Goal: Transaction & Acquisition: Purchase product/service

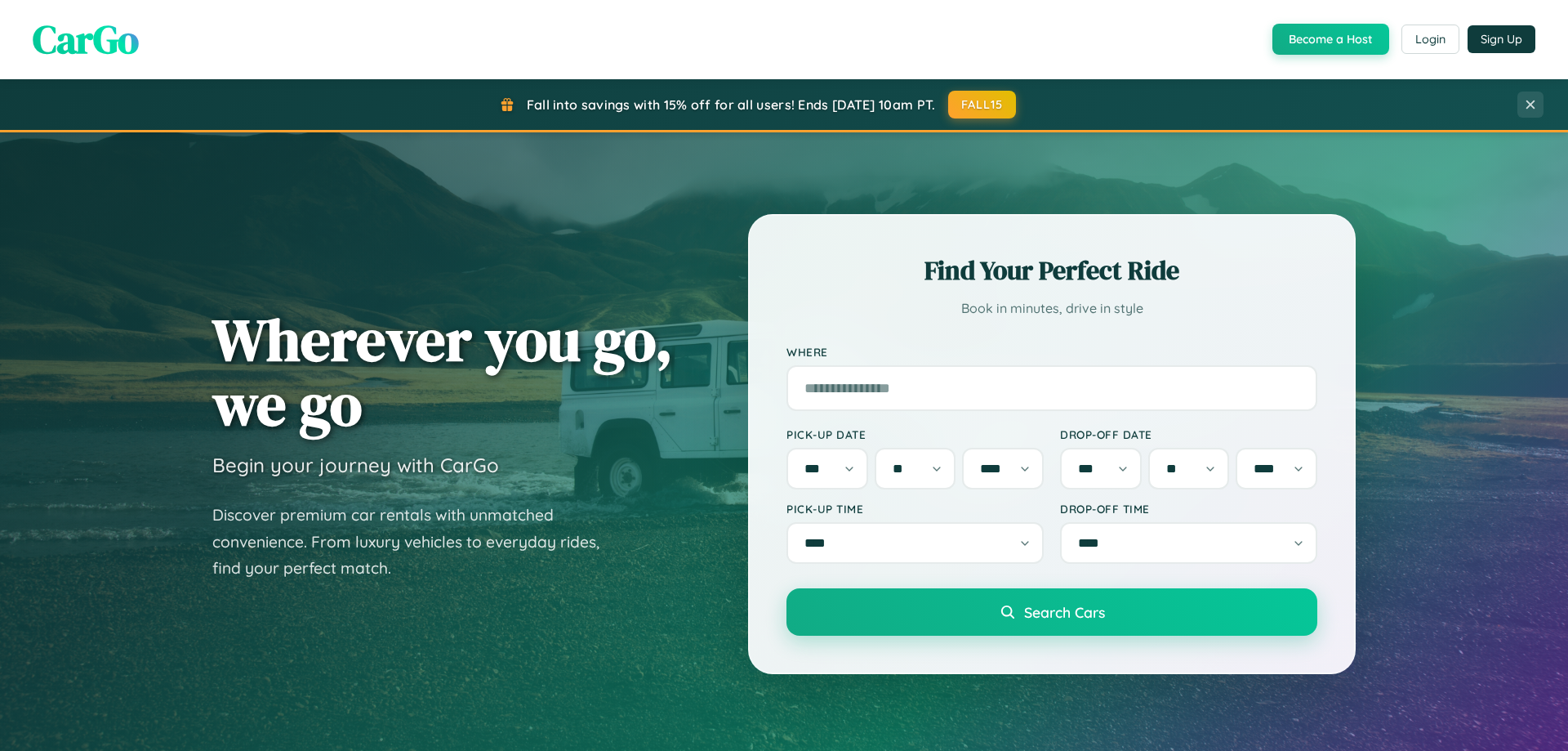
select select "*"
select select "**"
select select "****"
select select "*"
select select "**"
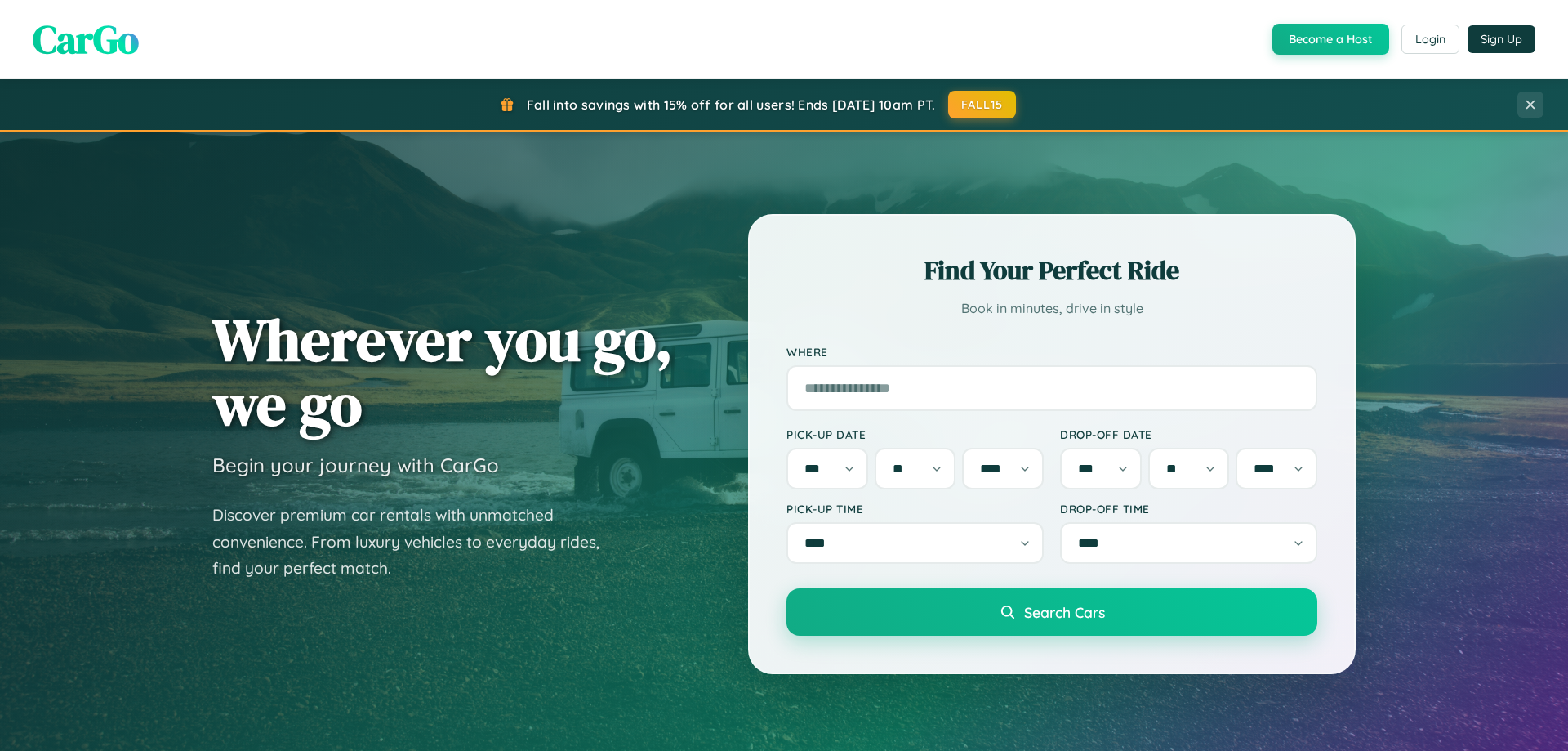
select select "****"
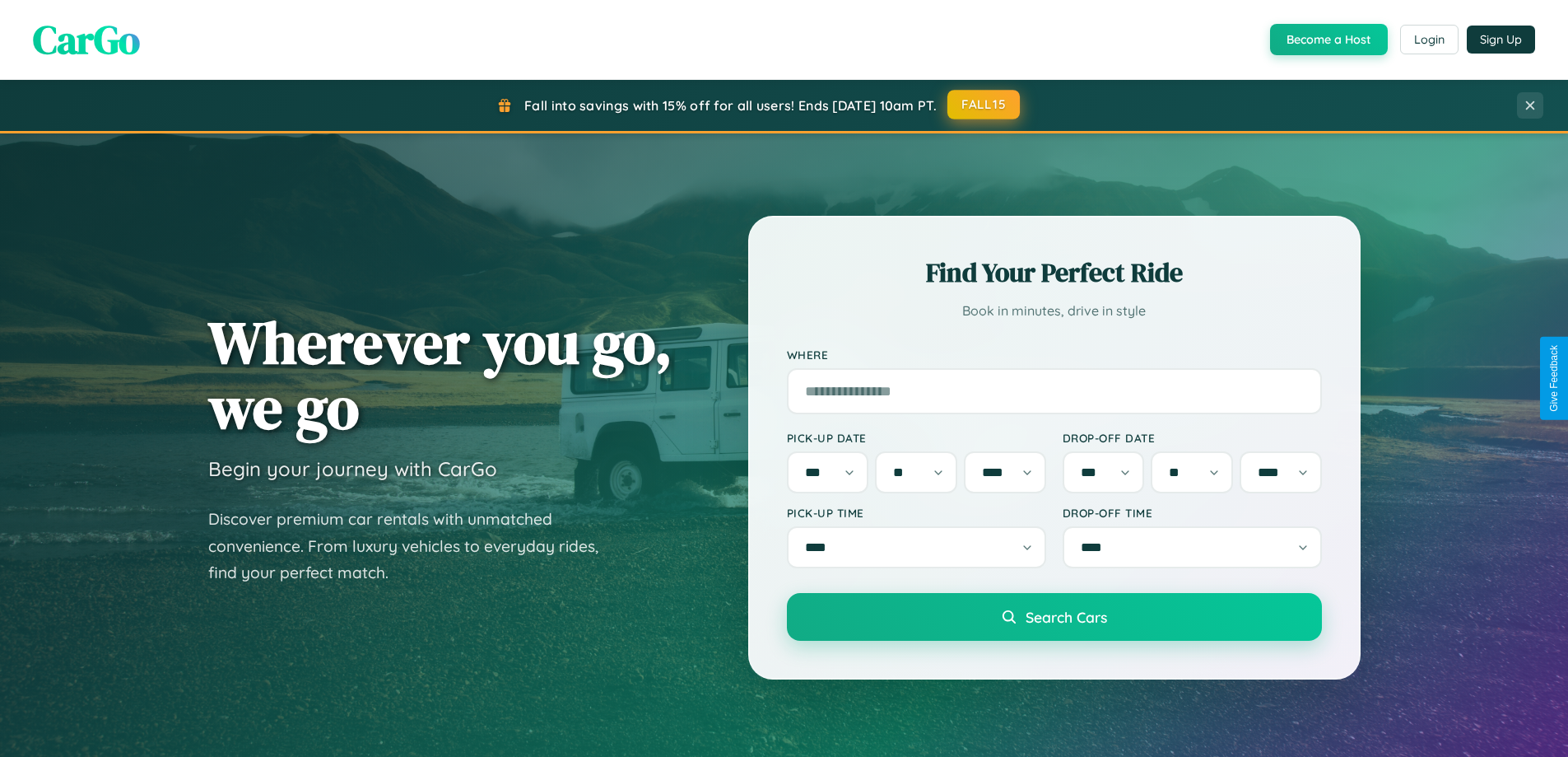
click at [985, 105] on button "FALL15" at bounding box center [984, 104] width 72 height 29
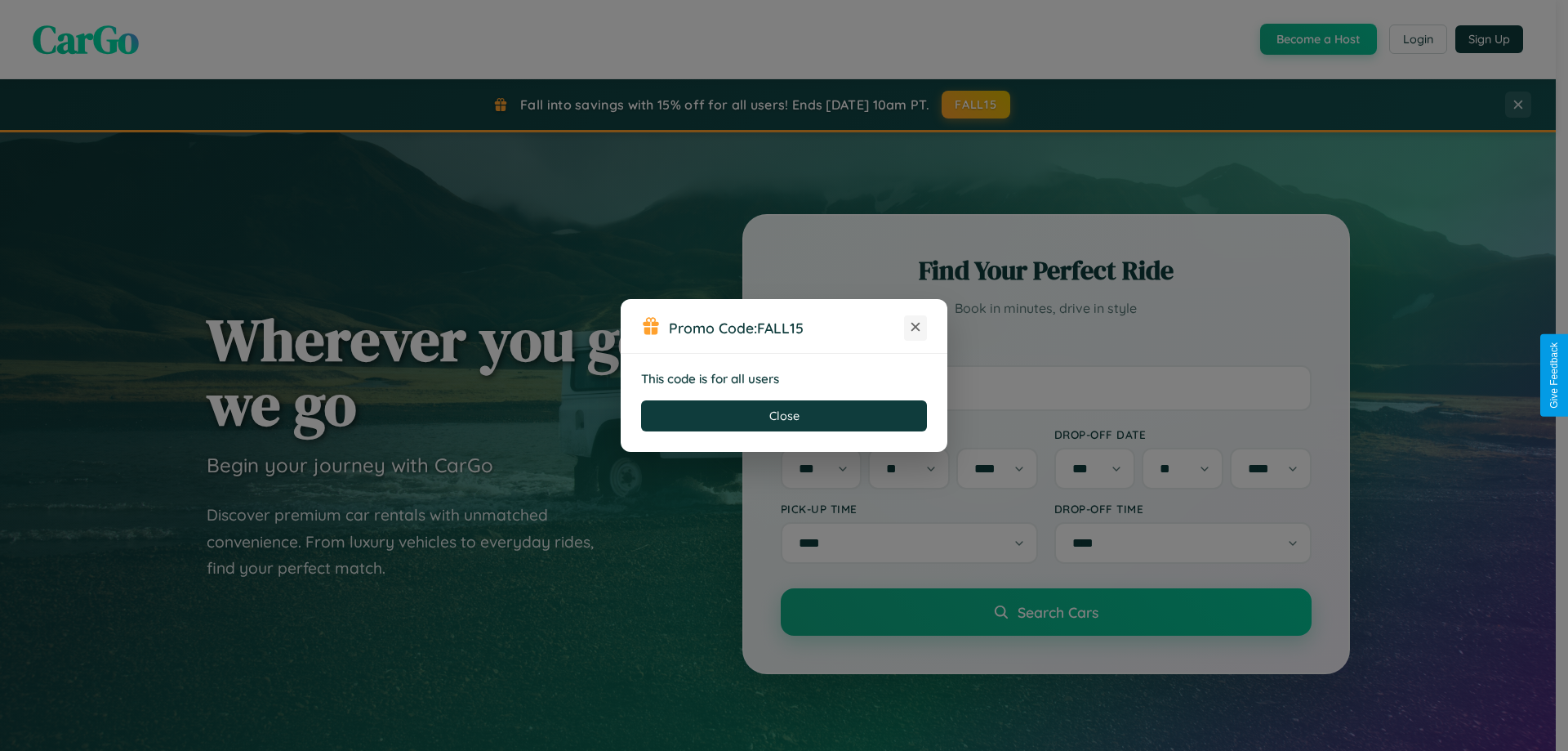
click at [915, 328] on icon at bounding box center [915, 327] width 16 height 16
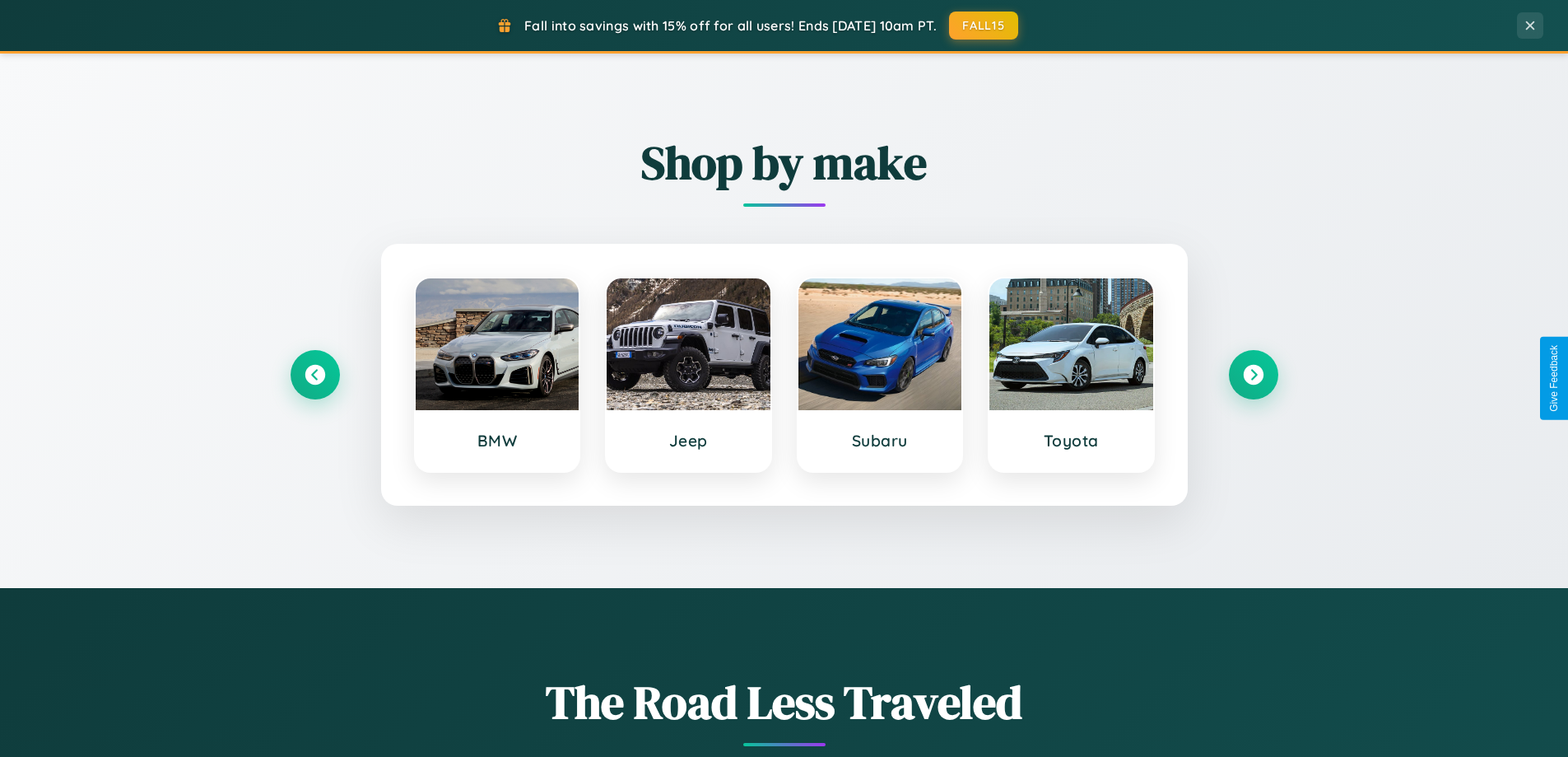
scroll to position [710, 0]
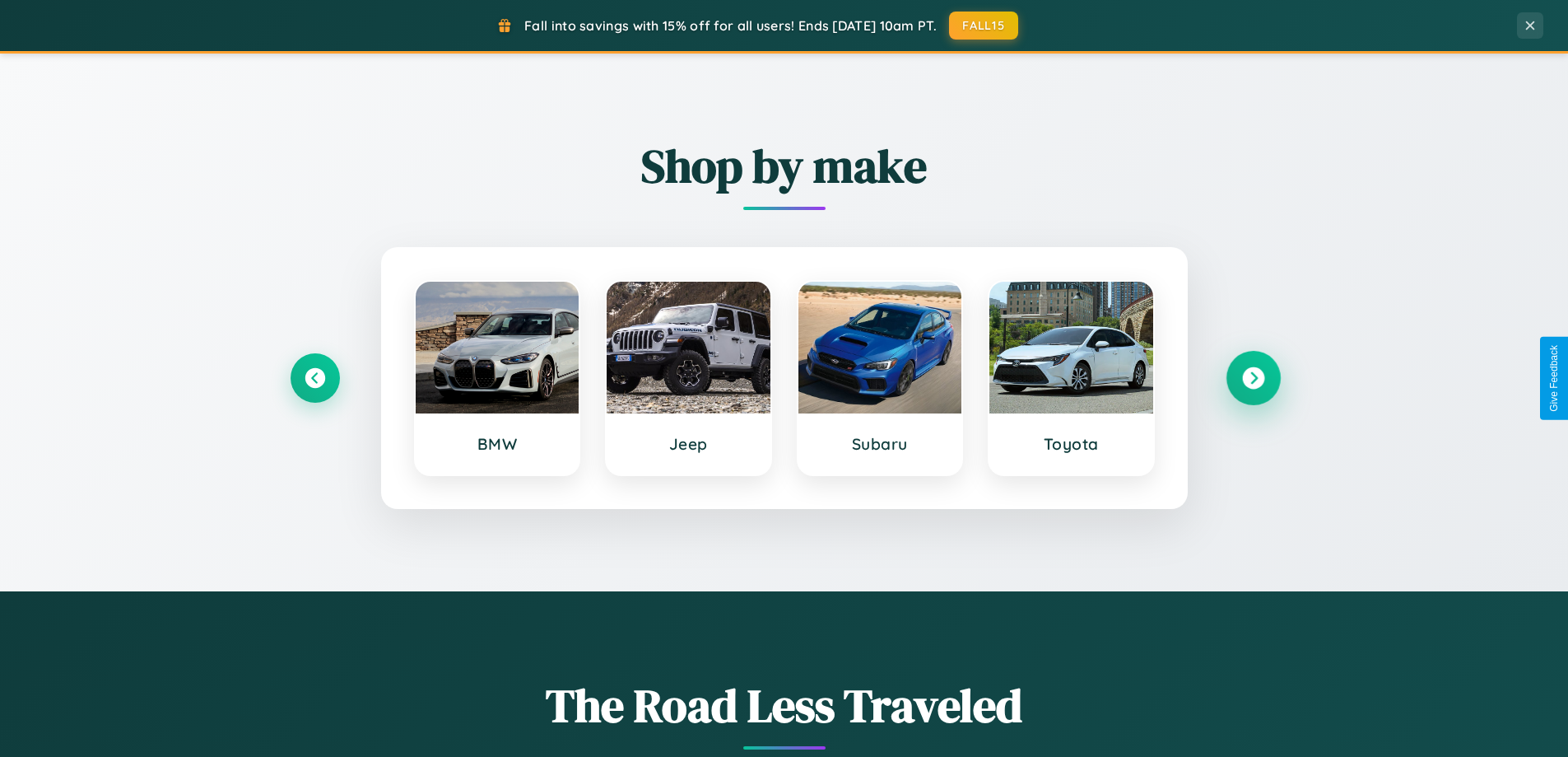
click at [1252, 378] on icon at bounding box center [1252, 378] width 22 height 22
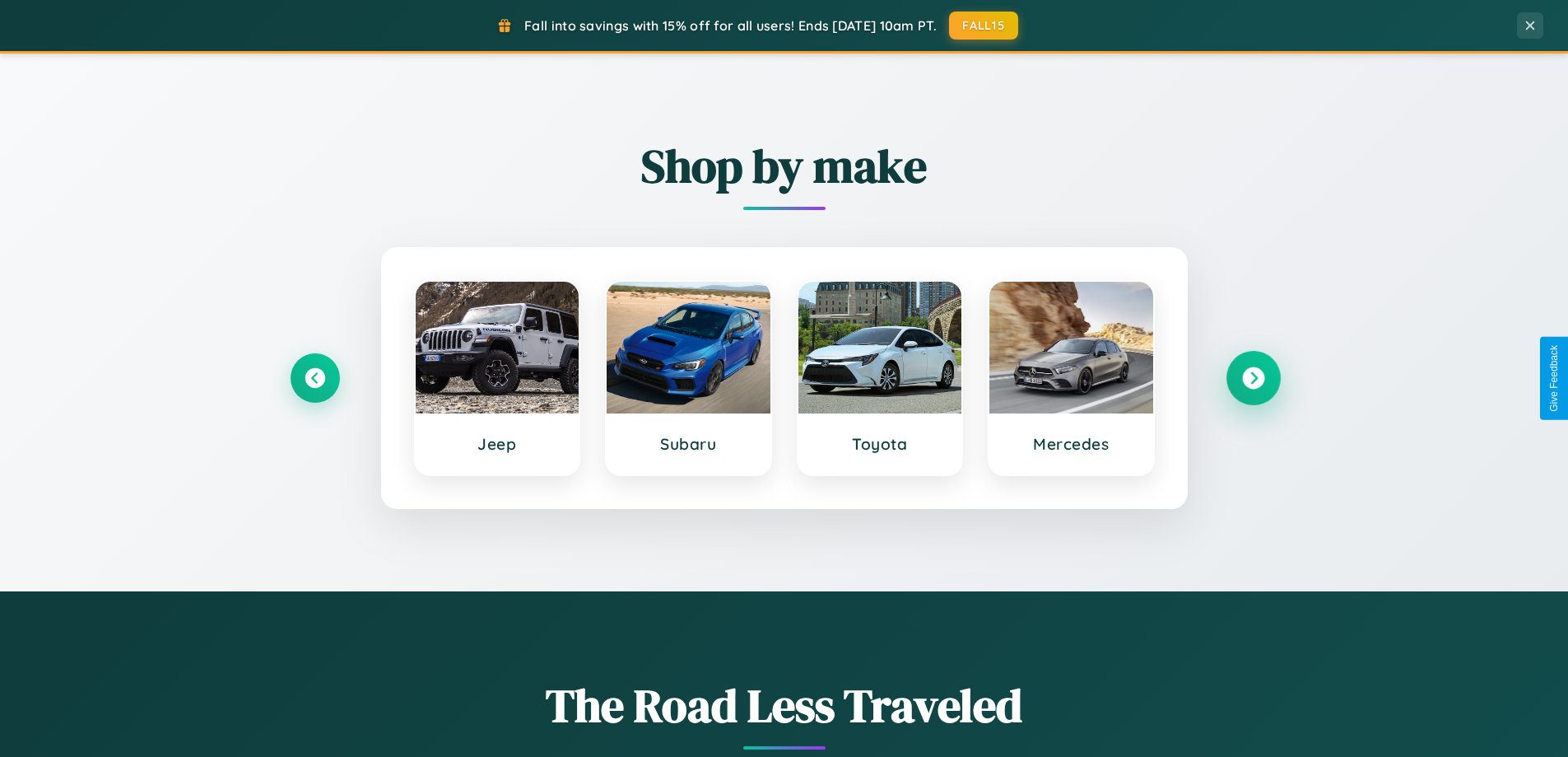
click at [1252, 378] on icon at bounding box center [1252, 378] width 22 height 22
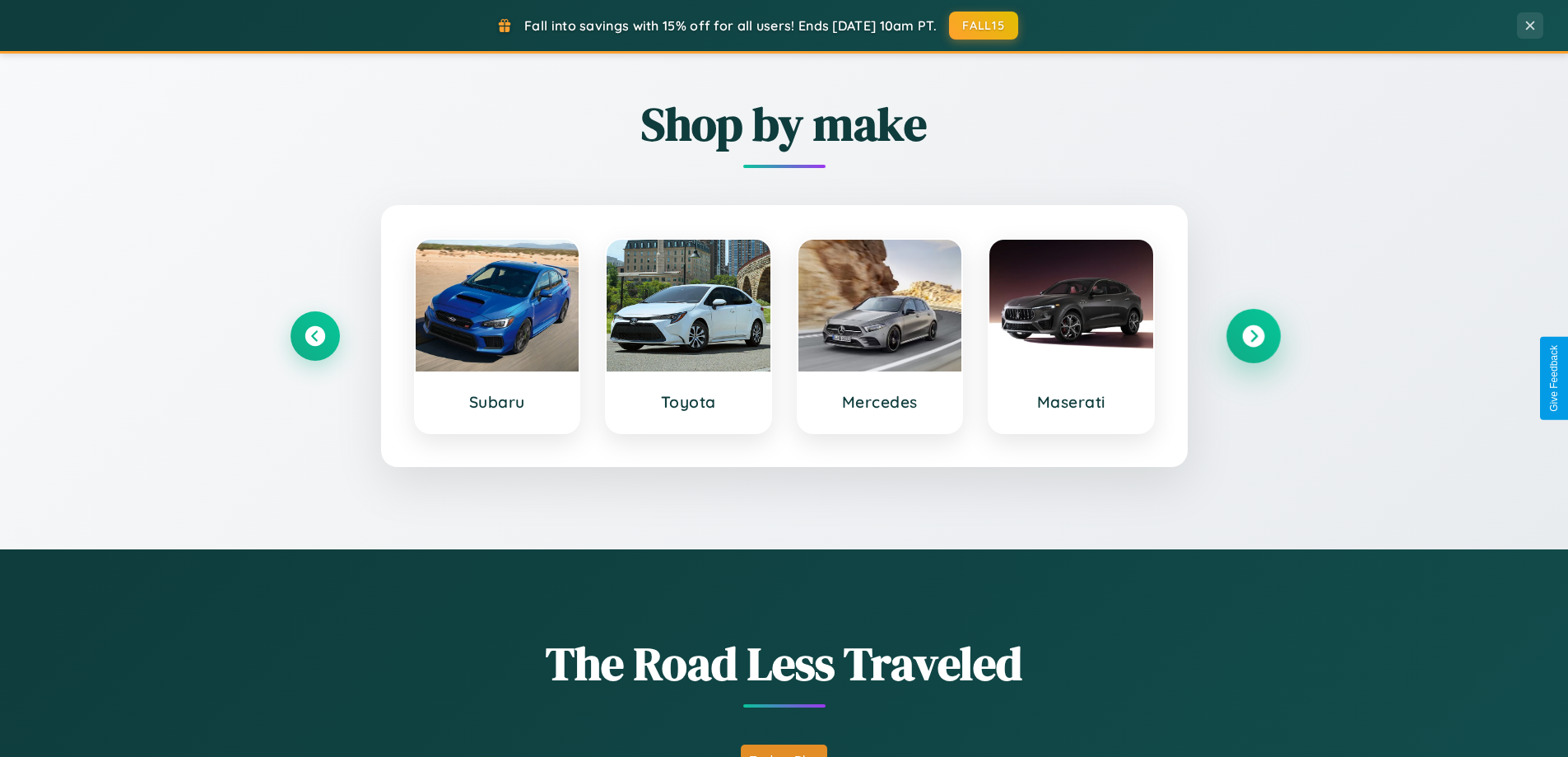
scroll to position [1133, 0]
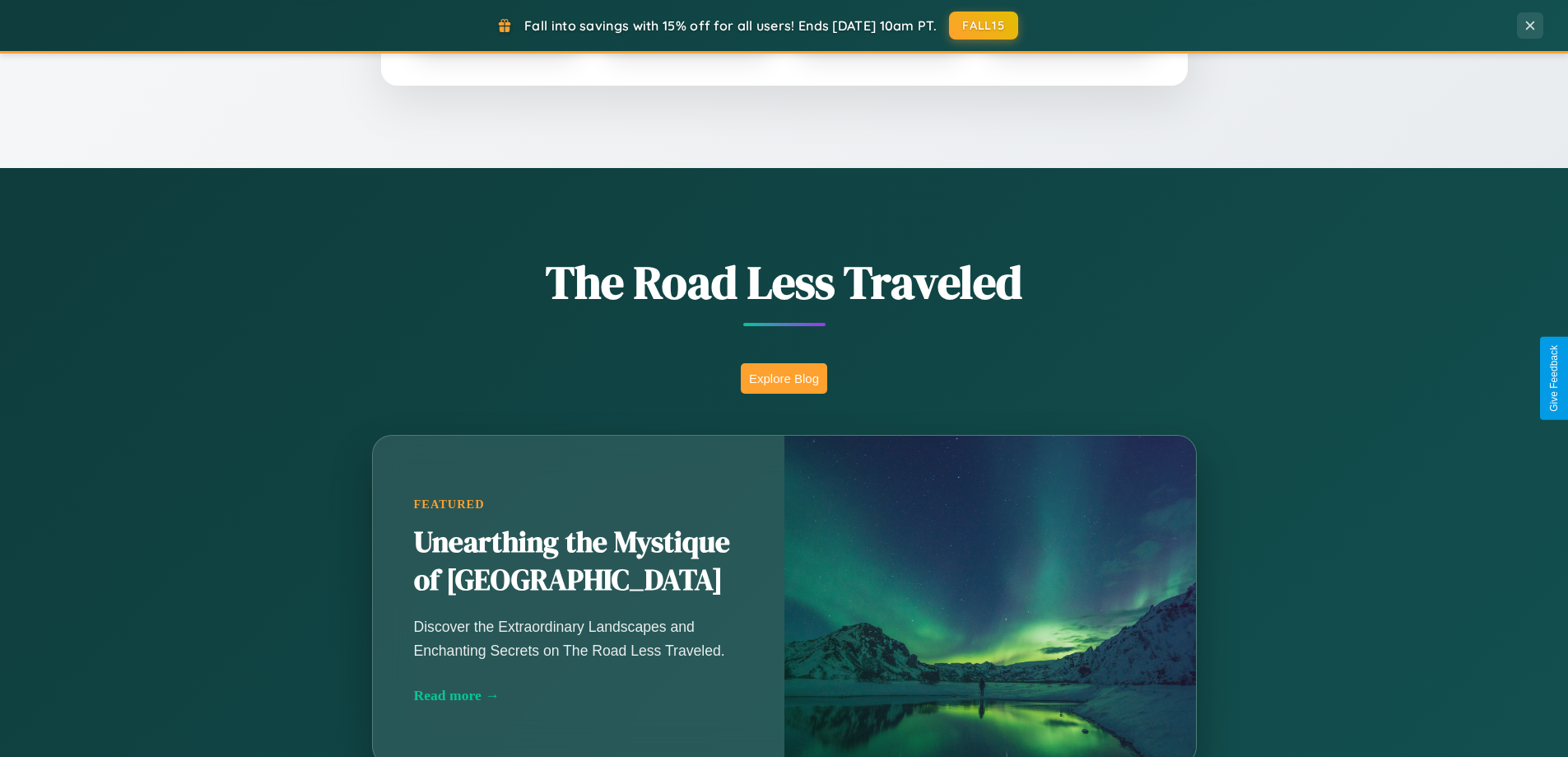
click at [784, 378] on button "Explore Blog" at bounding box center [784, 378] width 87 height 30
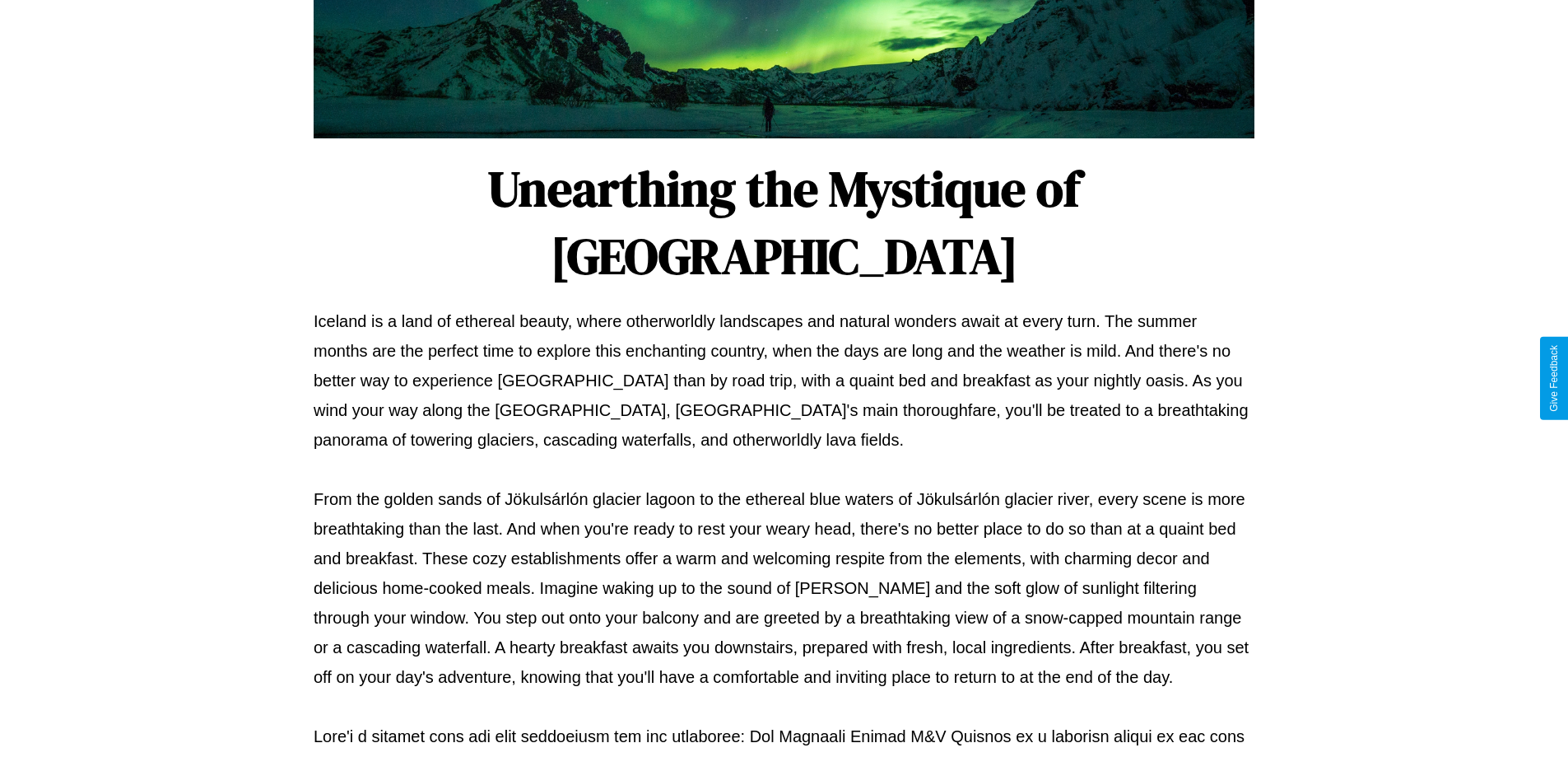
scroll to position [533, 0]
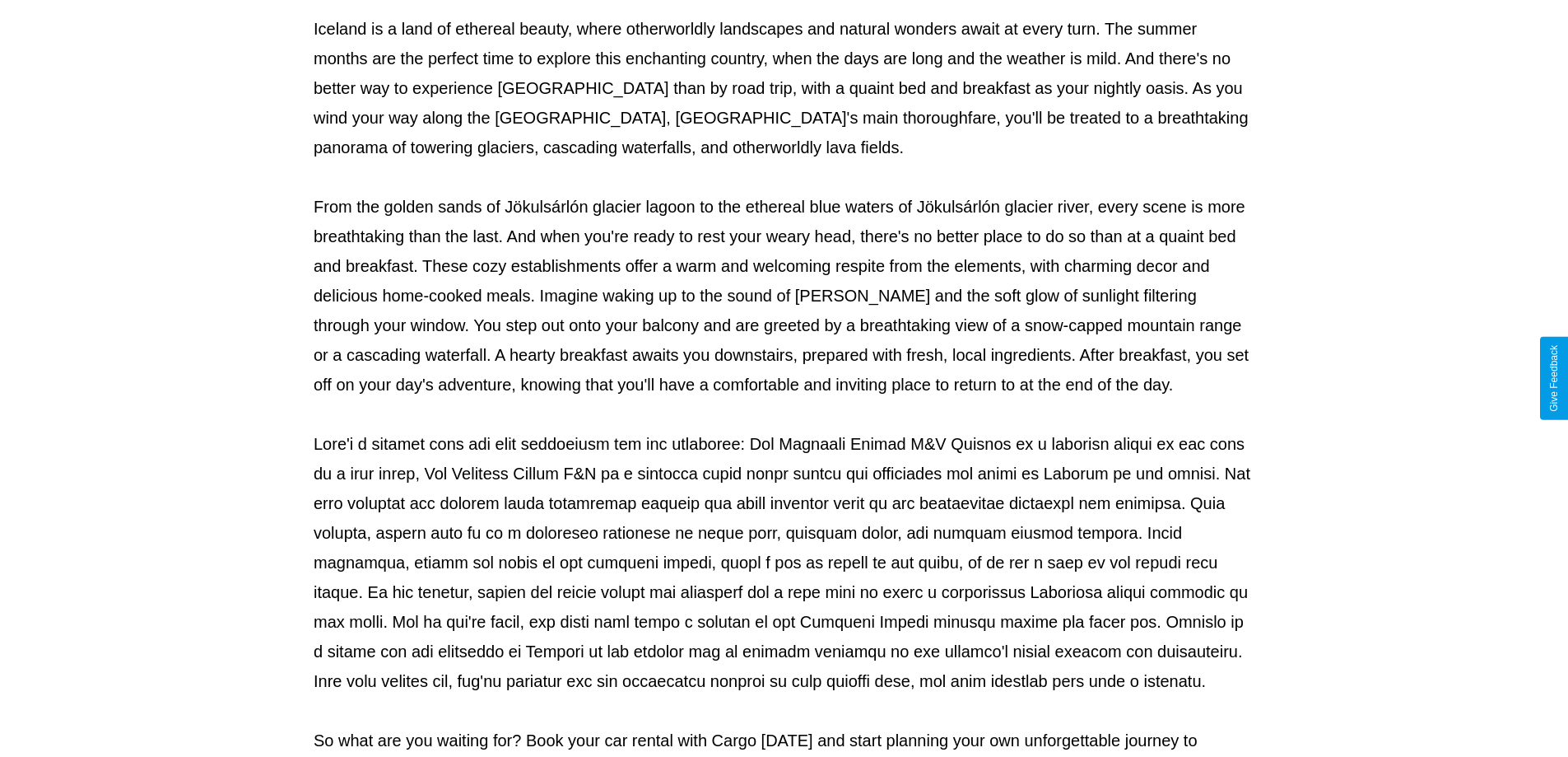
select select "*"
select select "**"
select select "****"
select select "*"
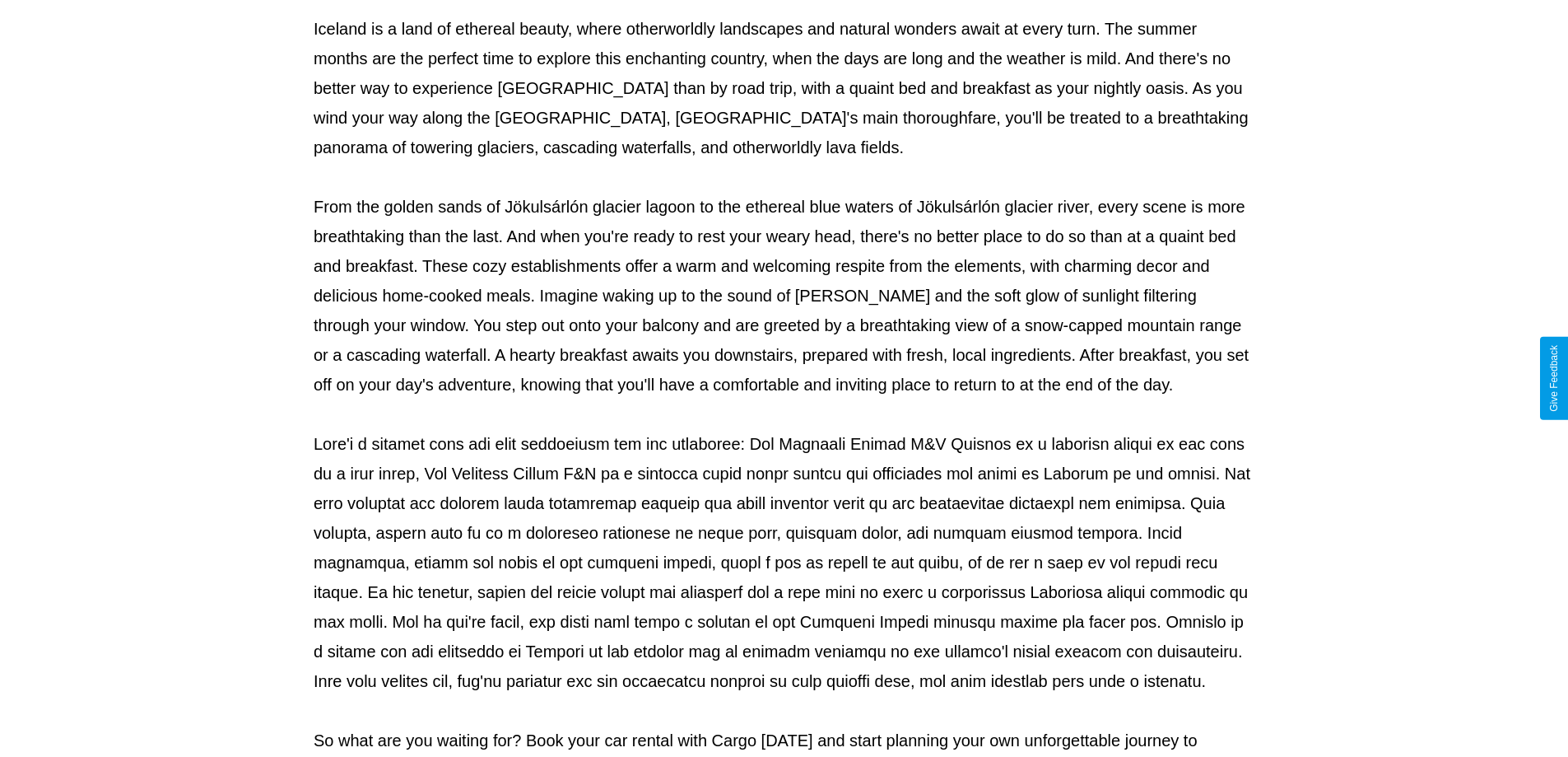
select select "**"
select select "****"
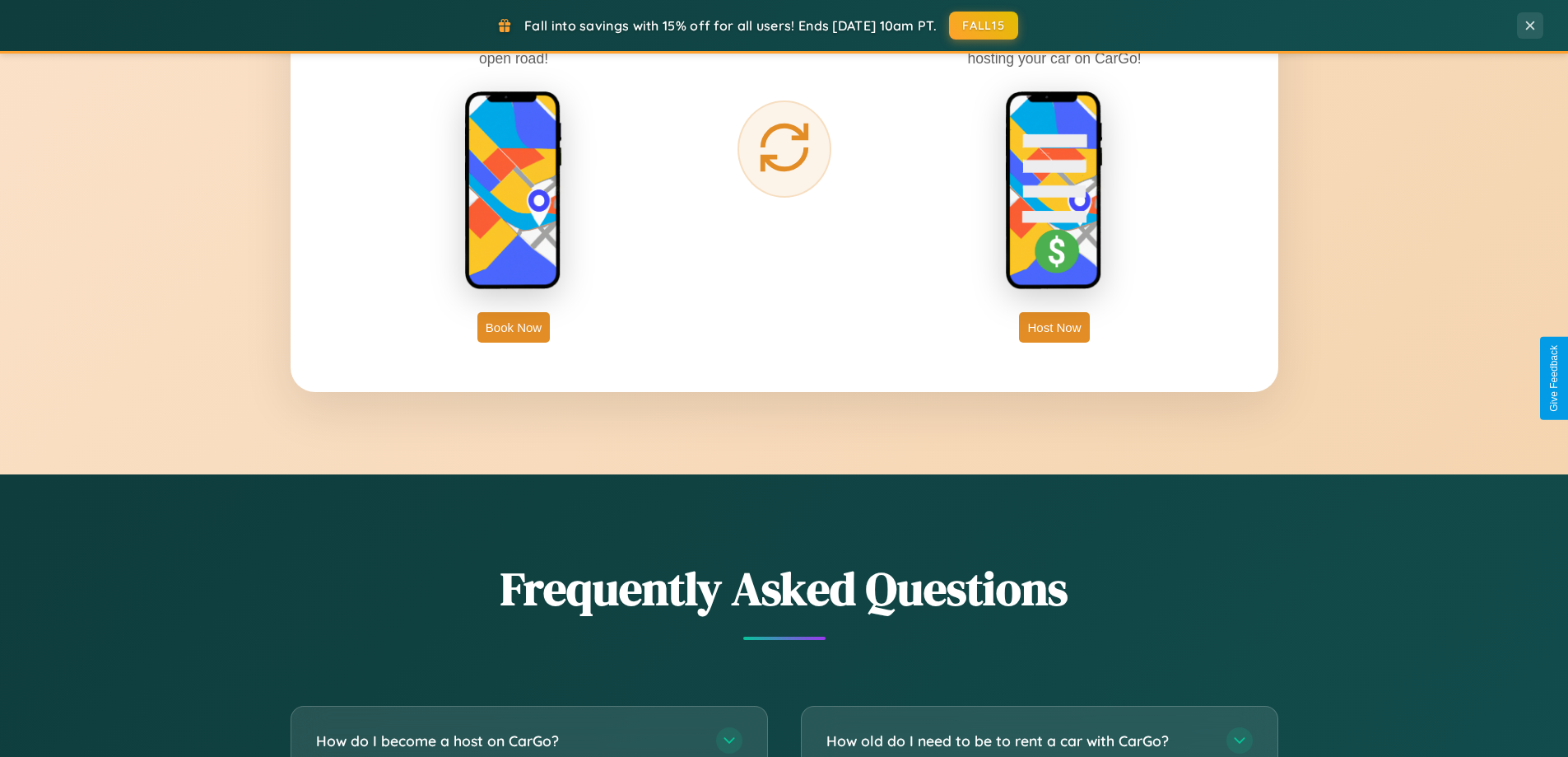
scroll to position [3168, 0]
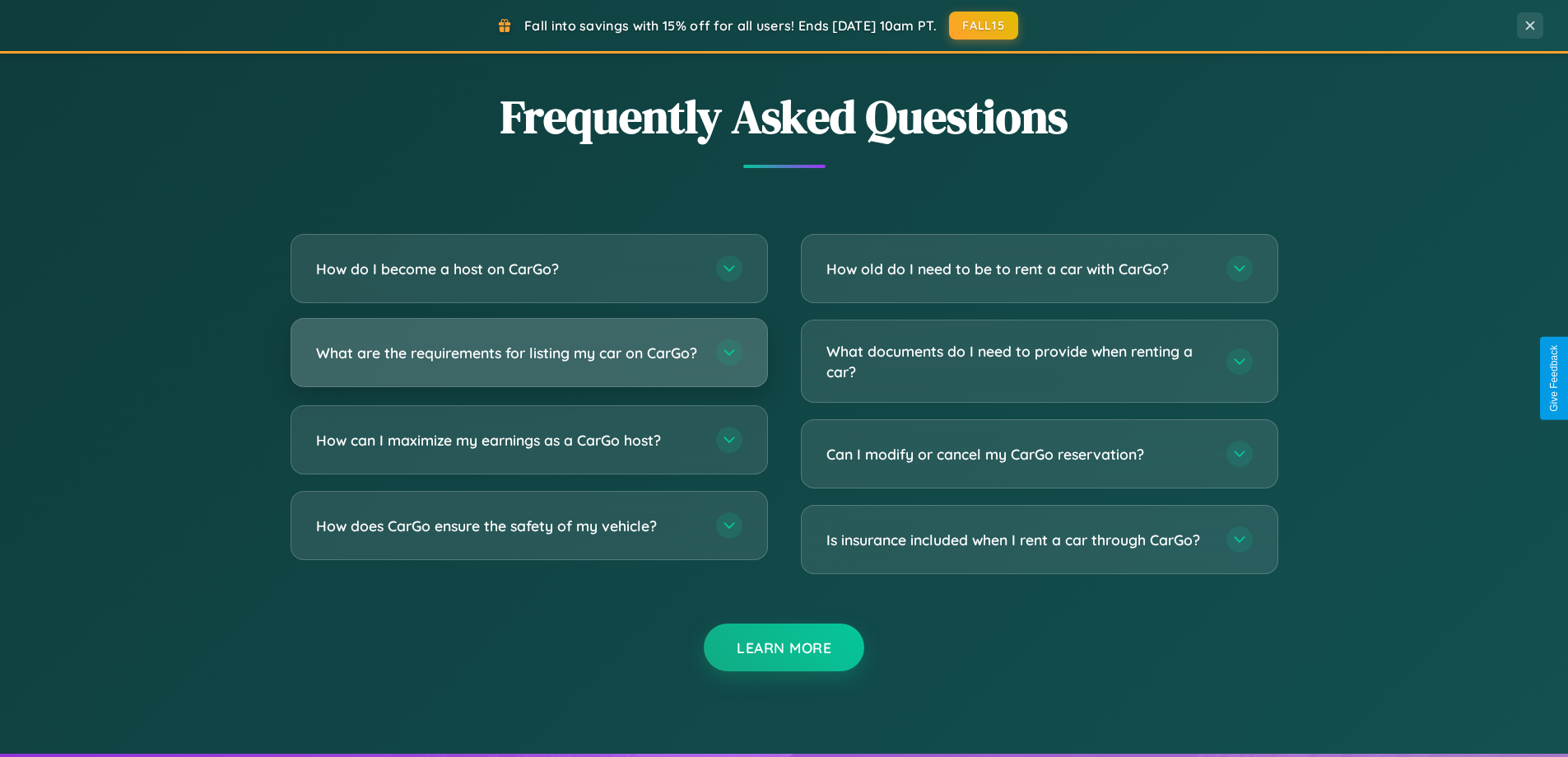
click at [529, 360] on h3 "What are the requirements for listing my car on CarGo?" at bounding box center [508, 353] width 384 height 20
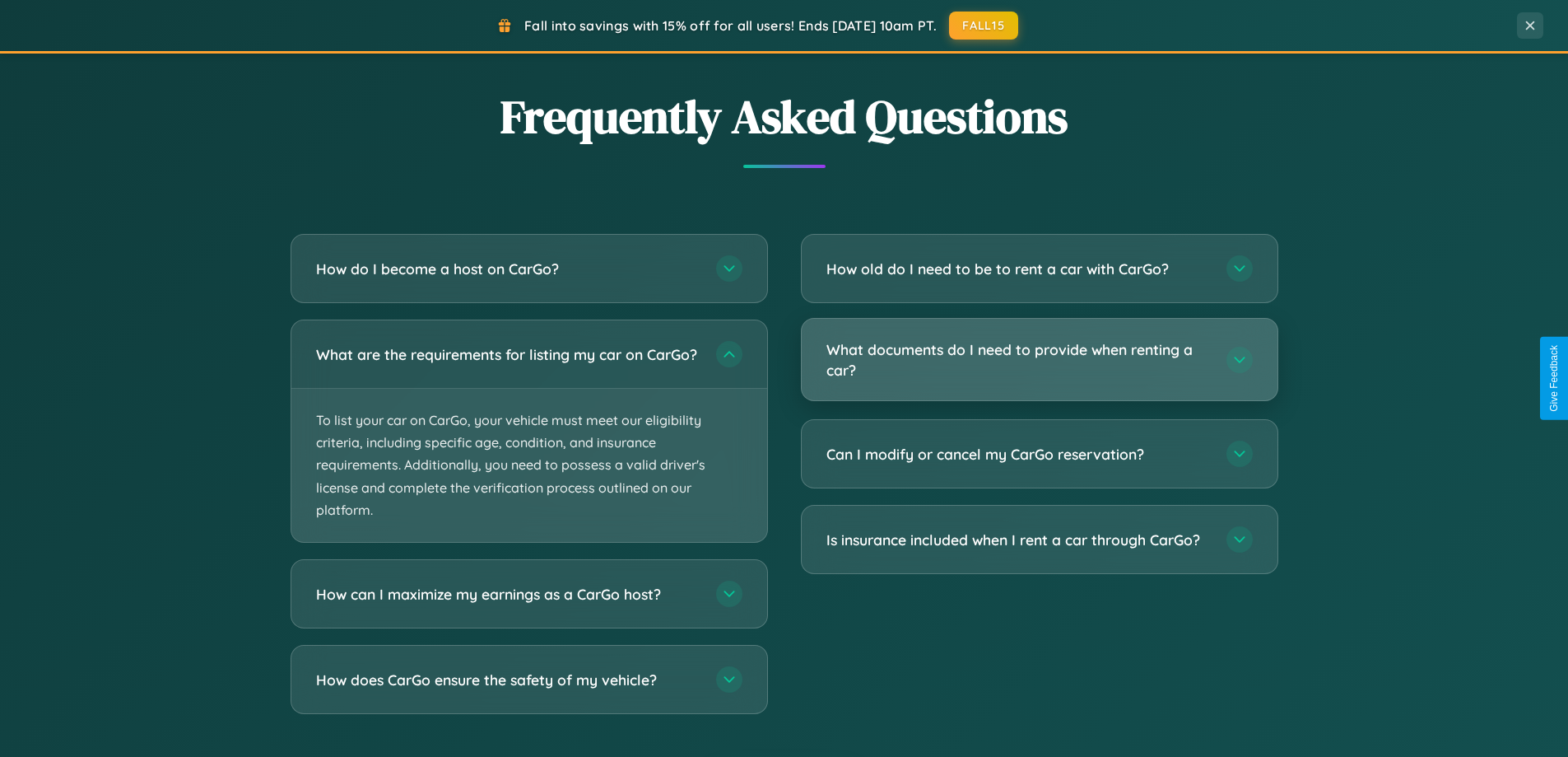
click at [1039, 360] on h3 "What documents do I need to provide when renting a car?" at bounding box center [1019, 359] width 384 height 40
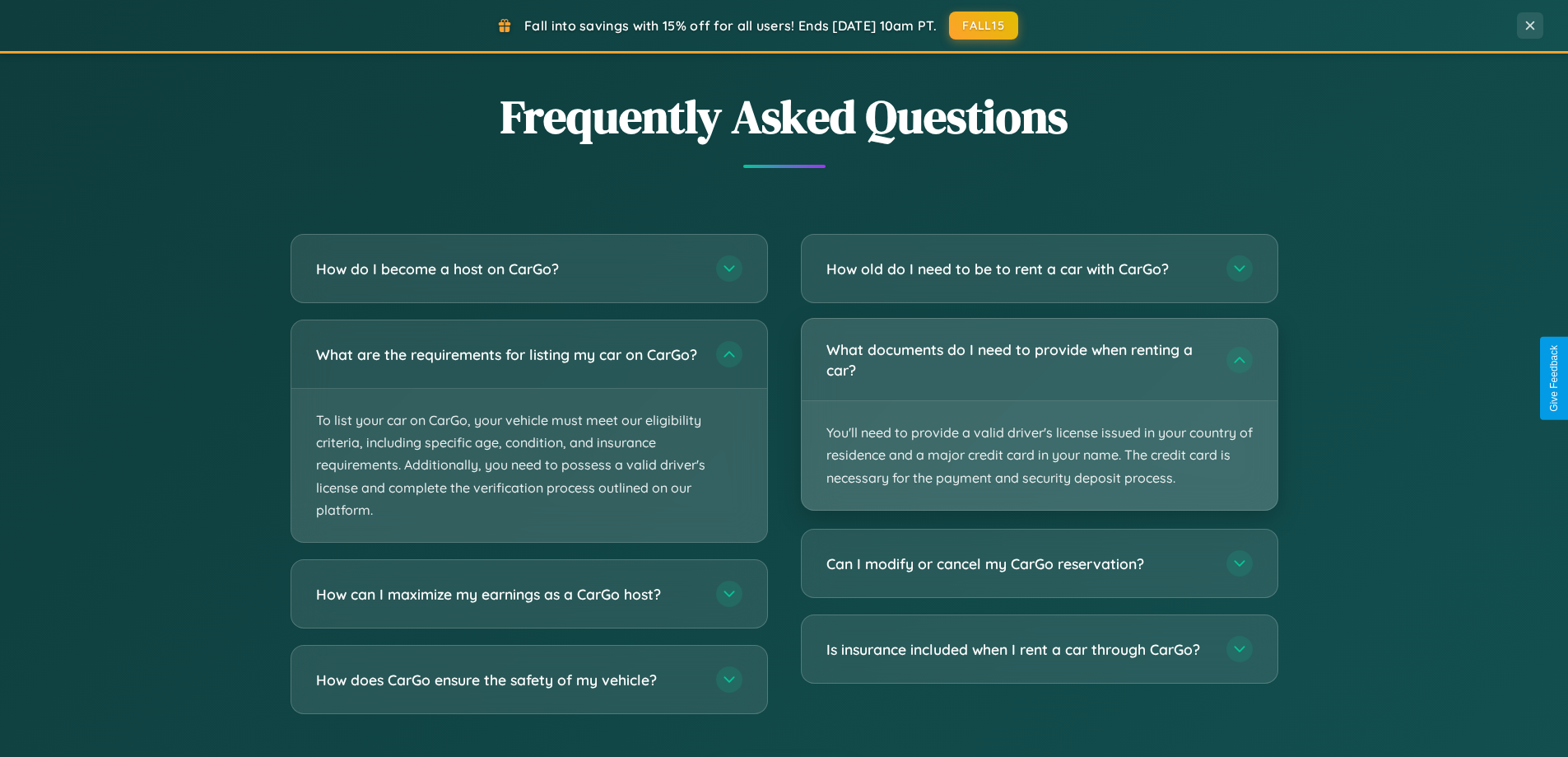
click at [1039, 413] on p "You'll need to provide a valid driver's license issued in your country of resid…" at bounding box center [1039, 456] width 476 height 109
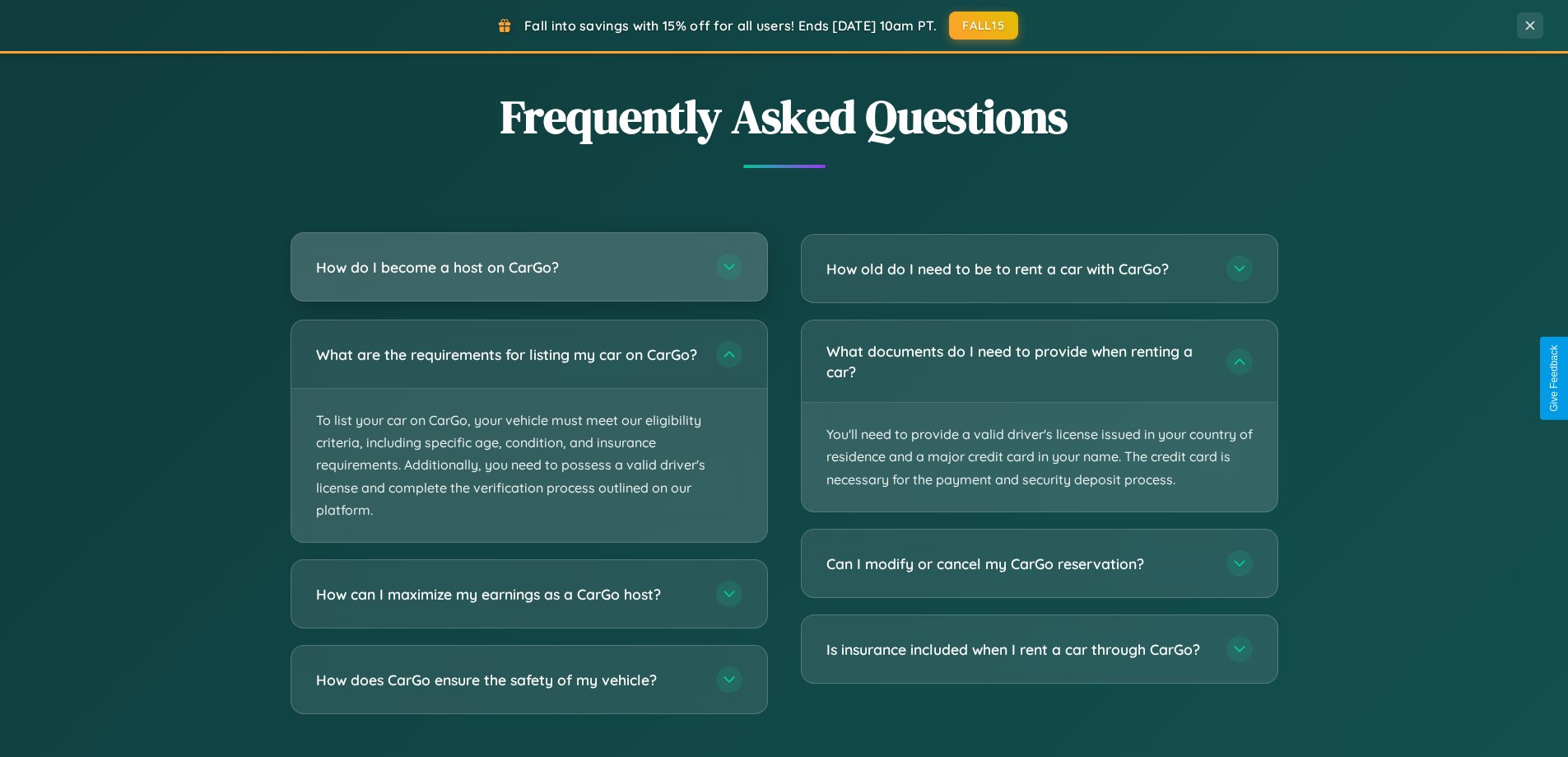
click at [529, 267] on h3 "How do I become a host on CarGo?" at bounding box center [508, 267] width 384 height 20
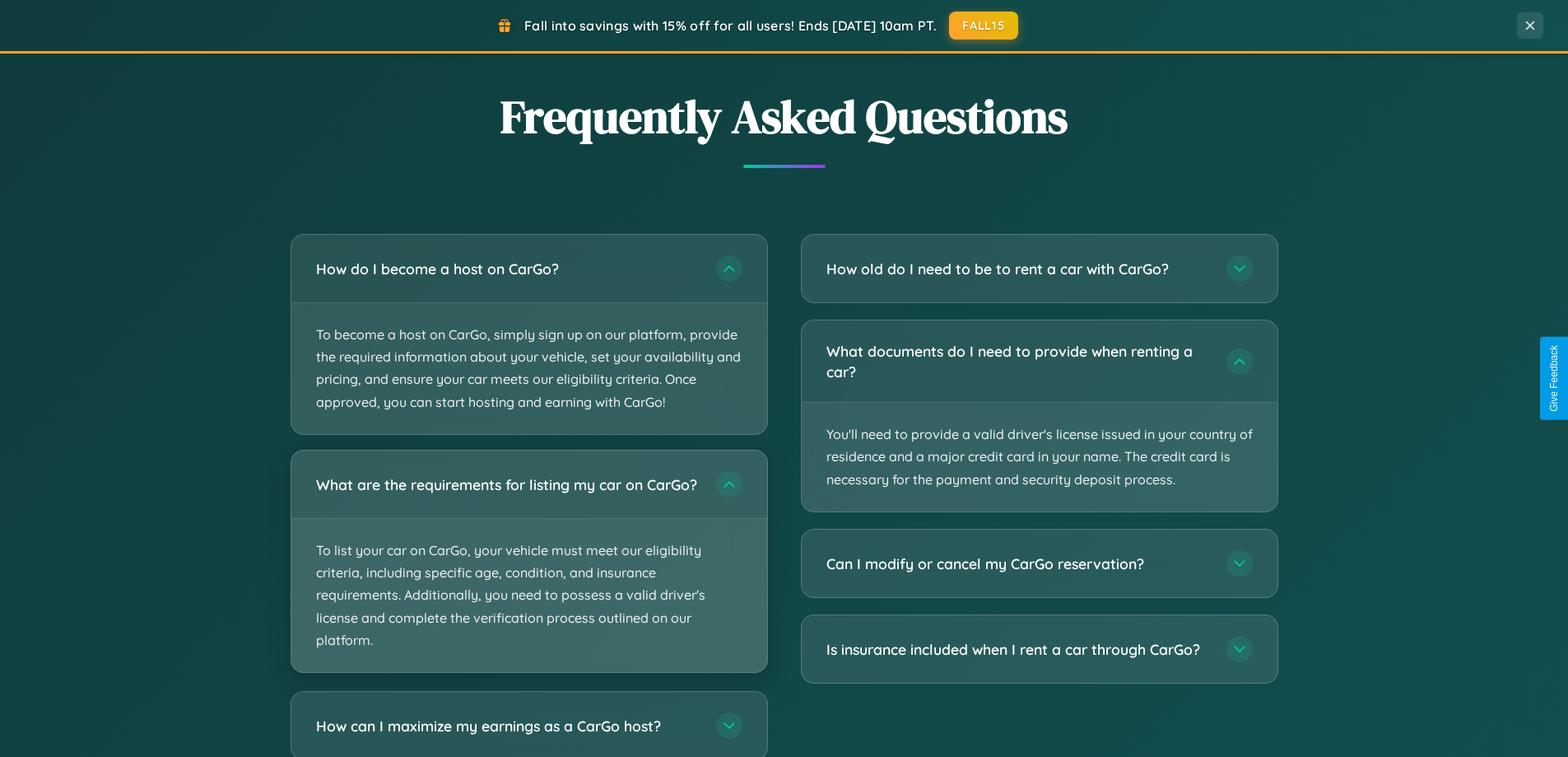
click at [529, 569] on p "To list your car on CarGo, your vehicle must meet our eligibility criteria, inc…" at bounding box center [529, 594] width 476 height 153
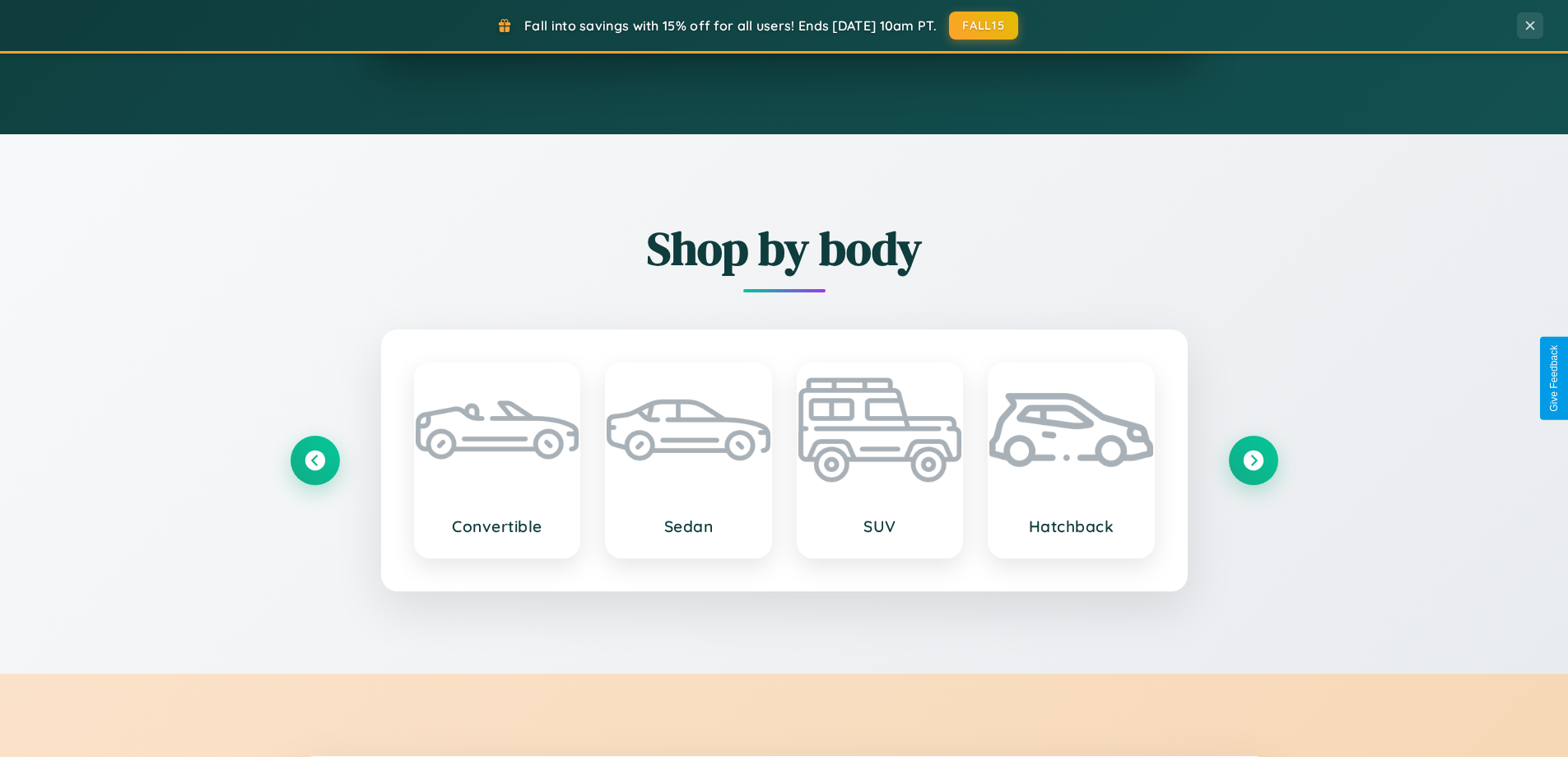
scroll to position [9, 0]
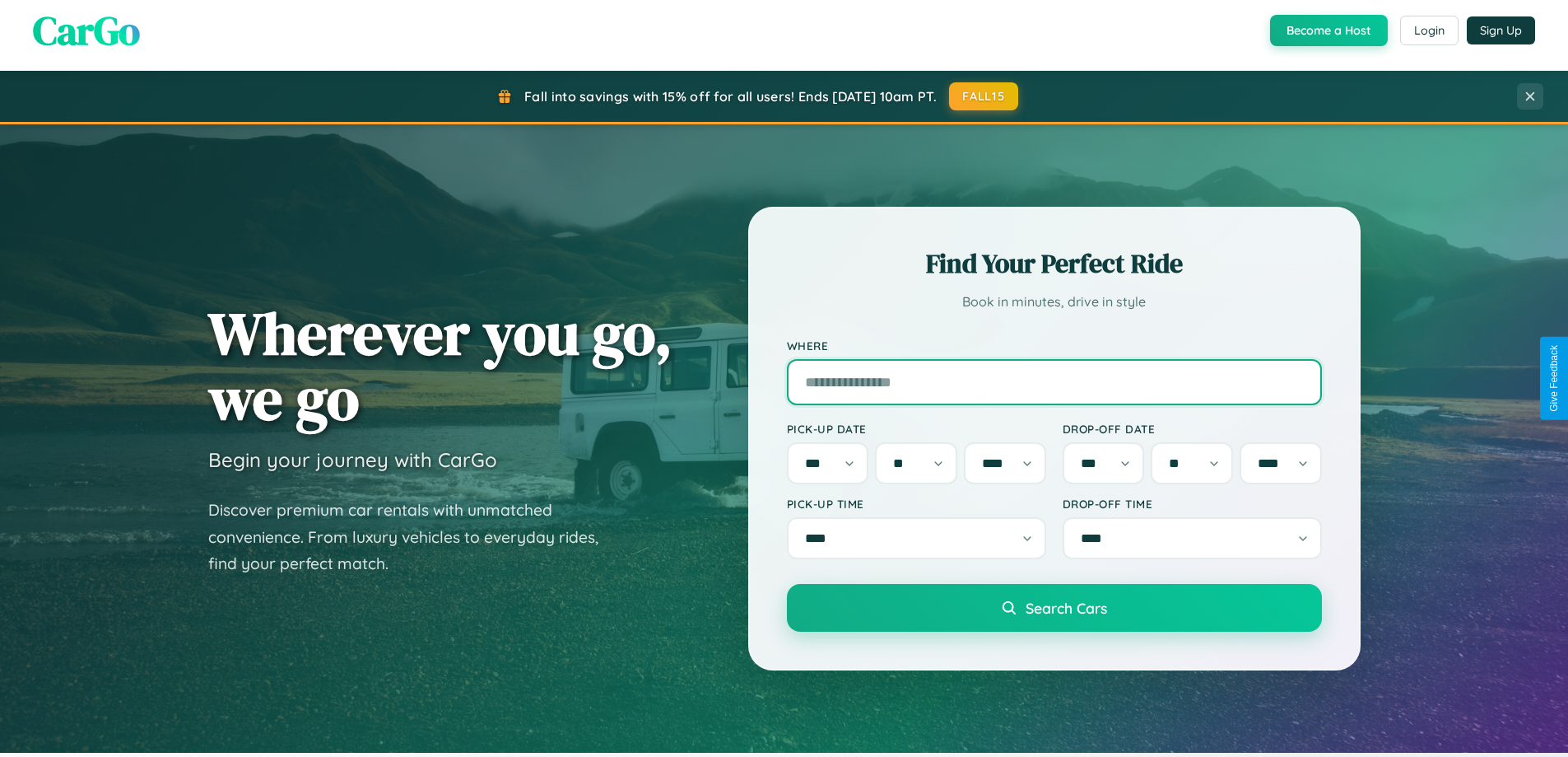
click at [1054, 378] on input "Where" at bounding box center [1054, 381] width 535 height 46
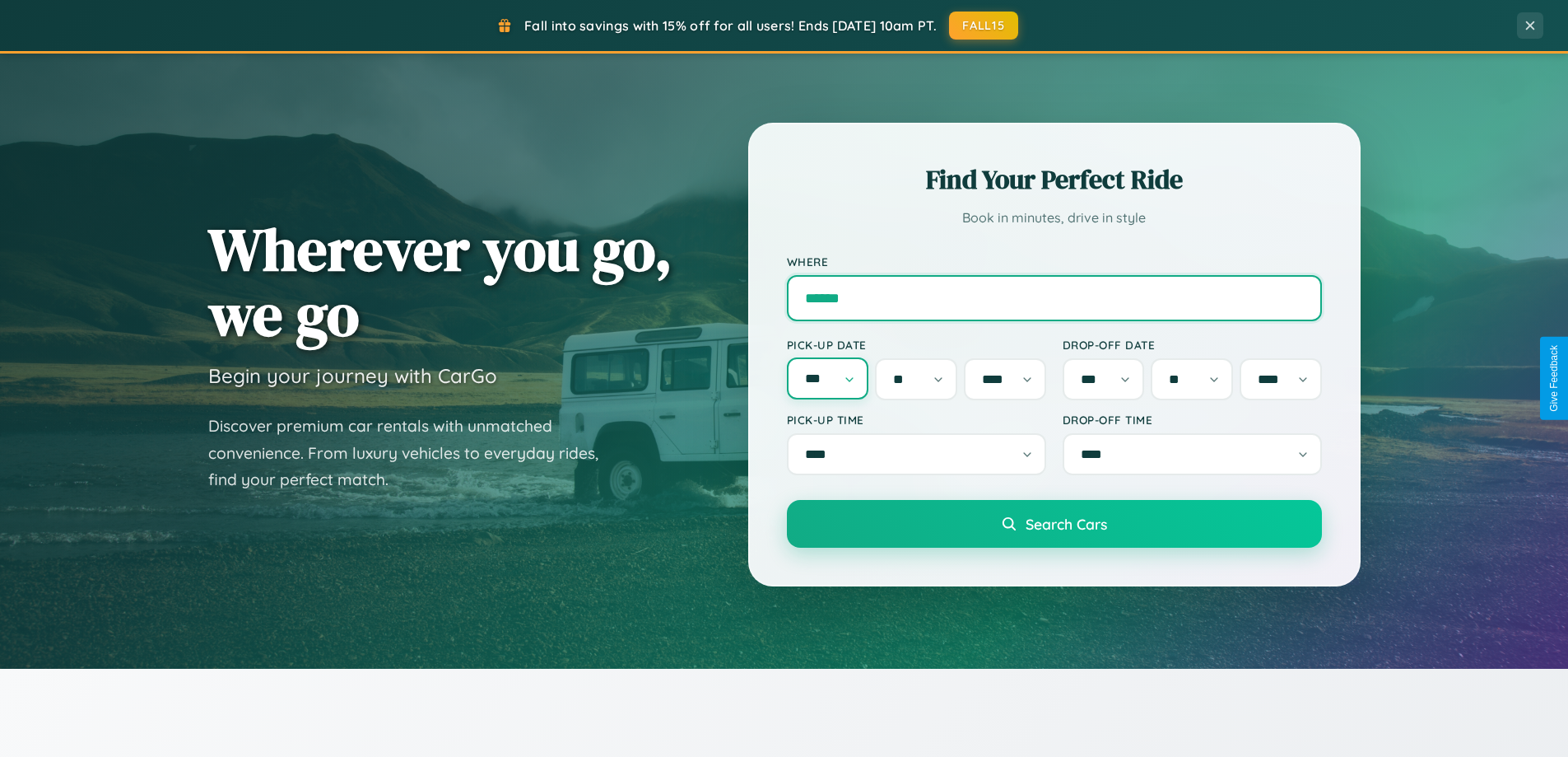
type input "******"
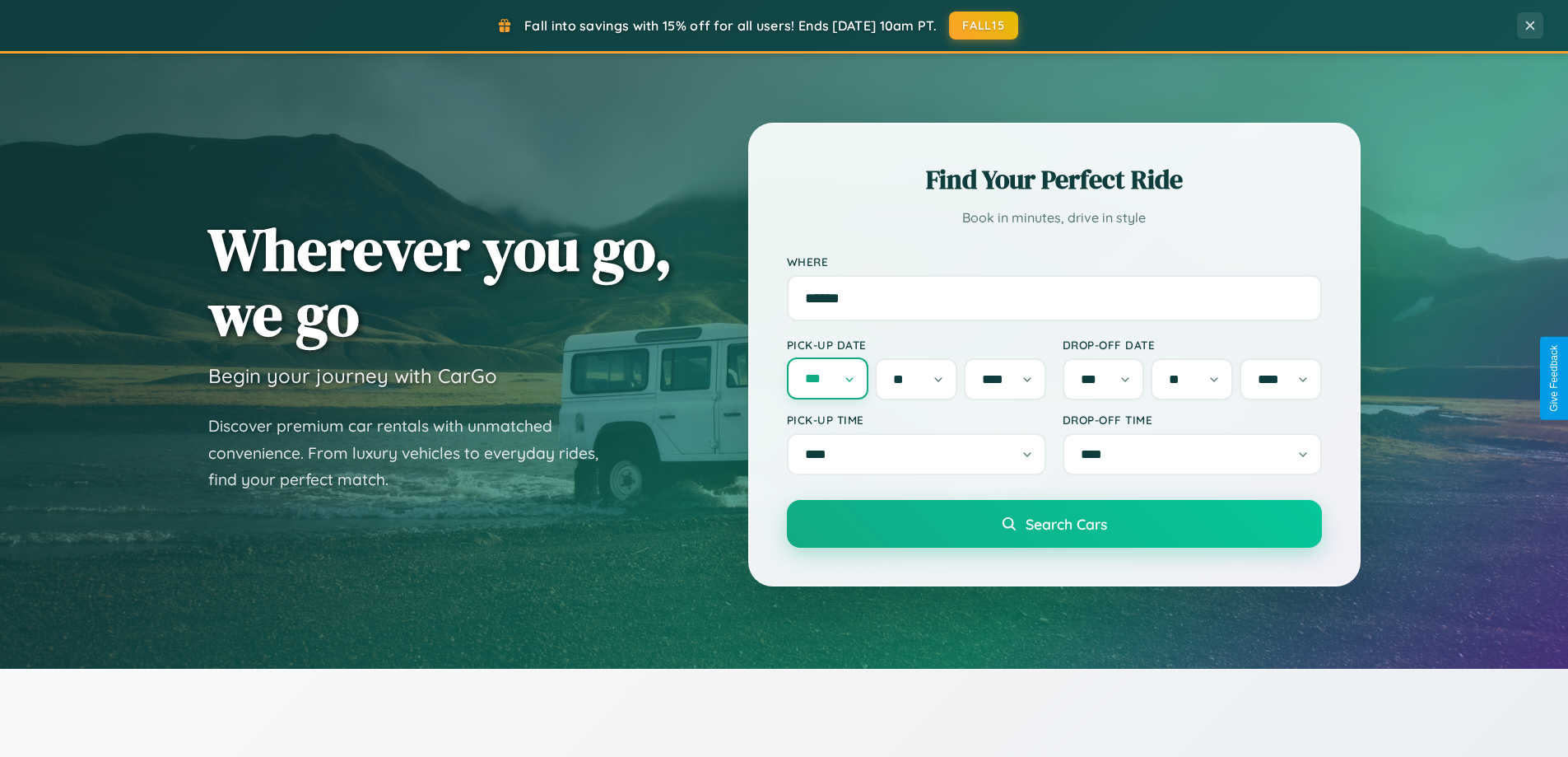
click at [827, 378] on select "*** *** *** *** *** *** *** *** *** *** *** ***" at bounding box center [828, 378] width 83 height 42
select select "*"
click at [916, 378] on select "* * * * * * * * * ** ** ** ** ** ** ** ** ** ** ** ** ** ** ** ** ** ** ** ** **" at bounding box center [915, 379] width 83 height 42
select select "*"
click at [1004, 378] on select "**** **** **** ****" at bounding box center [1005, 378] width 83 height 42
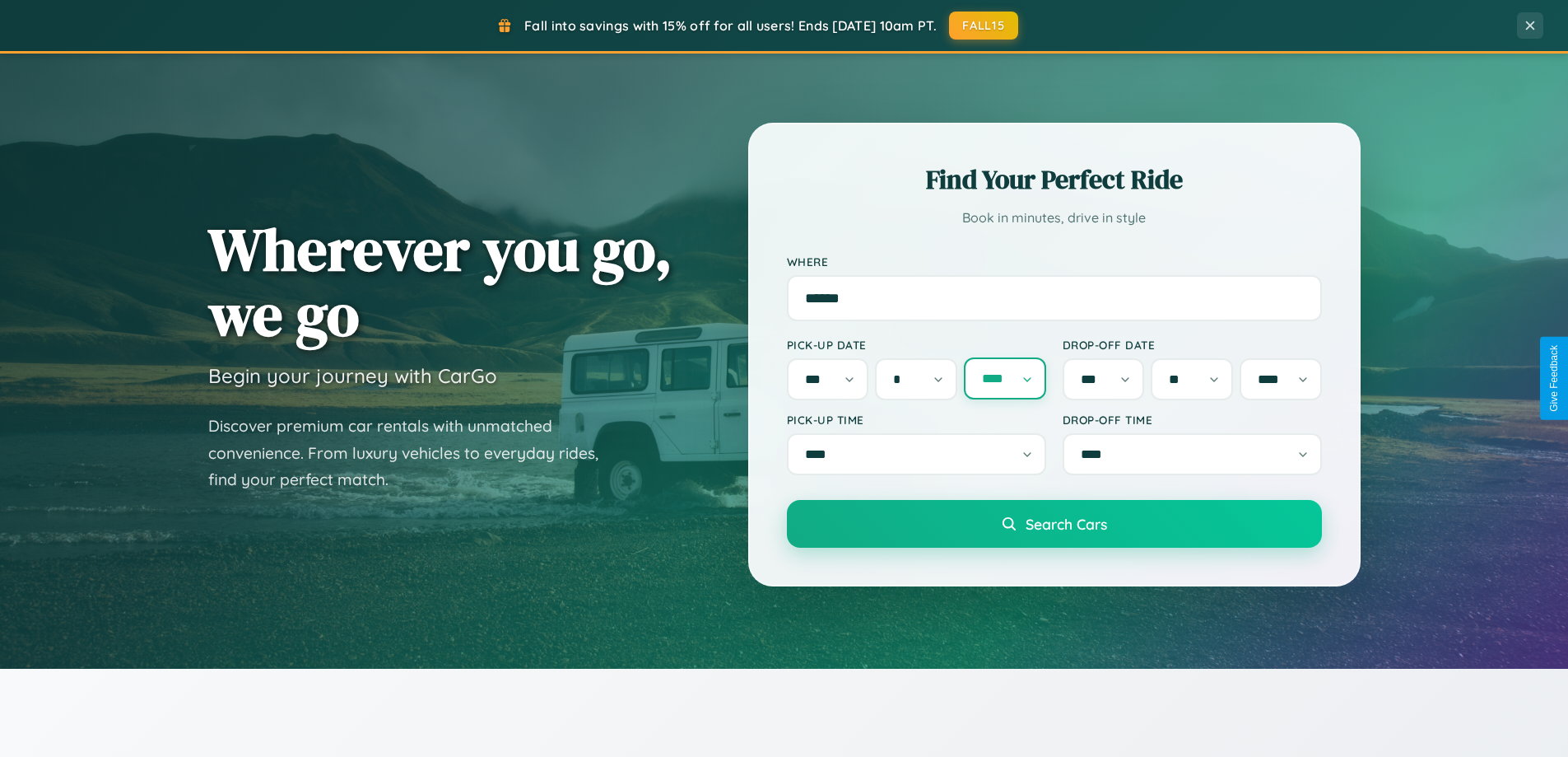
select select "****"
select select "*"
select select "****"
click at [1103, 378] on select "*** *** *** *** *** *** *** *** *** *** *** ***" at bounding box center [1103, 379] width 83 height 42
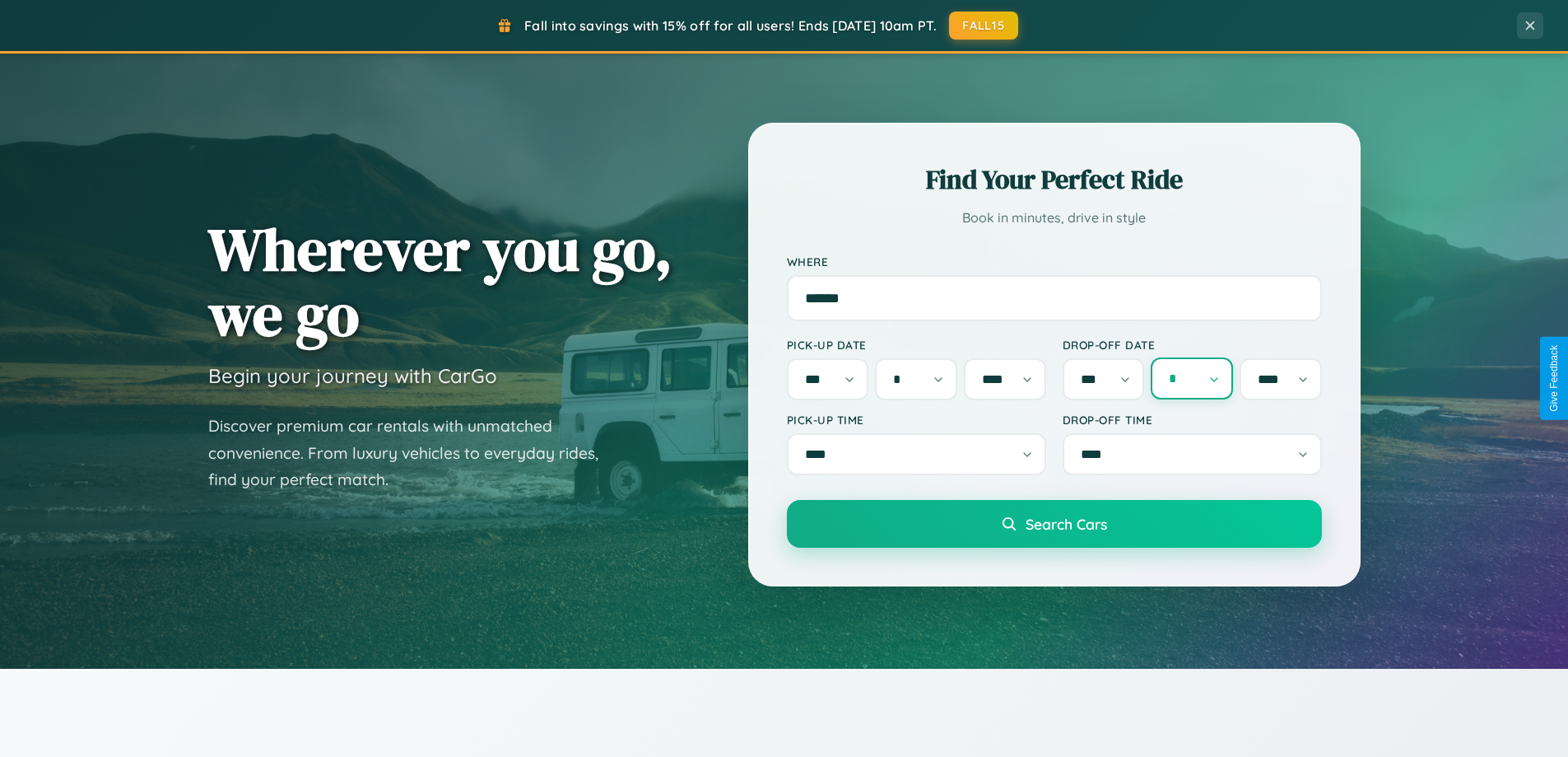
click at [1192, 378] on select "* * * * * * * * * ** ** ** ** ** ** ** ** ** ** ** ** ** ** ** ** ** ** ** ** **" at bounding box center [1192, 378] width 83 height 42
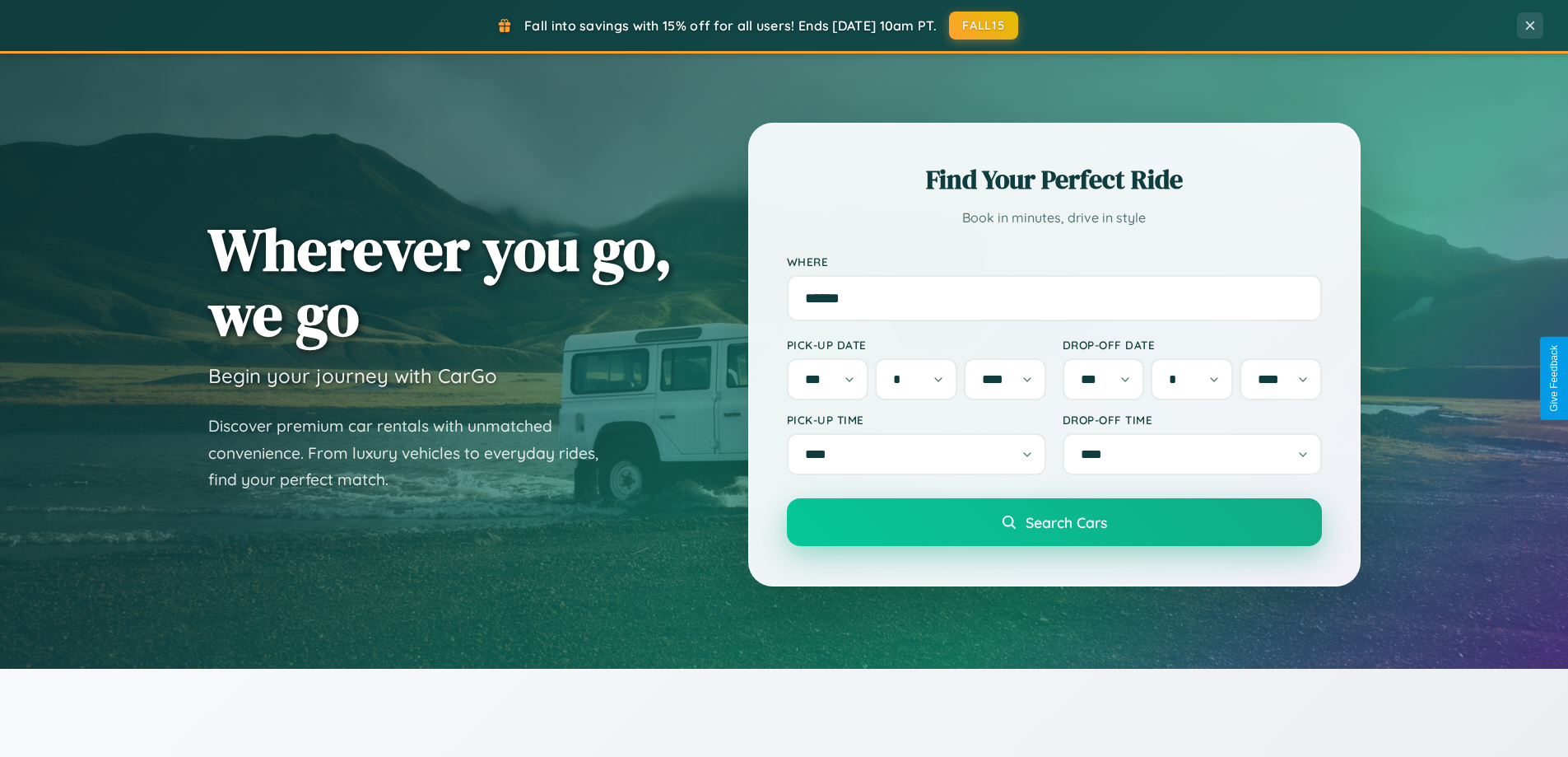
click at [1054, 529] on span "Search Cars" at bounding box center [1066, 522] width 82 height 19
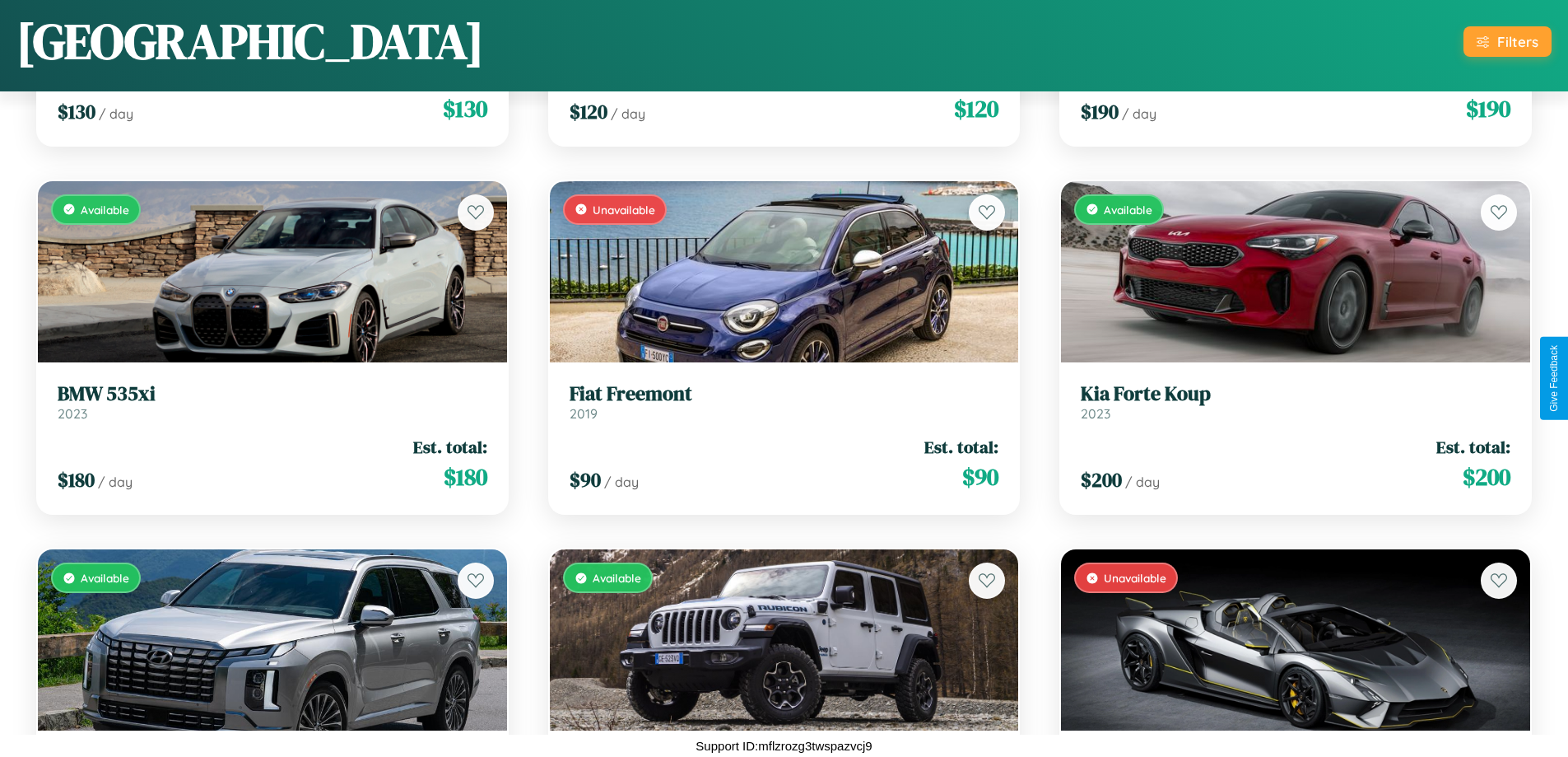
scroll to position [969, 0]
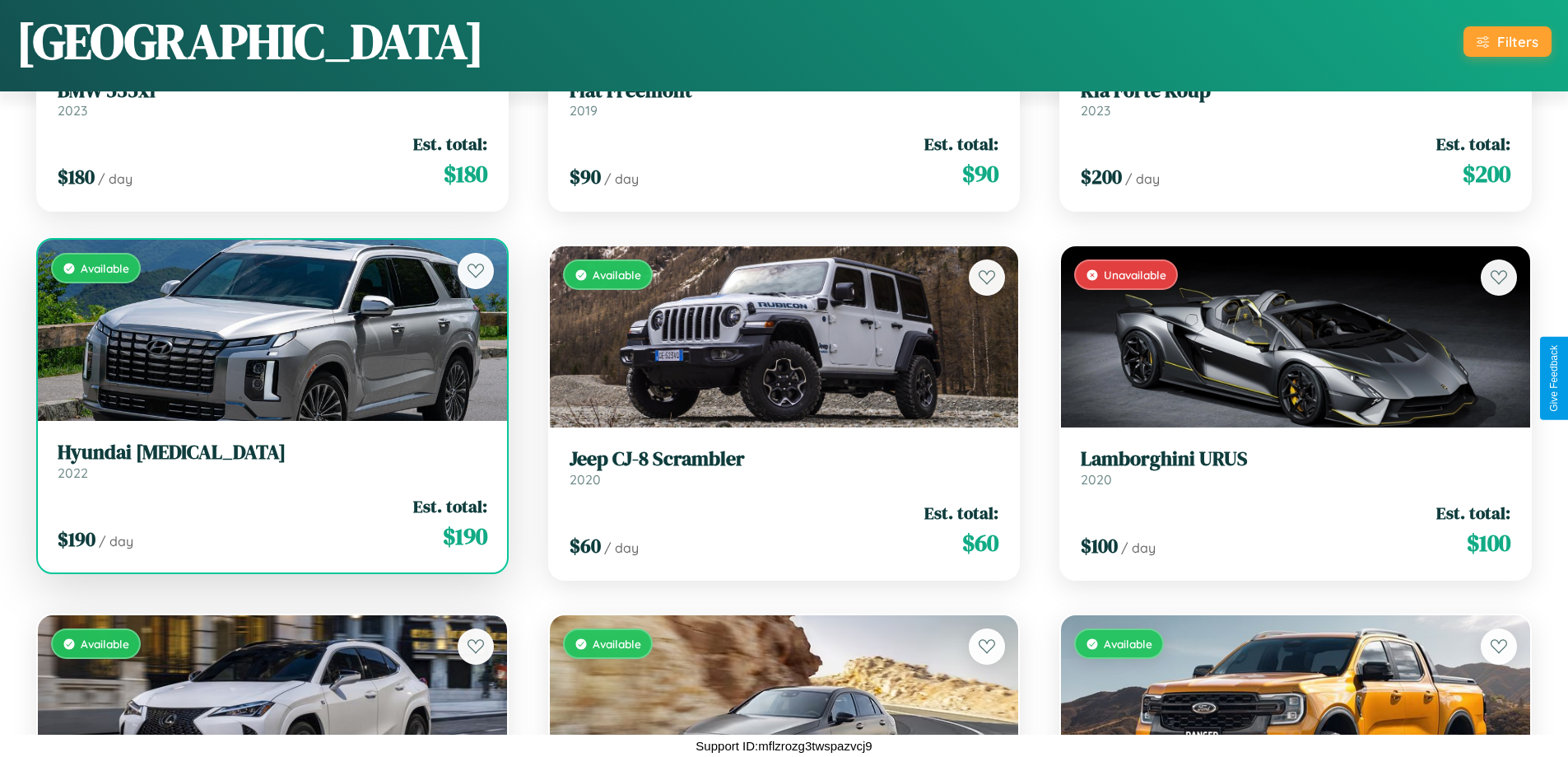
click at [270, 331] on div "Available" at bounding box center [273, 330] width 469 height 181
click at [270, 330] on div "Available" at bounding box center [273, 330] width 469 height 181
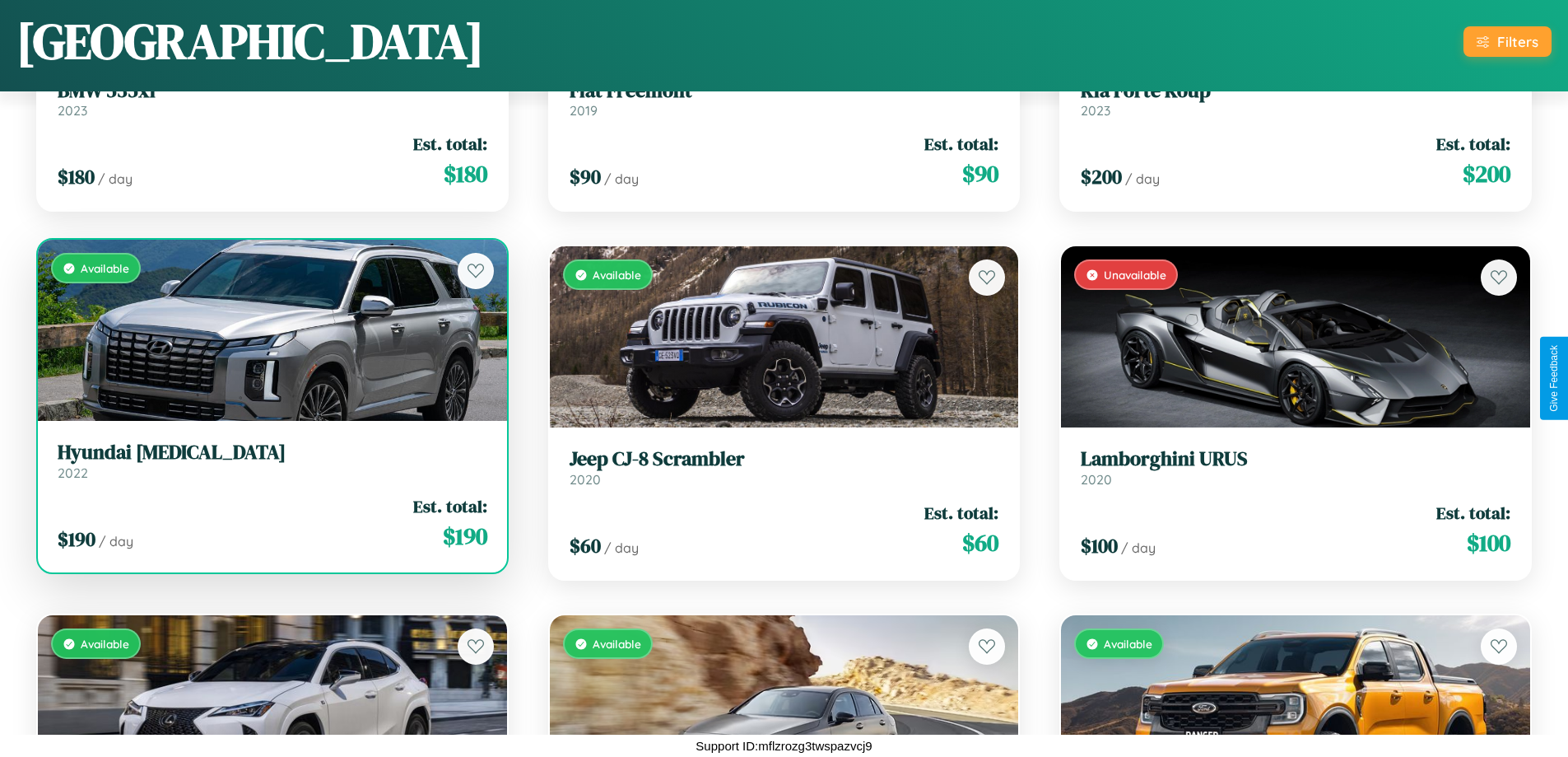
click at [270, 330] on div "Available" at bounding box center [273, 330] width 469 height 181
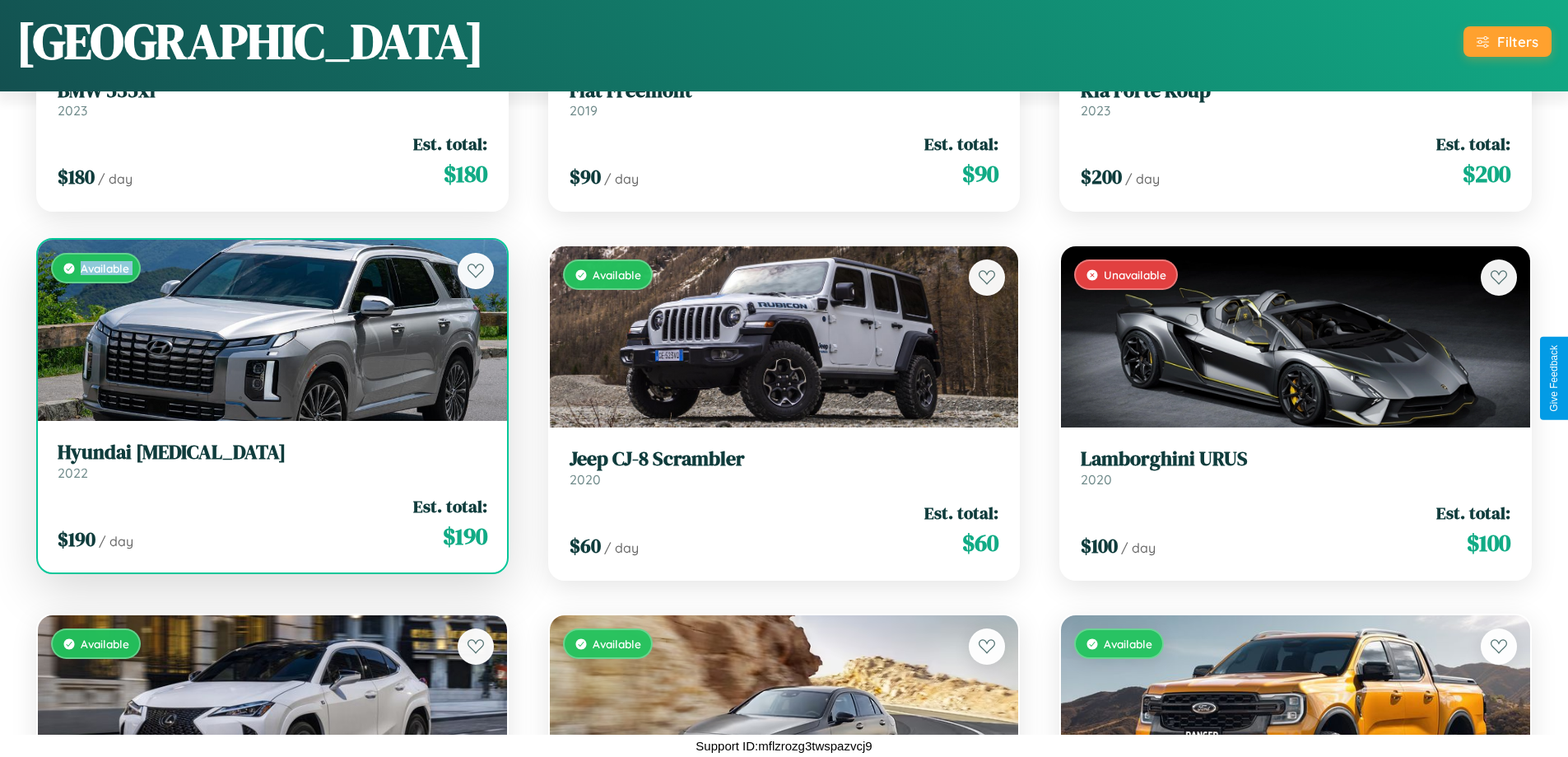
click at [270, 330] on div "Available" at bounding box center [273, 330] width 469 height 181
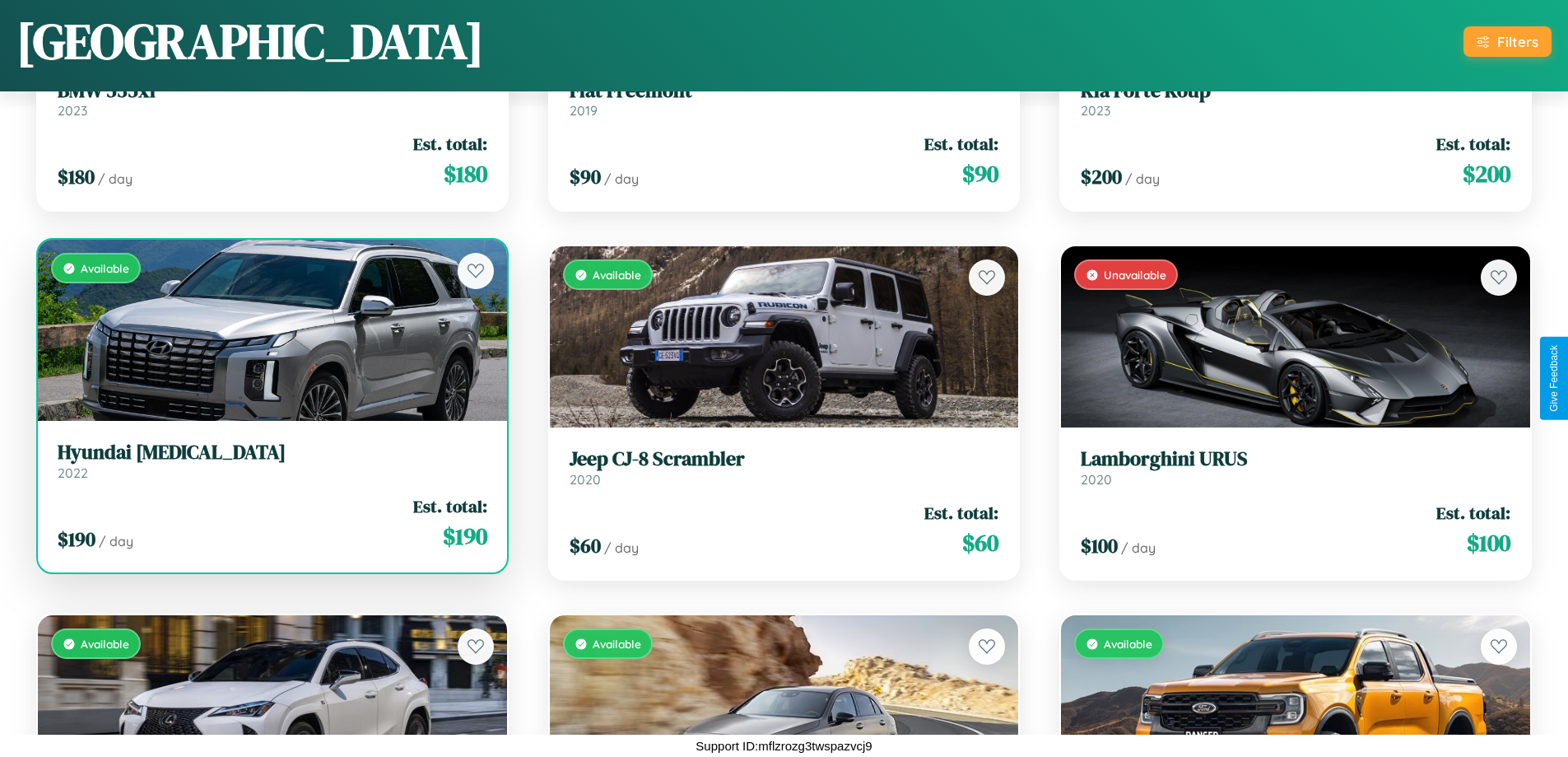
click at [270, 330] on div "Available" at bounding box center [273, 330] width 469 height 181
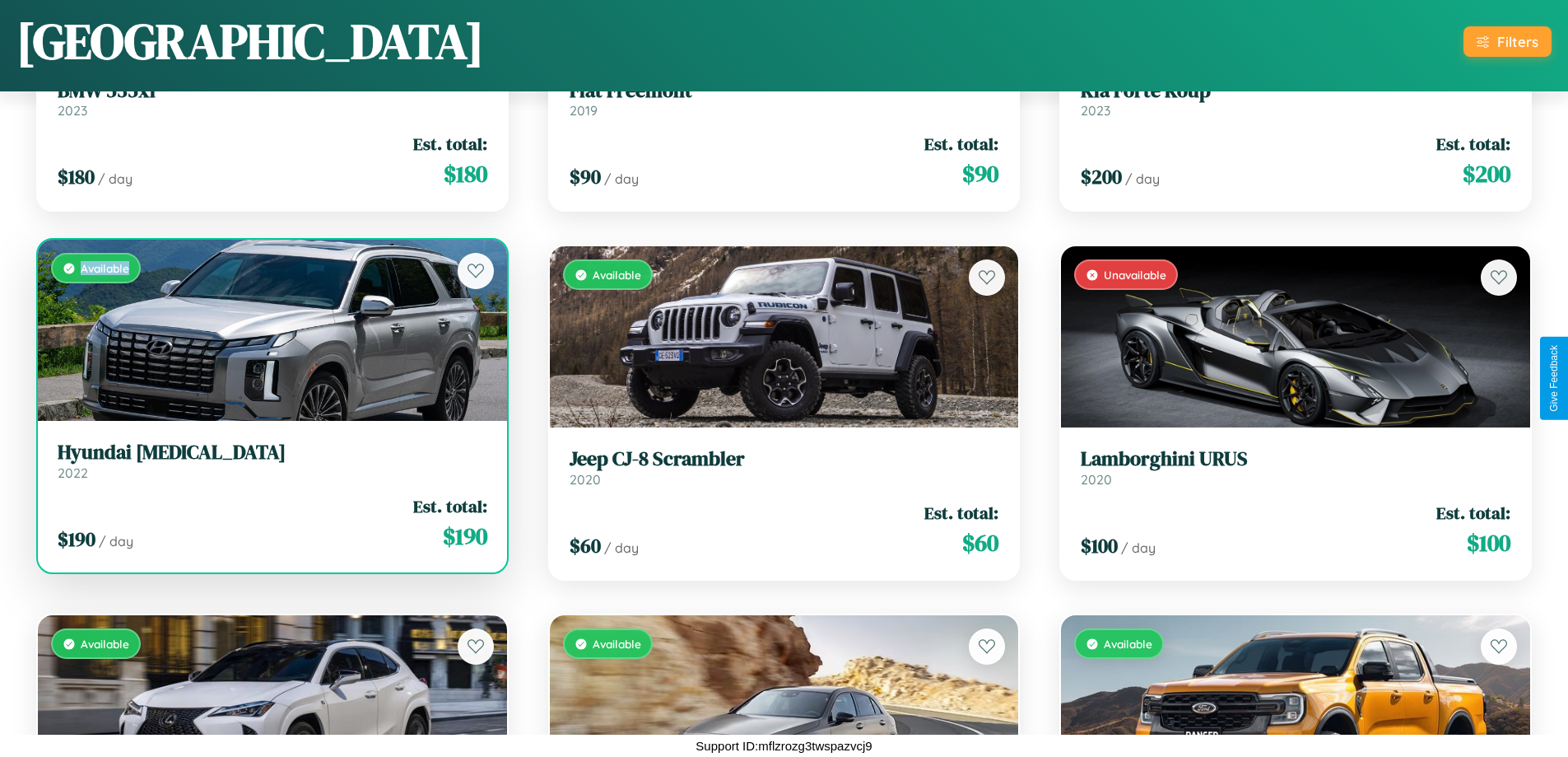
click at [270, 330] on div "Available" at bounding box center [273, 330] width 469 height 181
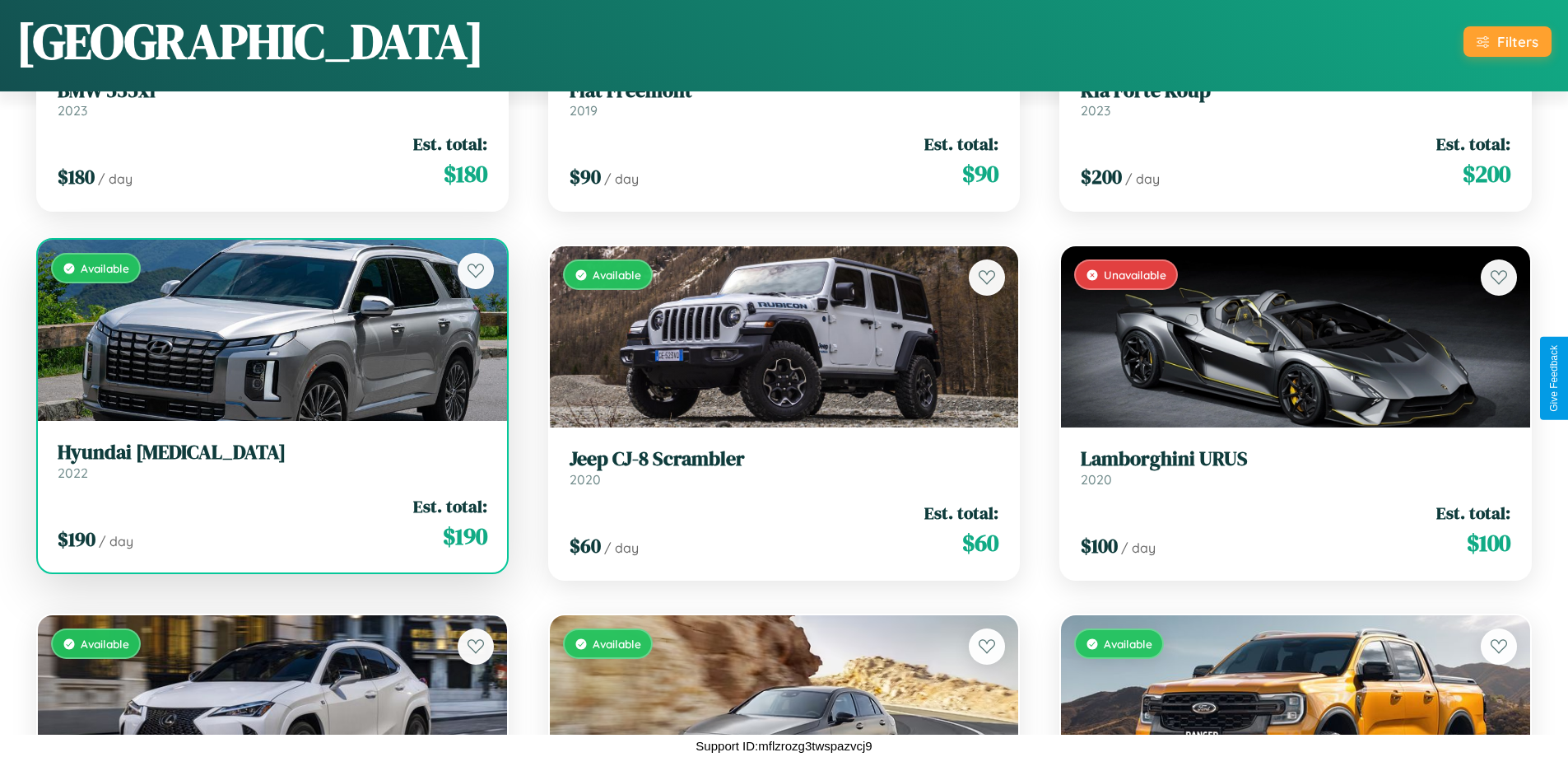
click at [270, 460] on h3 "Hyundai Sonata" at bounding box center [272, 452] width 429 height 24
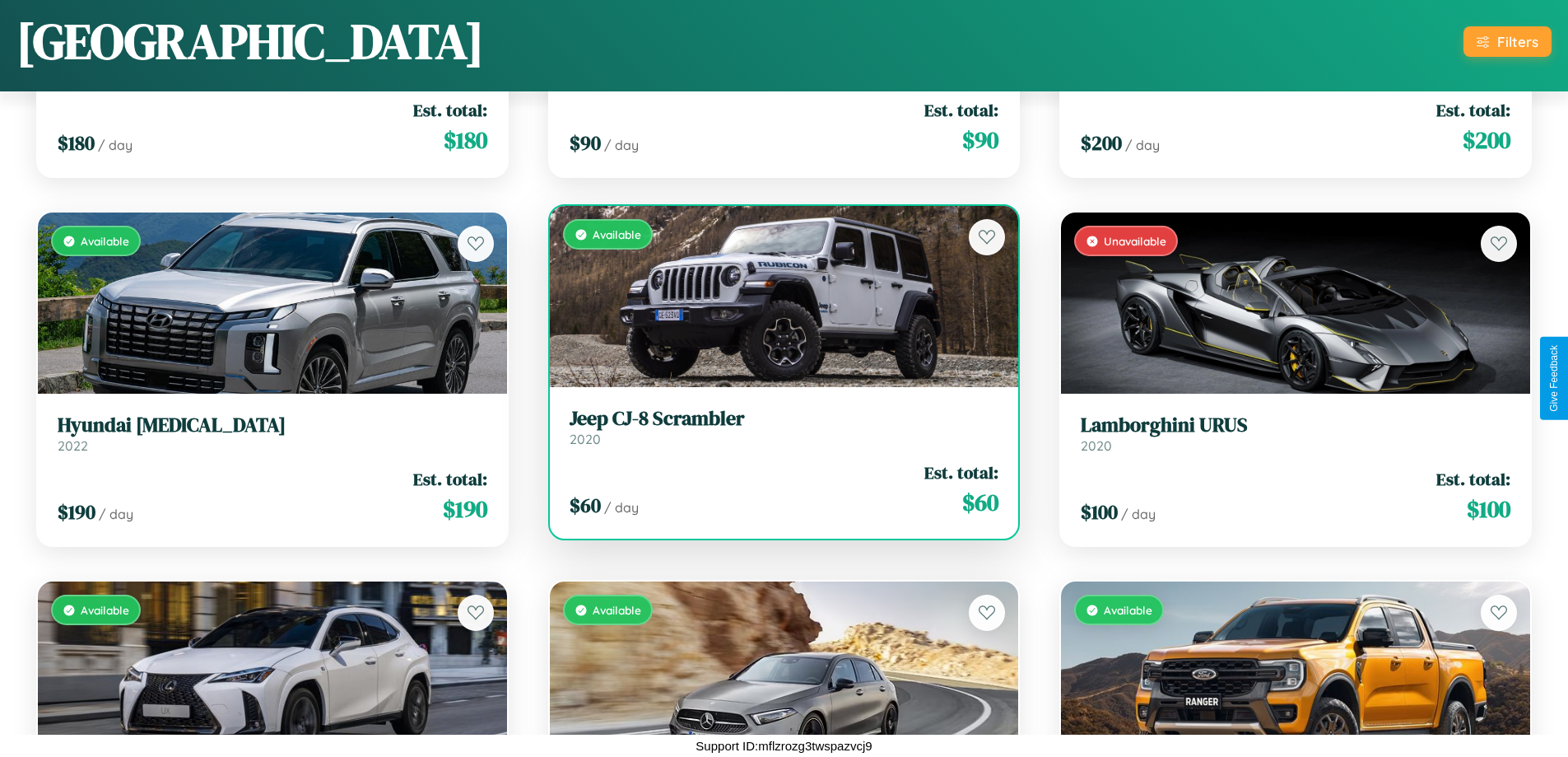
scroll to position [8712, 0]
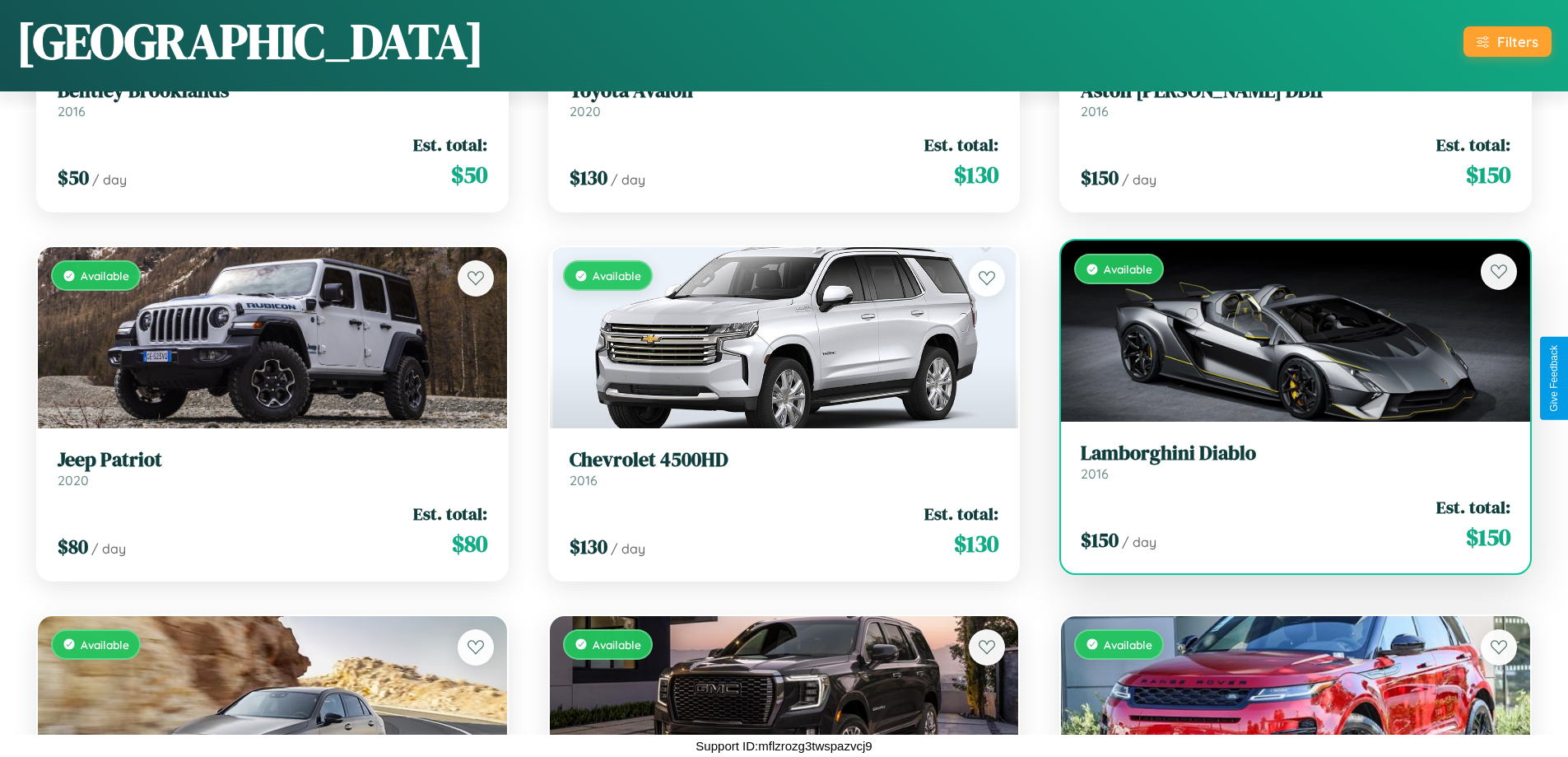
click at [1285, 462] on h3 "Lamborghini Diablo" at bounding box center [1295, 453] width 429 height 24
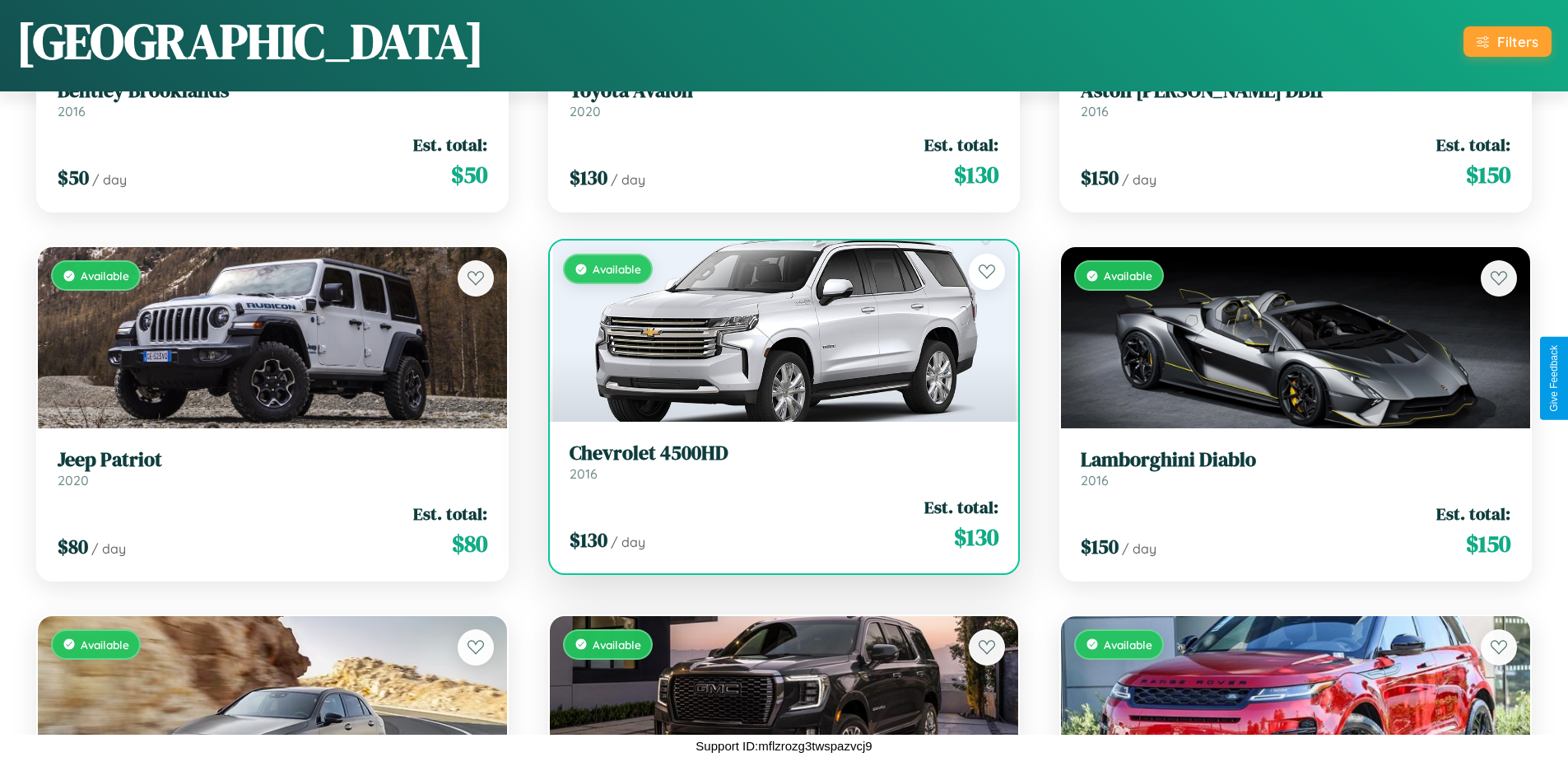
scroll to position [14980, 0]
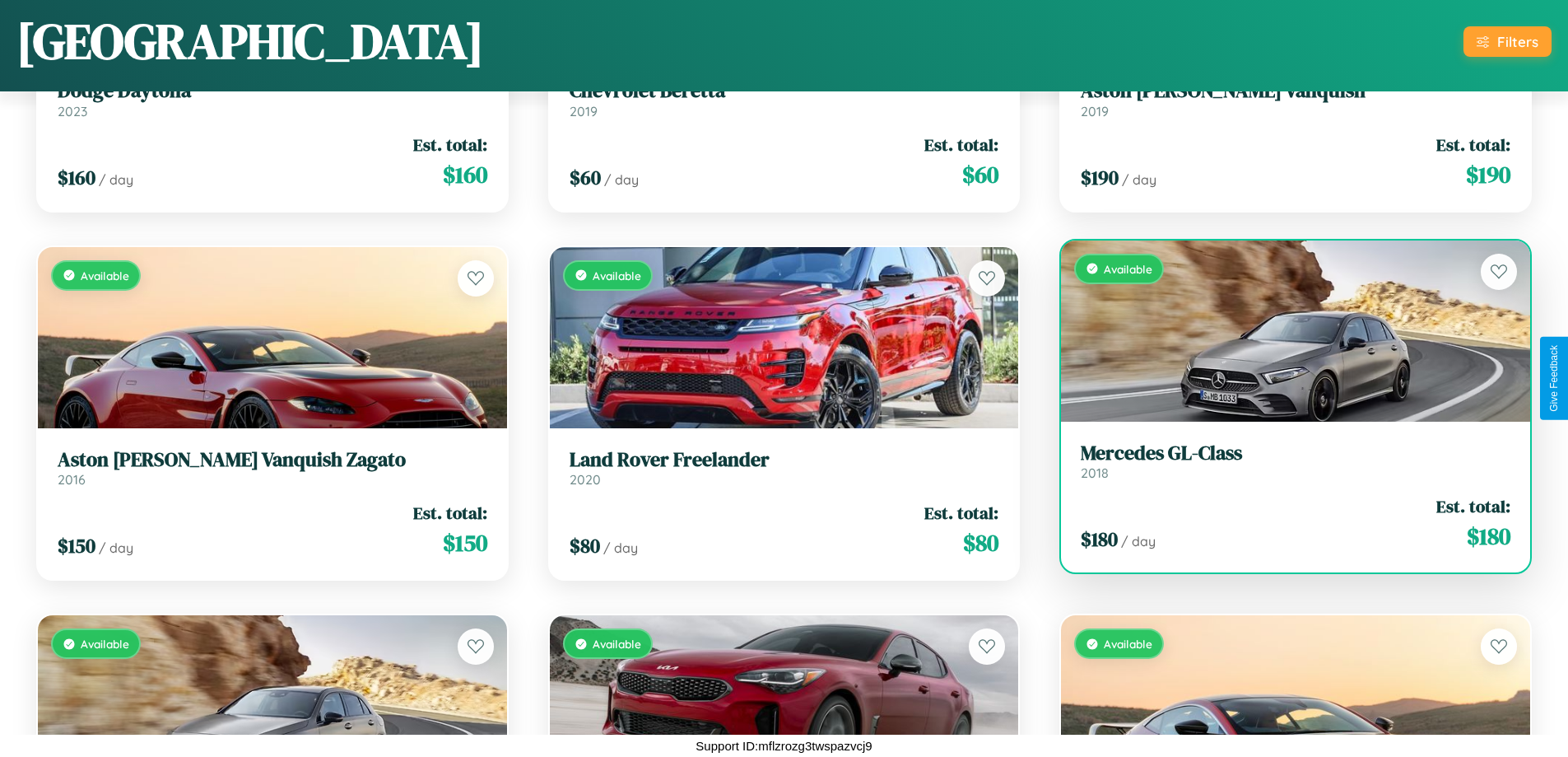
click at [1285, 468] on link "Mercedes GL-Class 2018" at bounding box center [1295, 461] width 429 height 40
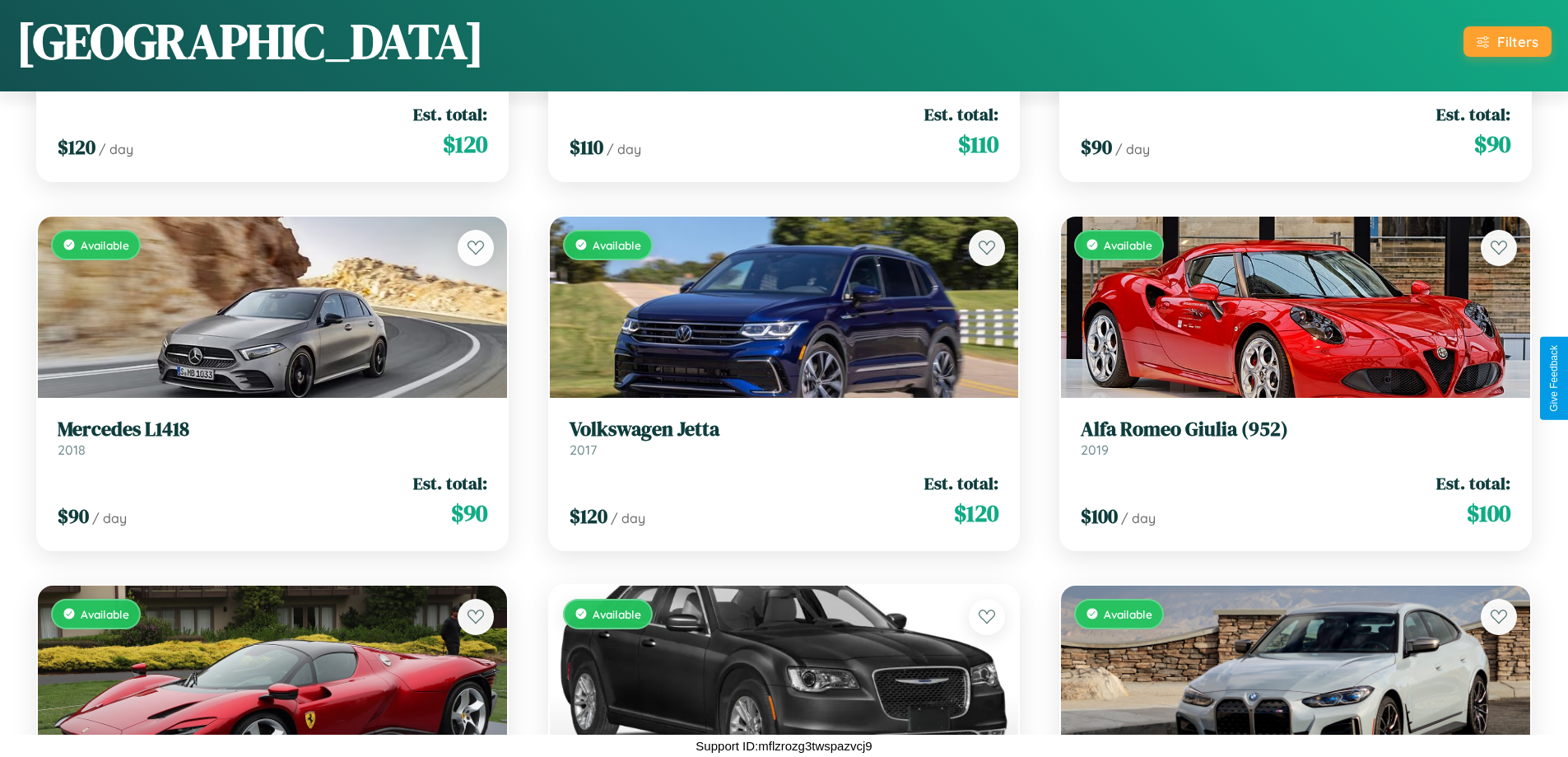
scroll to position [6131, 0]
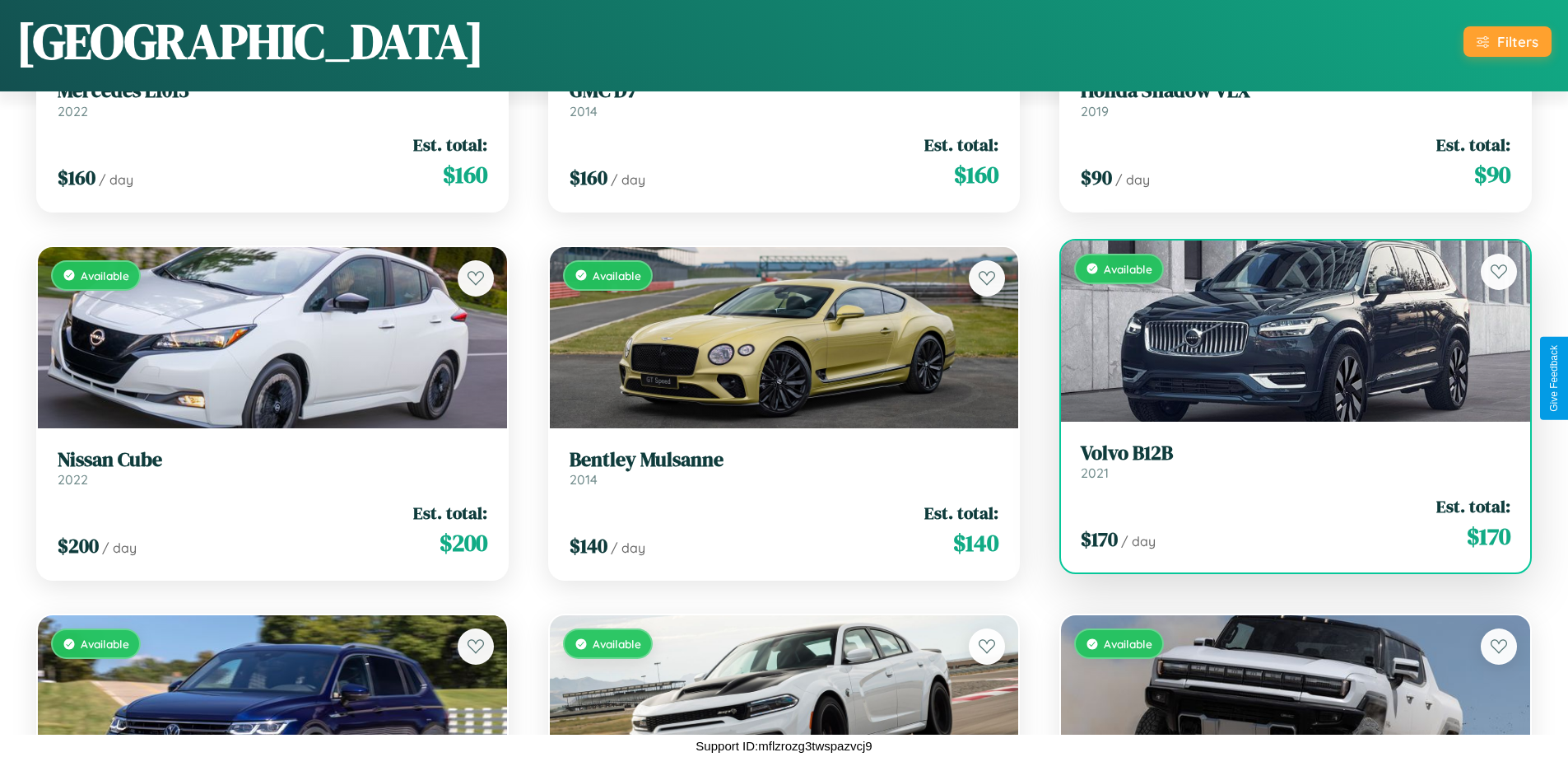
click at [1285, 330] on div "Available" at bounding box center [1295, 331] width 469 height 181
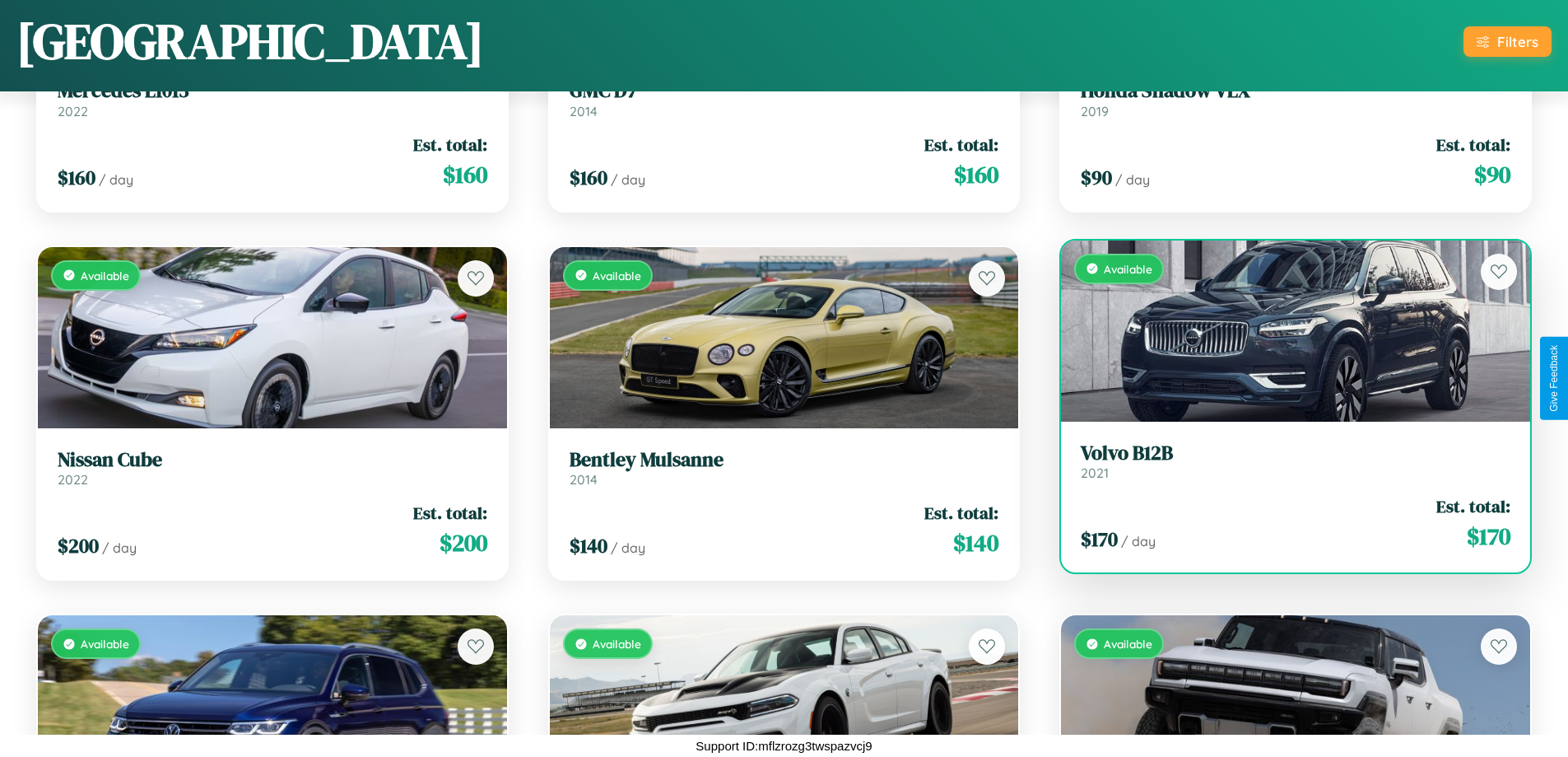
click at [1285, 330] on div "Available" at bounding box center [1295, 331] width 469 height 181
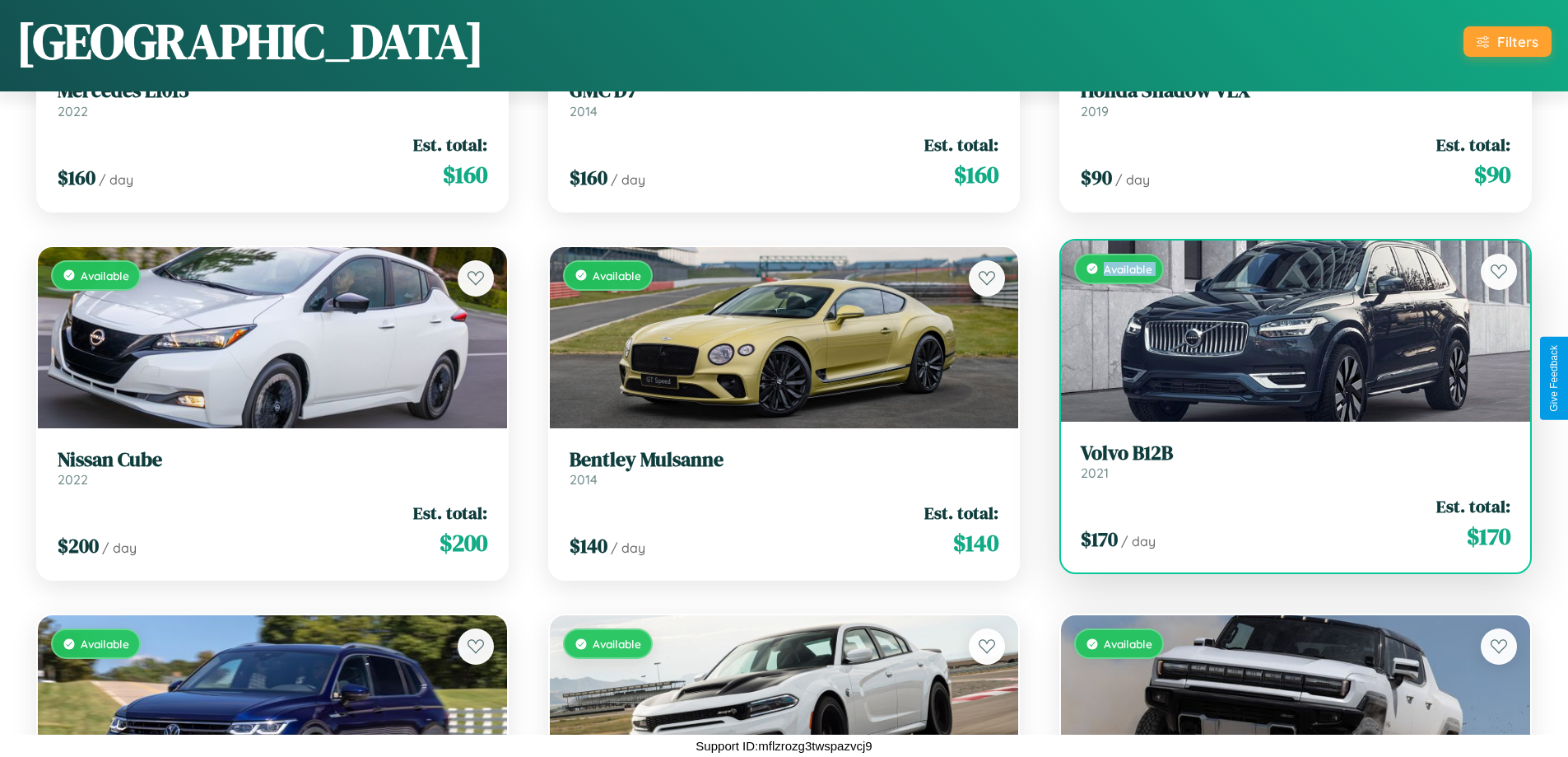
click at [1285, 330] on div "Available" at bounding box center [1295, 331] width 469 height 181
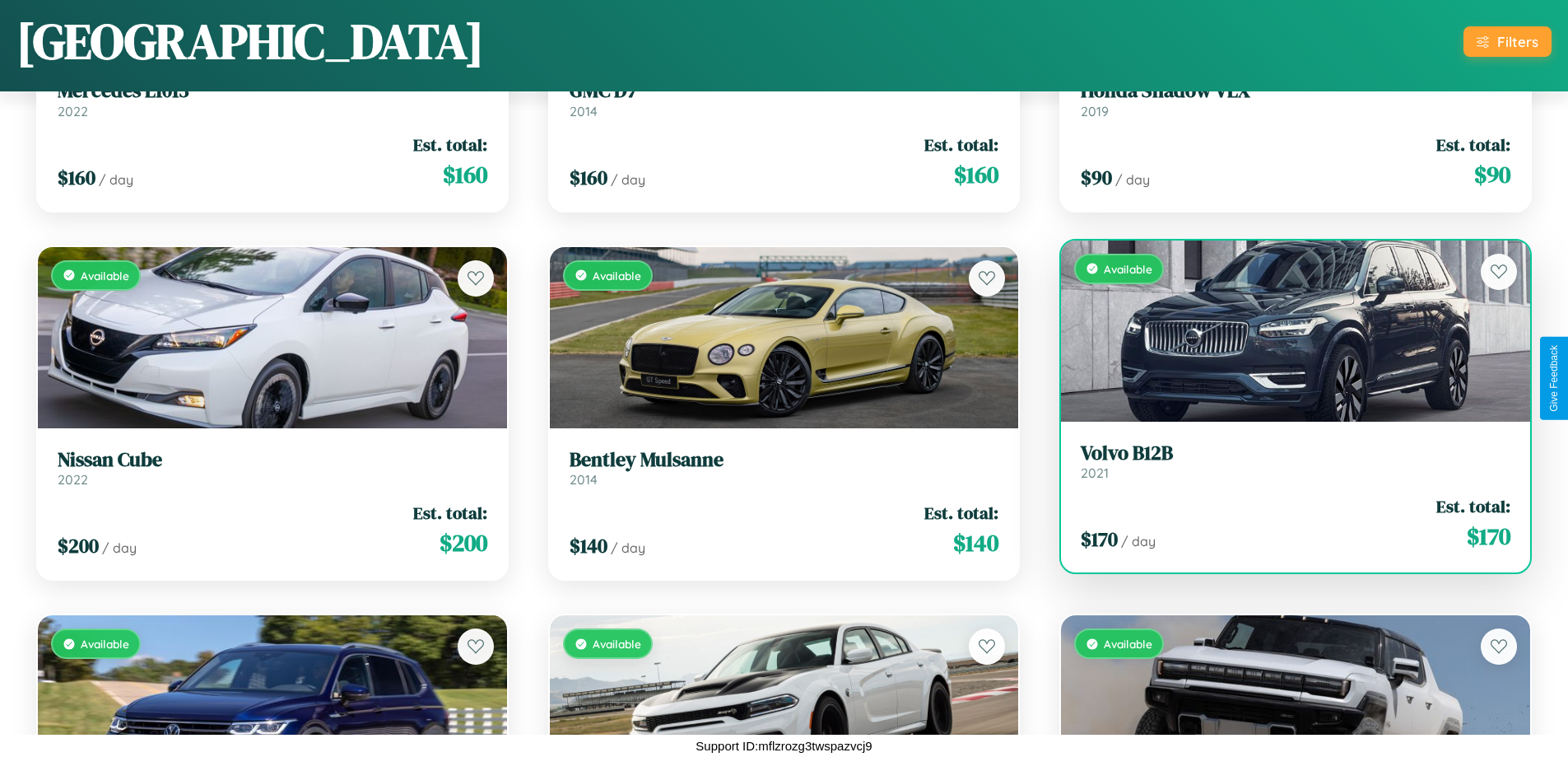
click at [1285, 330] on div "Available" at bounding box center [1295, 331] width 469 height 181
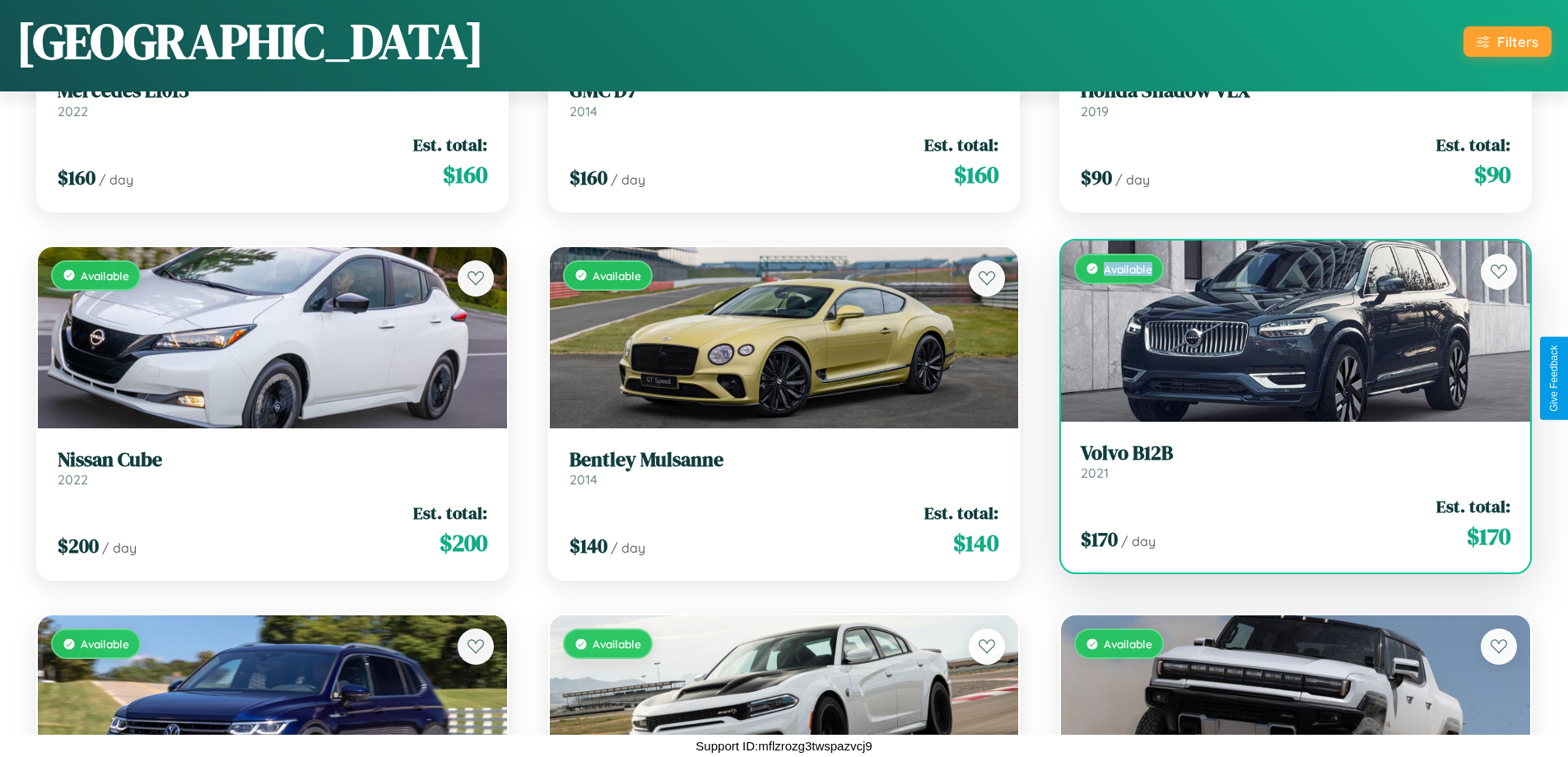
click at [1285, 330] on div "Available" at bounding box center [1295, 331] width 469 height 181
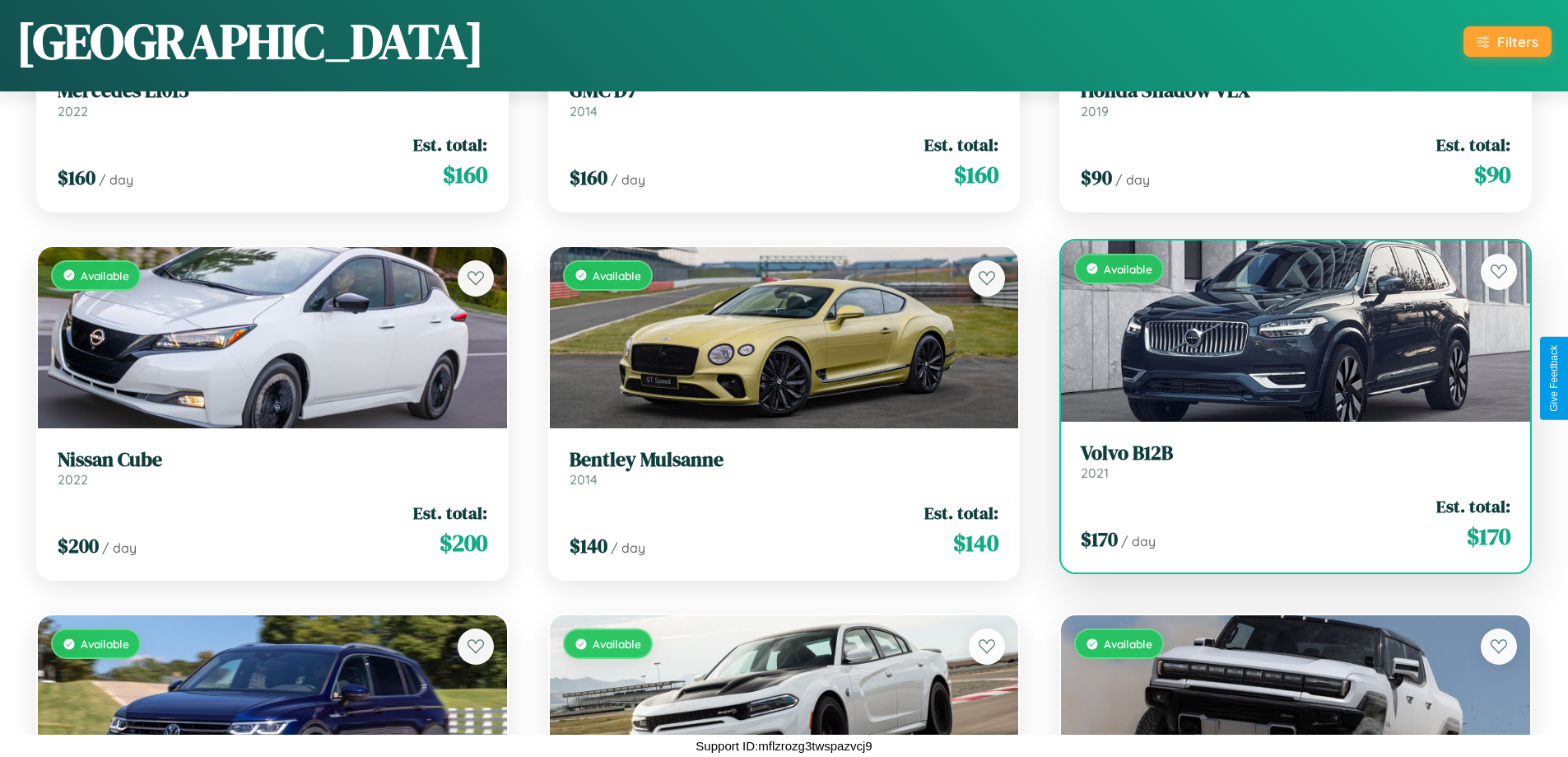
click at [1285, 460] on h3 "Volvo B12B" at bounding box center [1295, 453] width 429 height 24
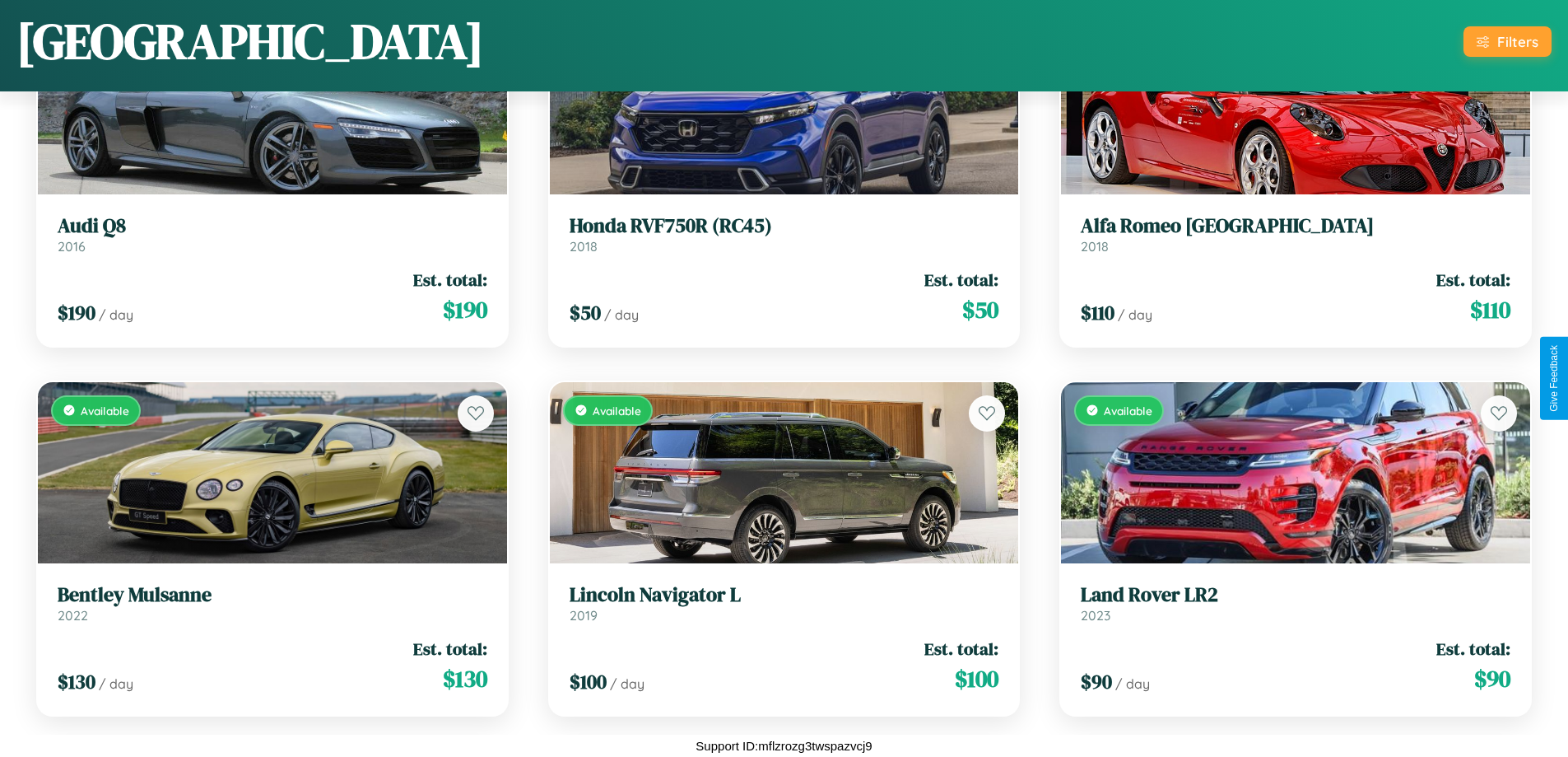
scroll to position [5024, 0]
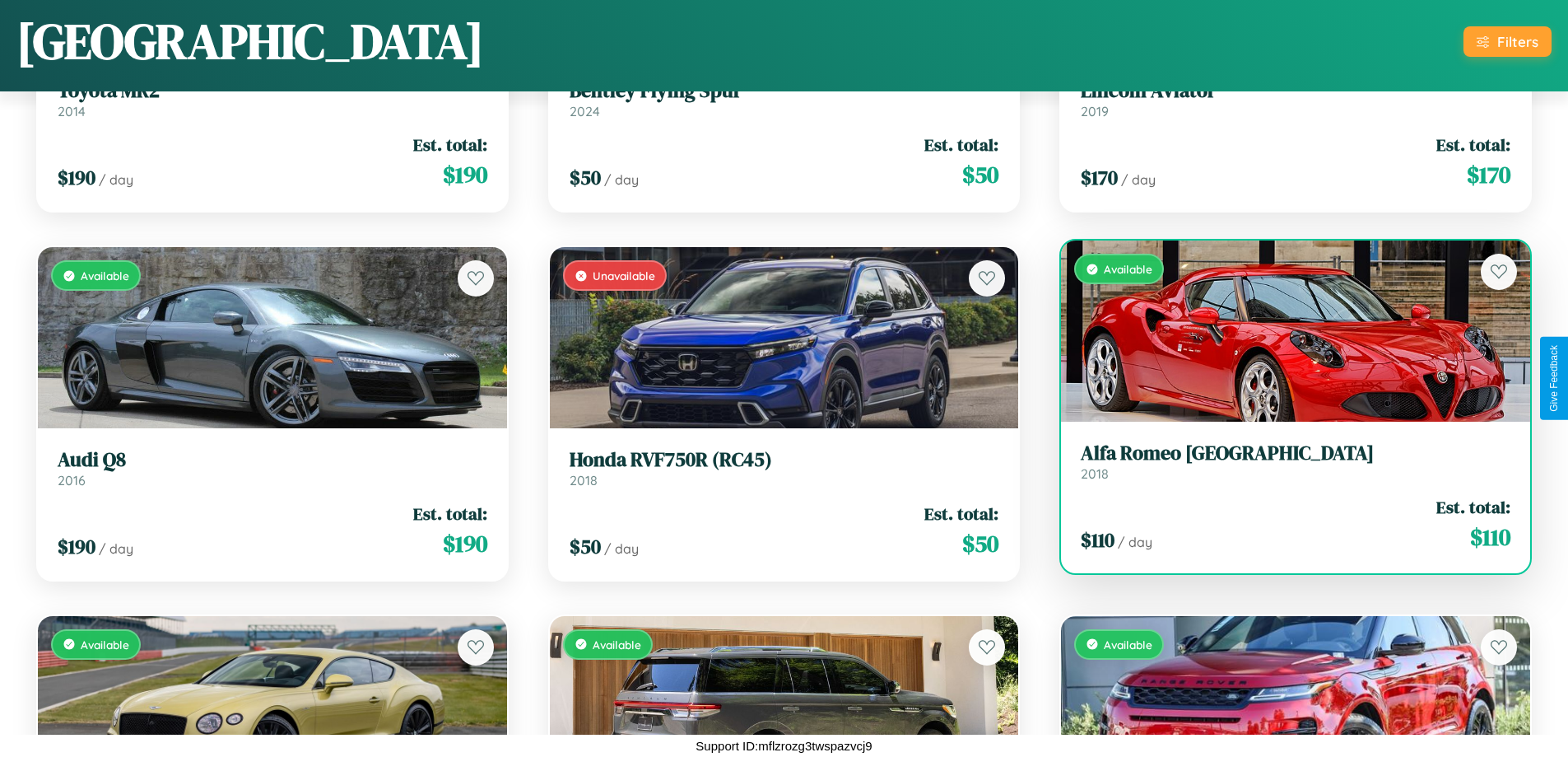
click at [1285, 335] on div "Available" at bounding box center [1295, 331] width 469 height 181
click at [1285, 331] on div "Available" at bounding box center [1295, 331] width 469 height 181
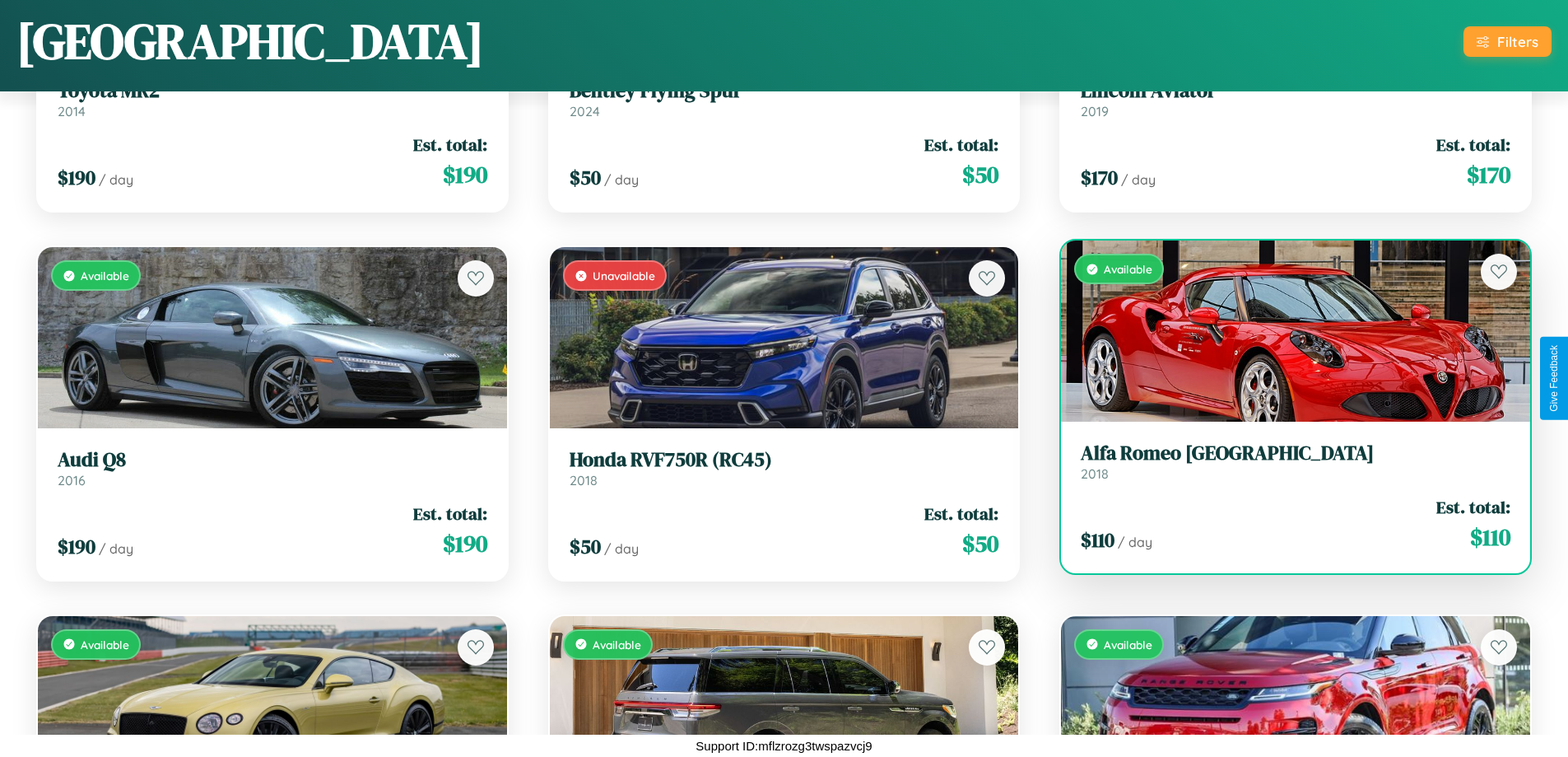
click at [1285, 331] on div "Available" at bounding box center [1295, 331] width 469 height 181
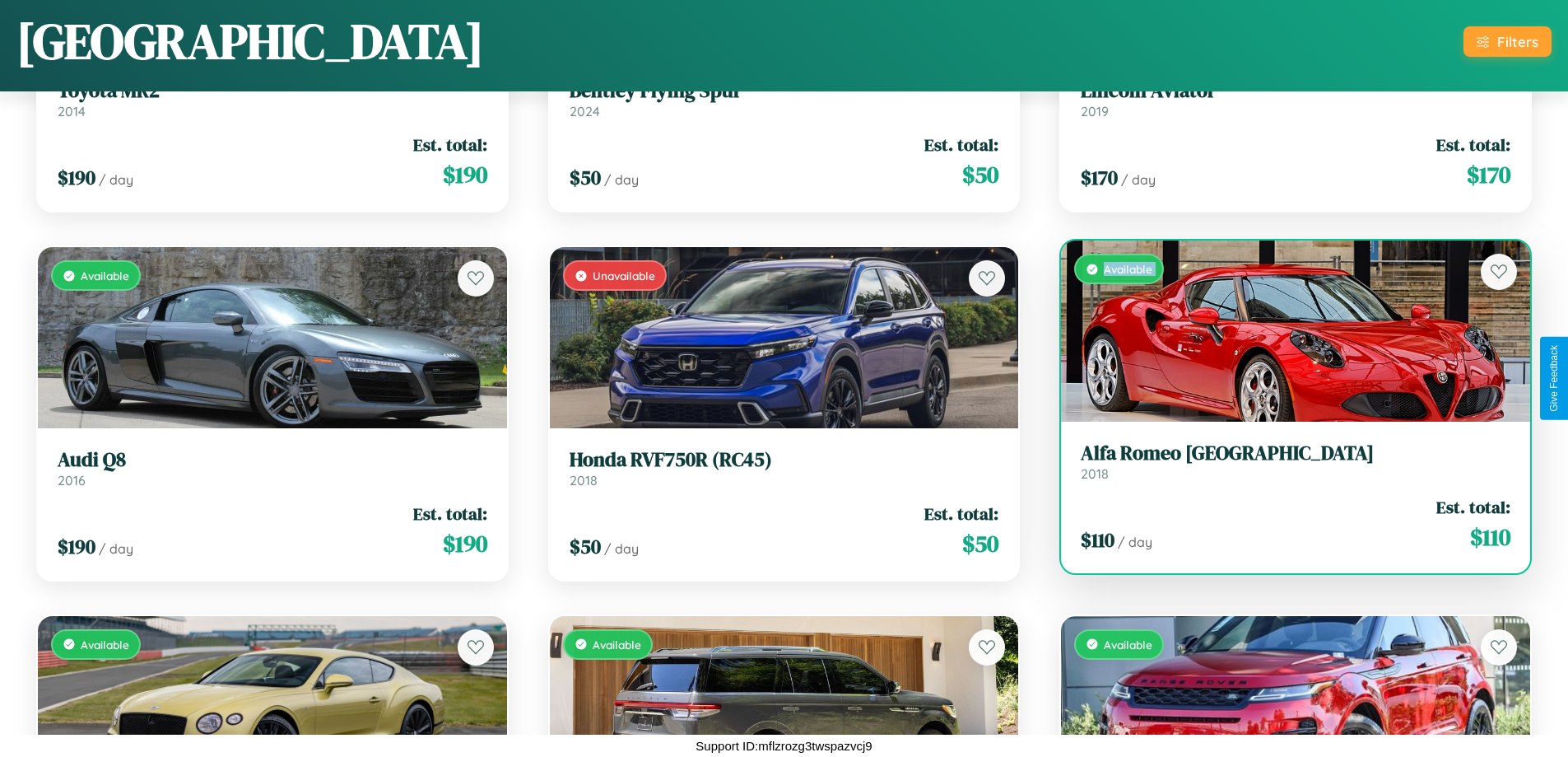
click at [1285, 331] on div "Available" at bounding box center [1295, 331] width 469 height 181
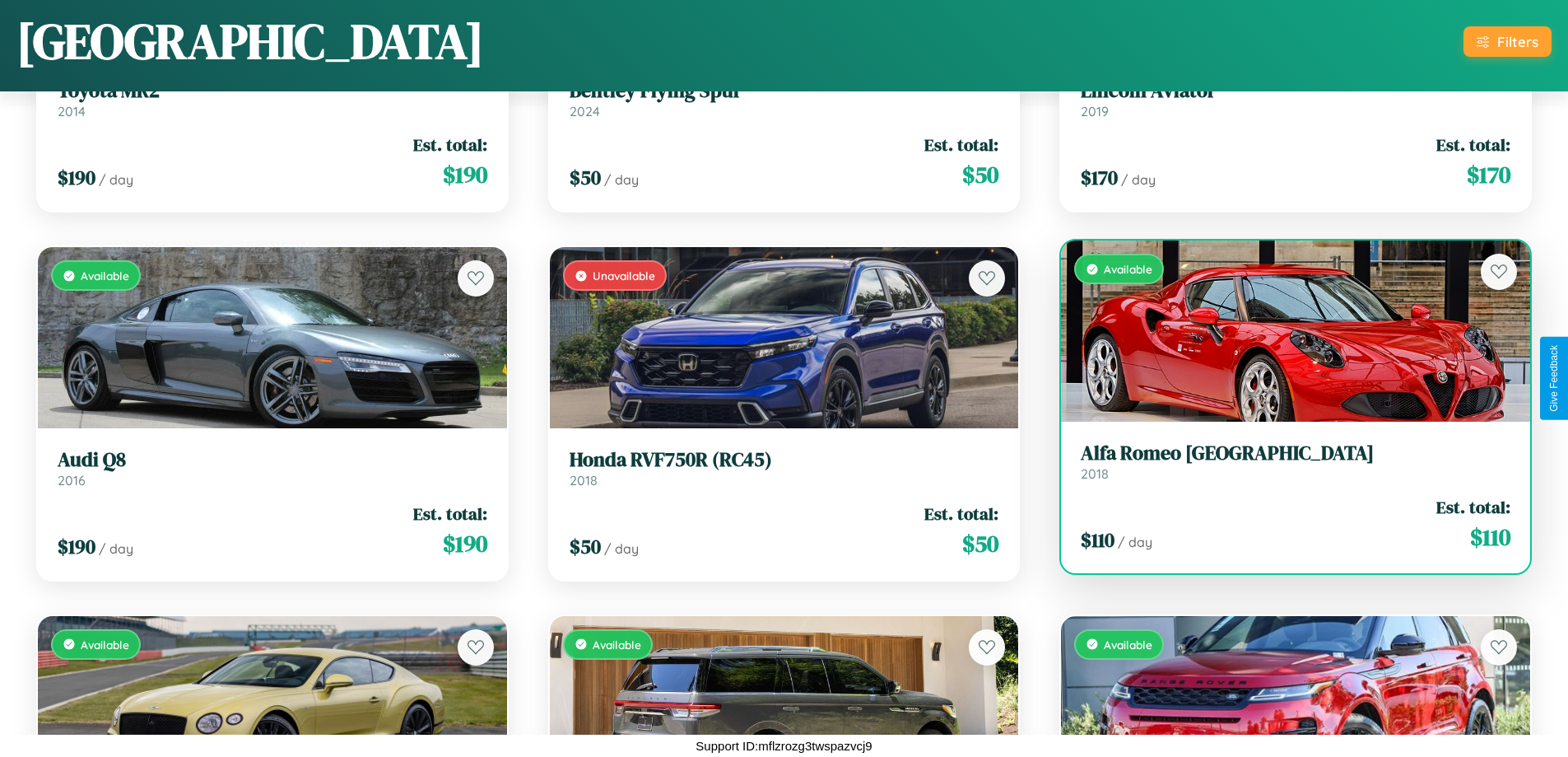
click at [1285, 331] on div "Available" at bounding box center [1295, 331] width 469 height 181
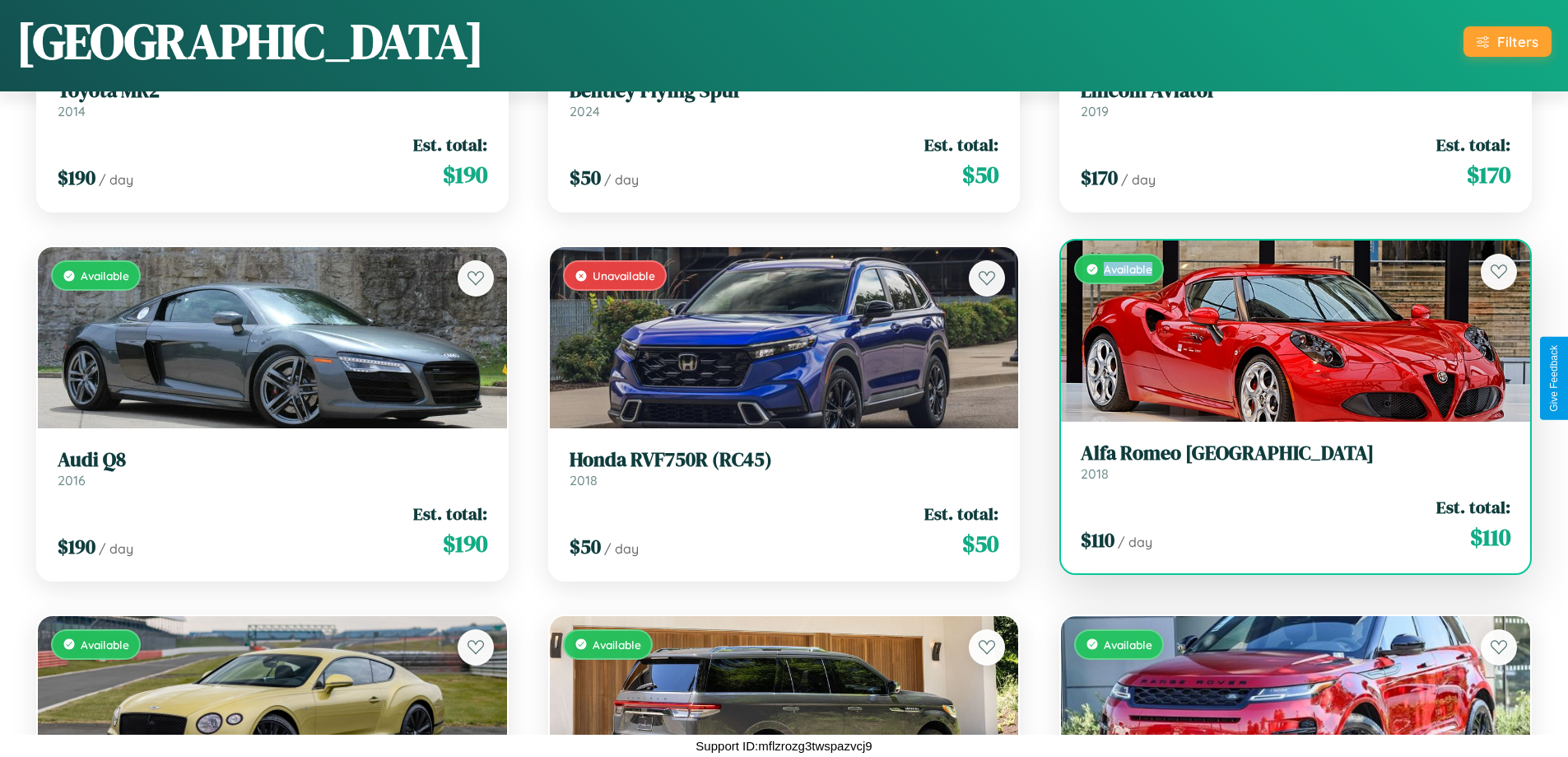
click at [1285, 331] on div "Available" at bounding box center [1295, 331] width 469 height 181
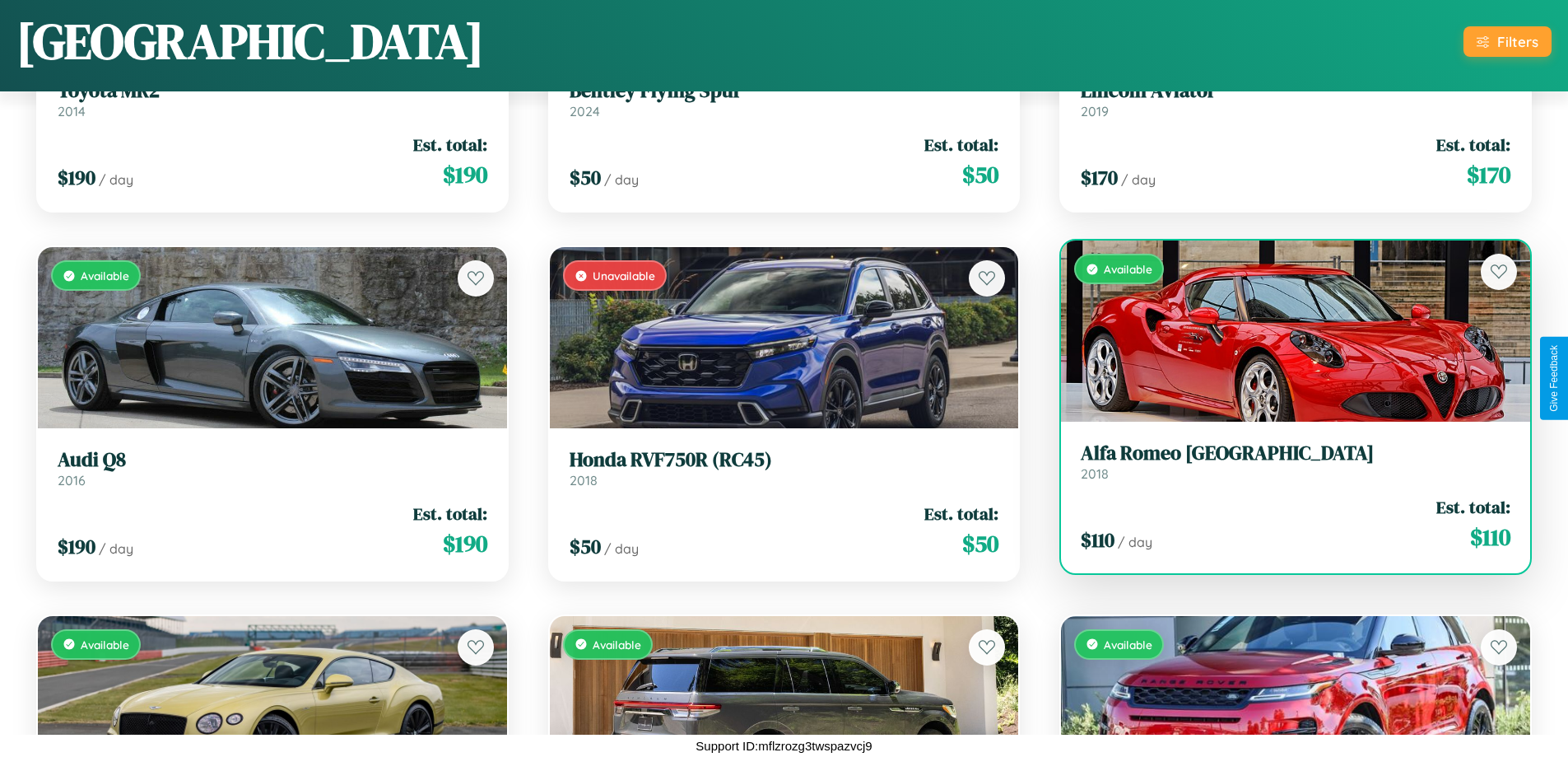
click at [1285, 461] on h3 "Alfa Romeo Milano" at bounding box center [1295, 453] width 429 height 24
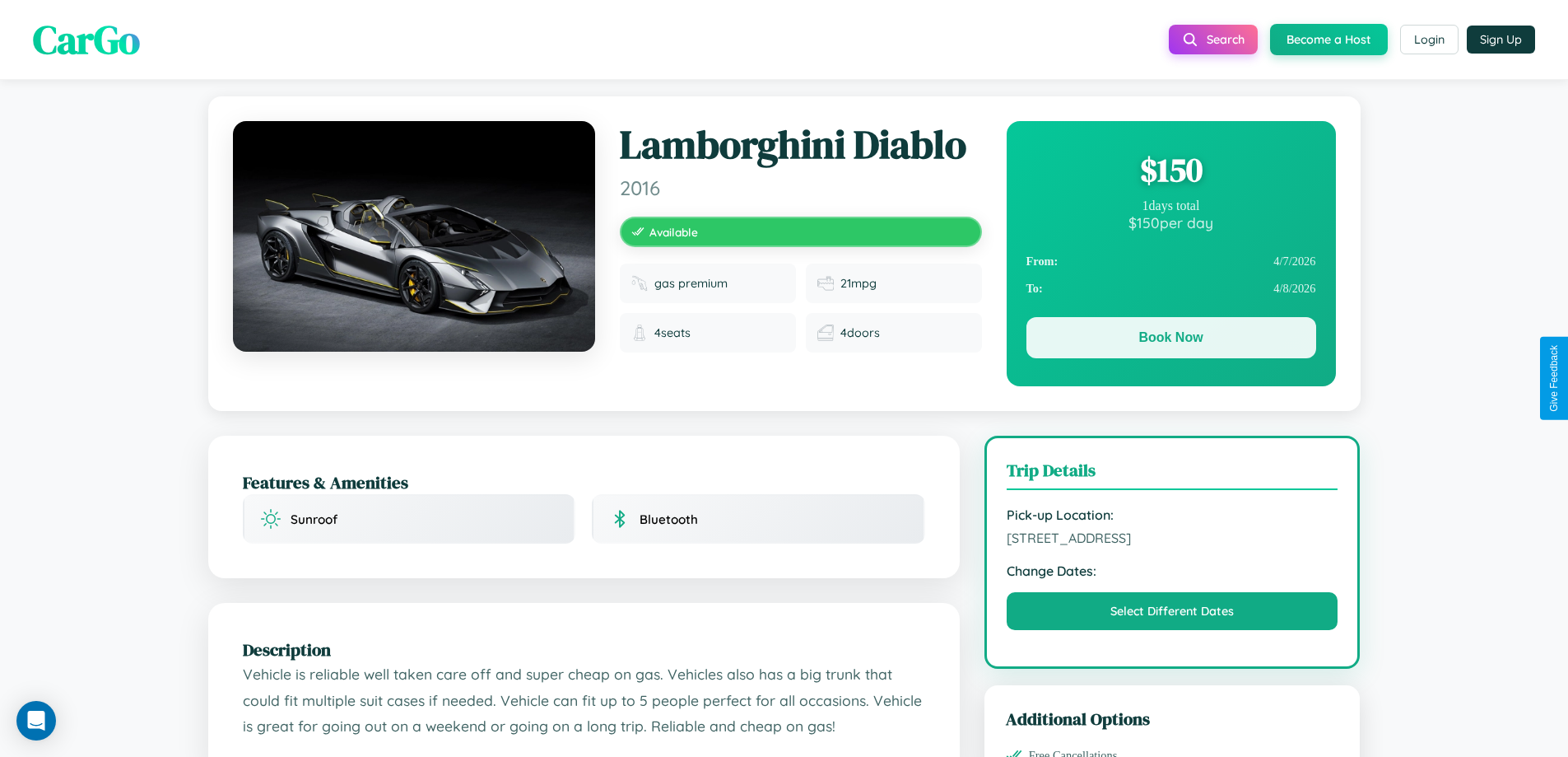
click at [1171, 338] on button "Book Now" at bounding box center [1172, 337] width 290 height 41
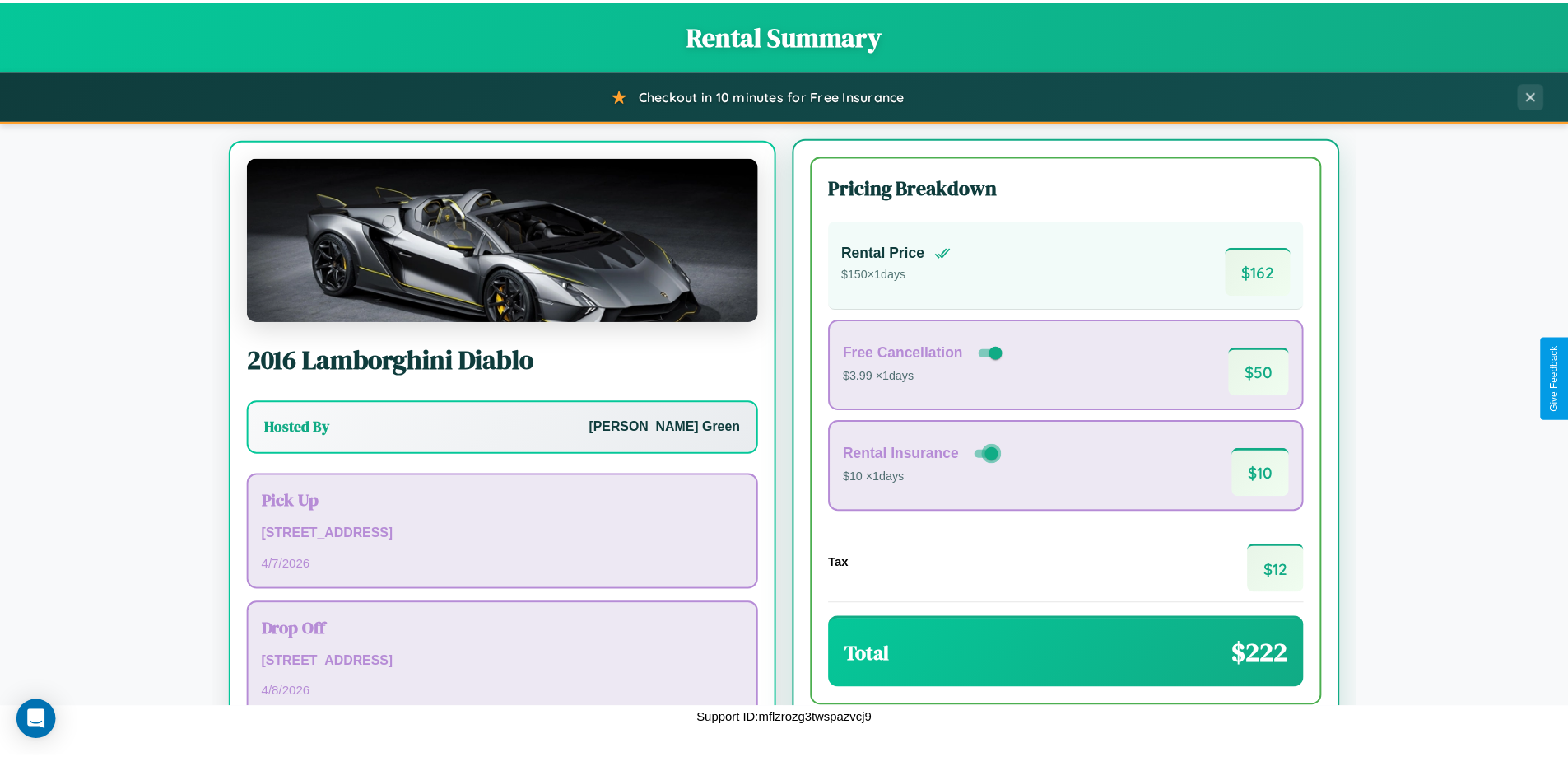
scroll to position [77, 0]
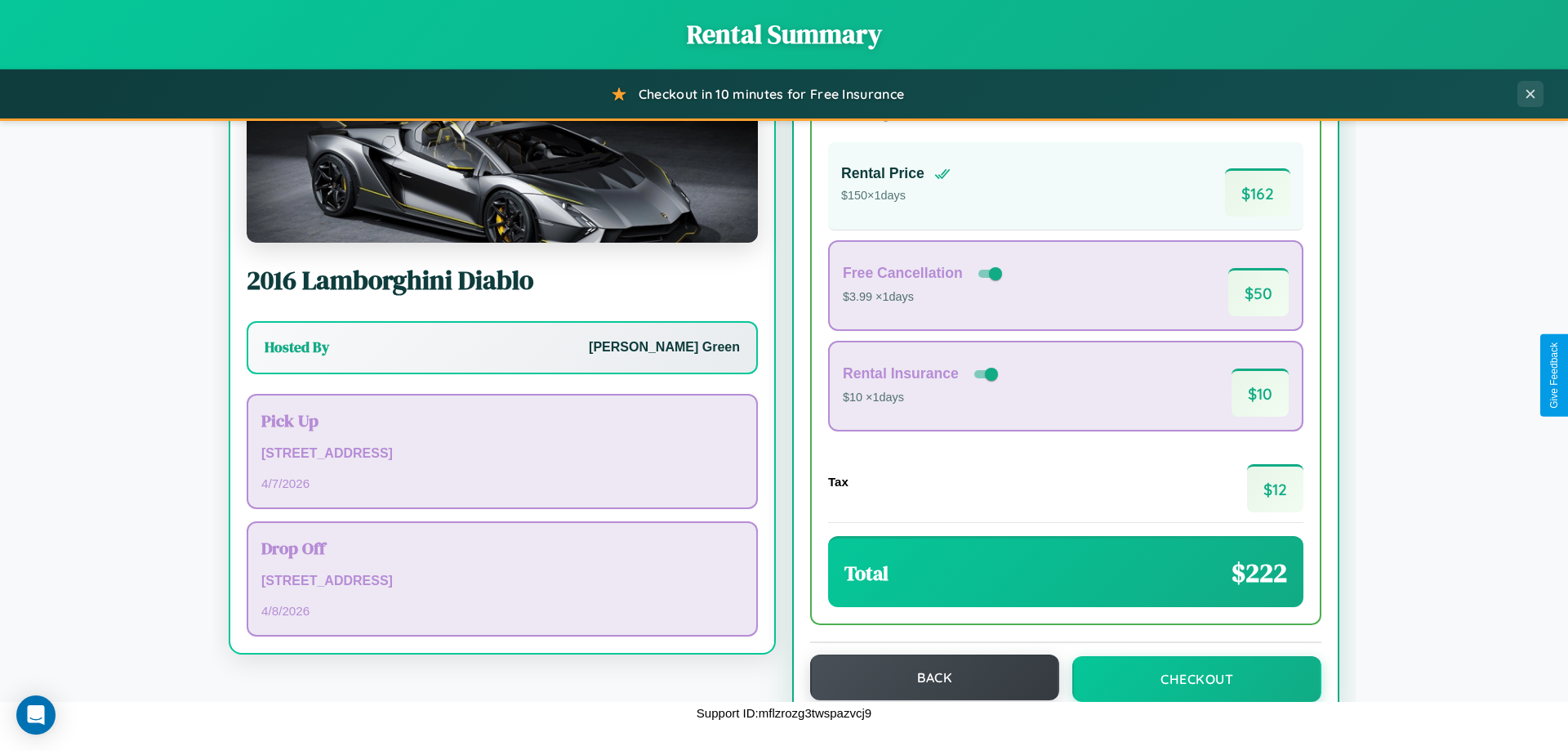
click at [927, 679] on button "Back" at bounding box center [934, 677] width 249 height 45
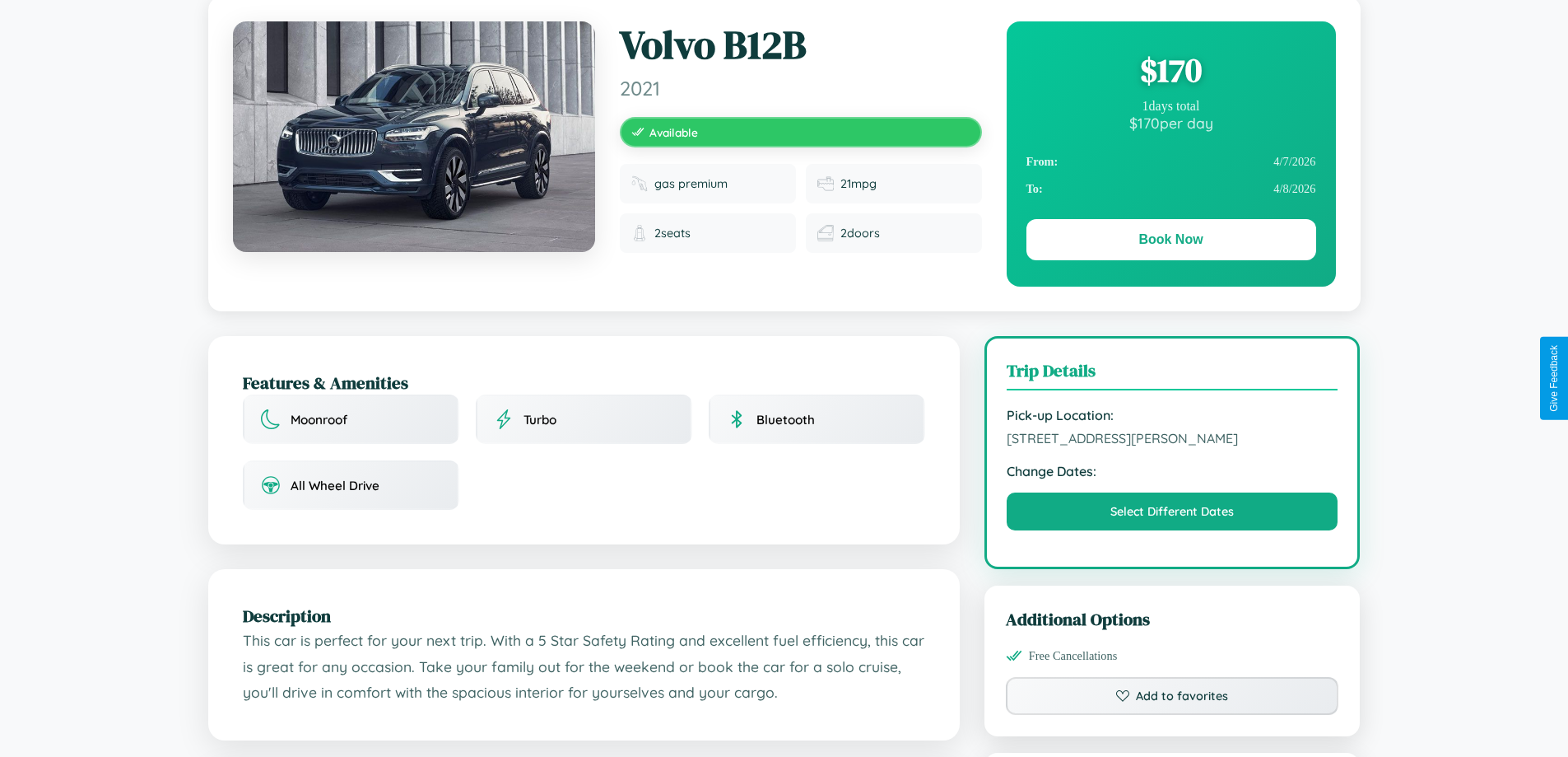
scroll to position [160, 0]
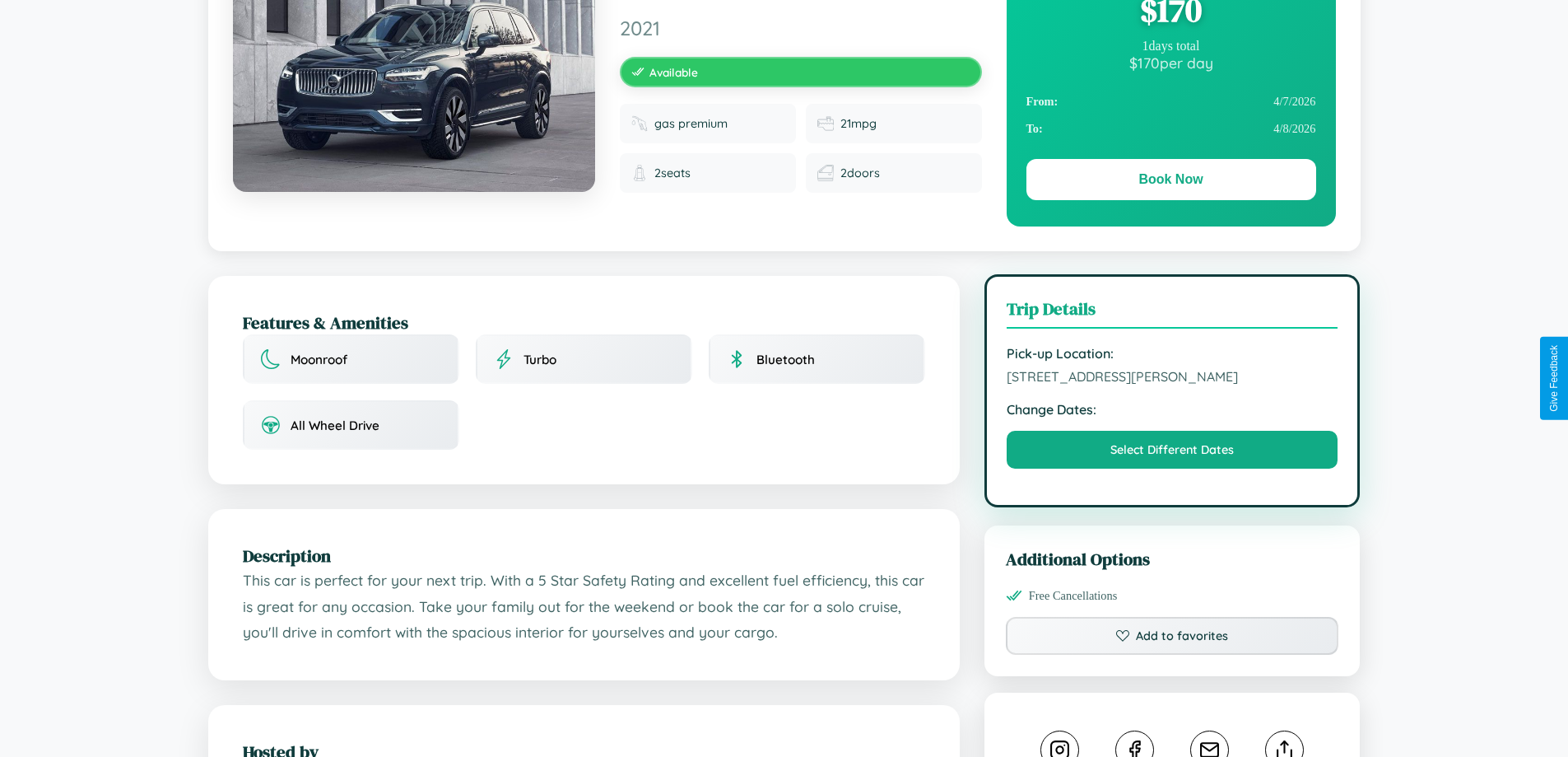
click at [1173, 376] on span "[STREET_ADDRESS][PERSON_NAME]" at bounding box center [1173, 376] width 332 height 17
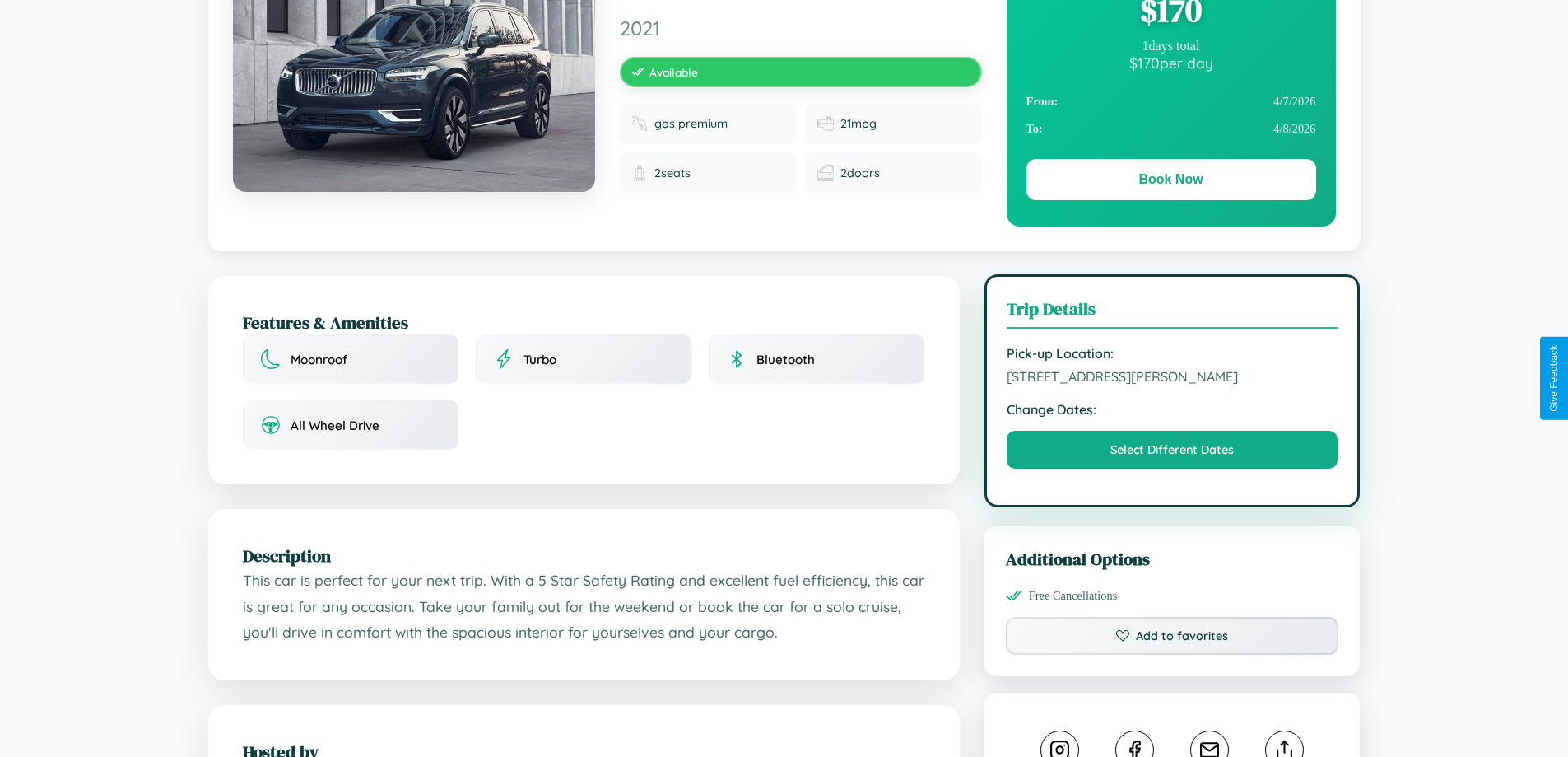
click at [1173, 376] on span "[STREET_ADDRESS][PERSON_NAME]" at bounding box center [1173, 376] width 332 height 17
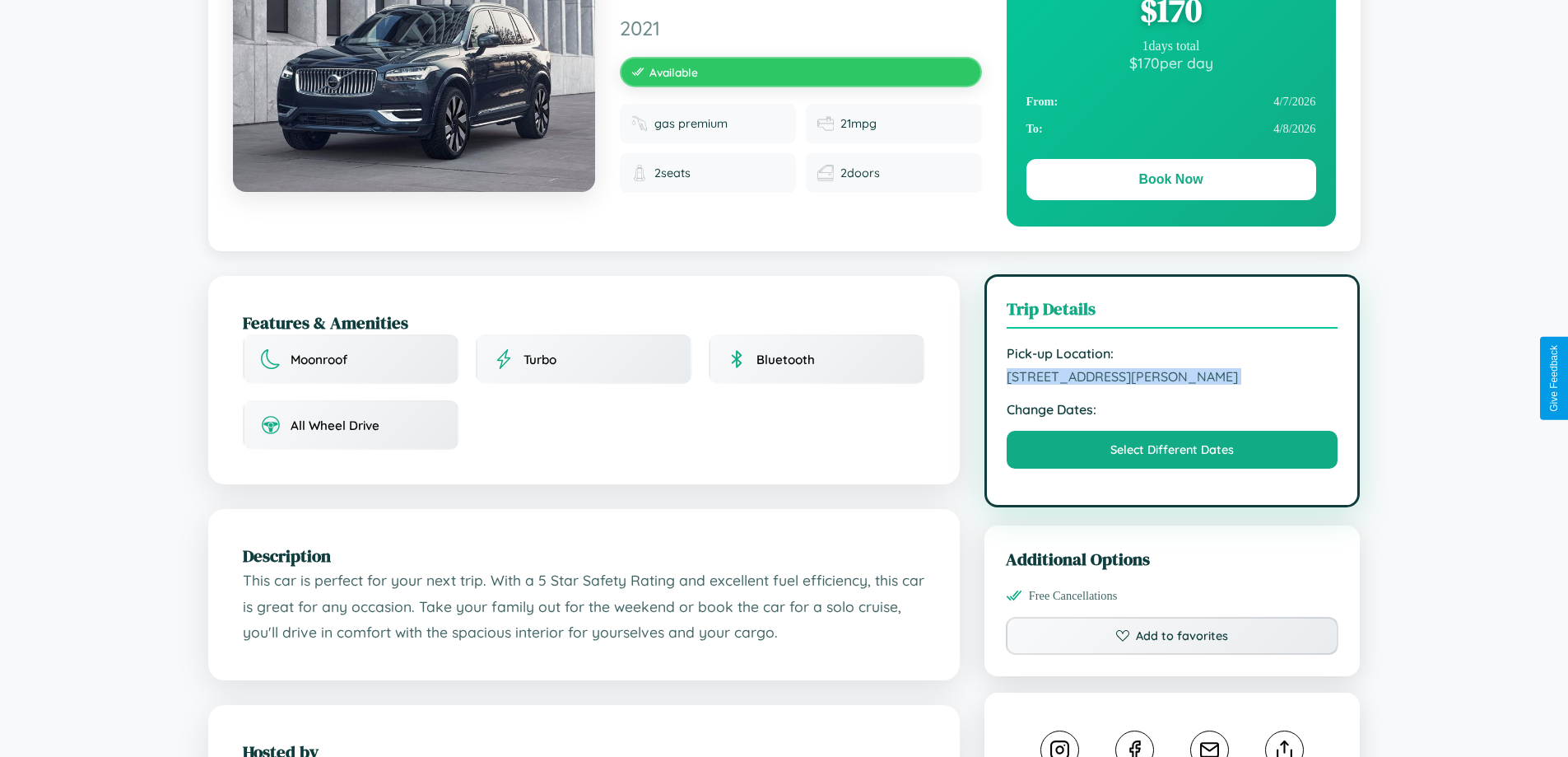
click at [1173, 376] on span "[STREET_ADDRESS][PERSON_NAME]" at bounding box center [1173, 376] width 332 height 17
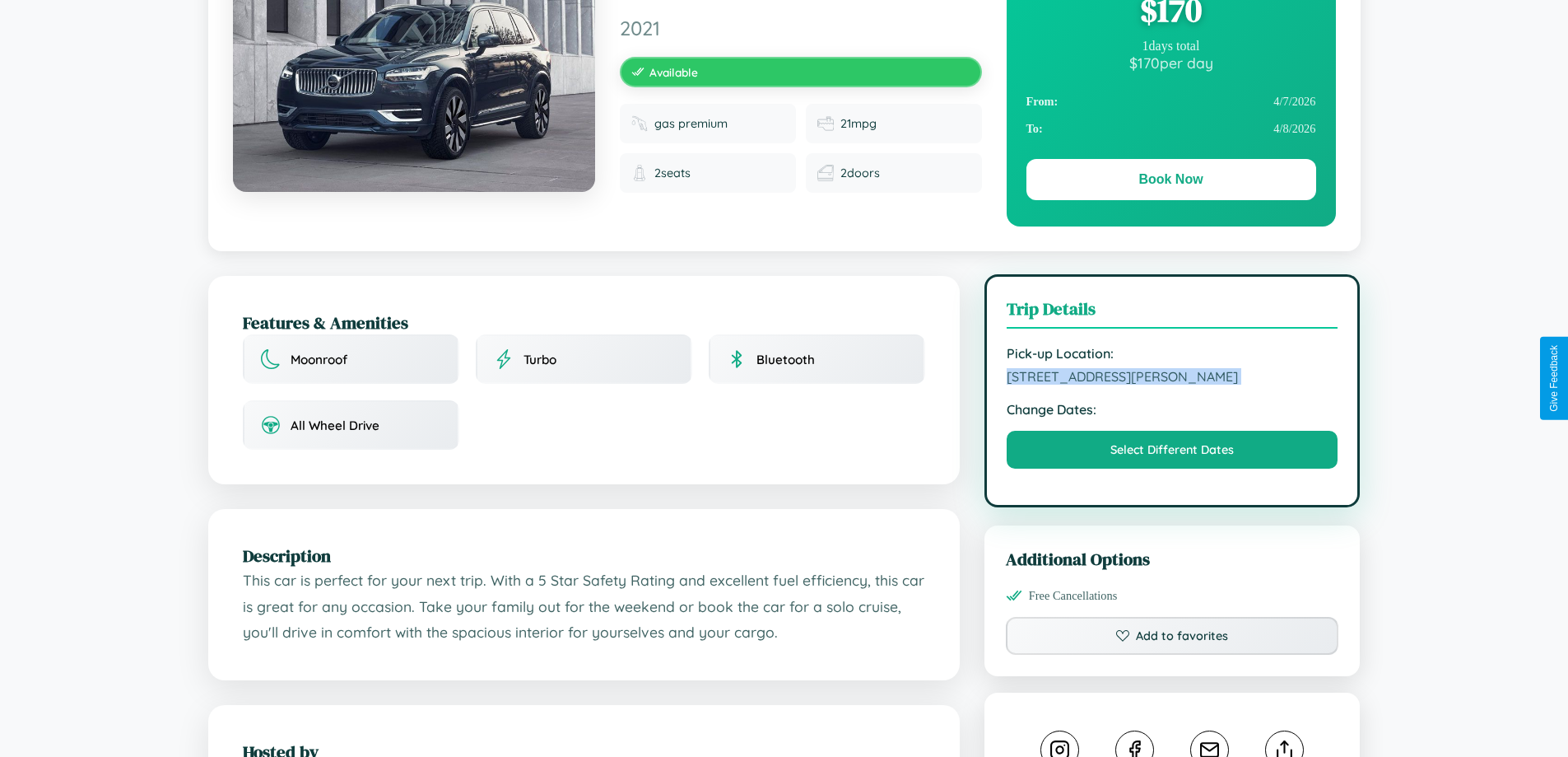
click at [1173, 376] on span "[STREET_ADDRESS][PERSON_NAME]" at bounding box center [1173, 376] width 332 height 17
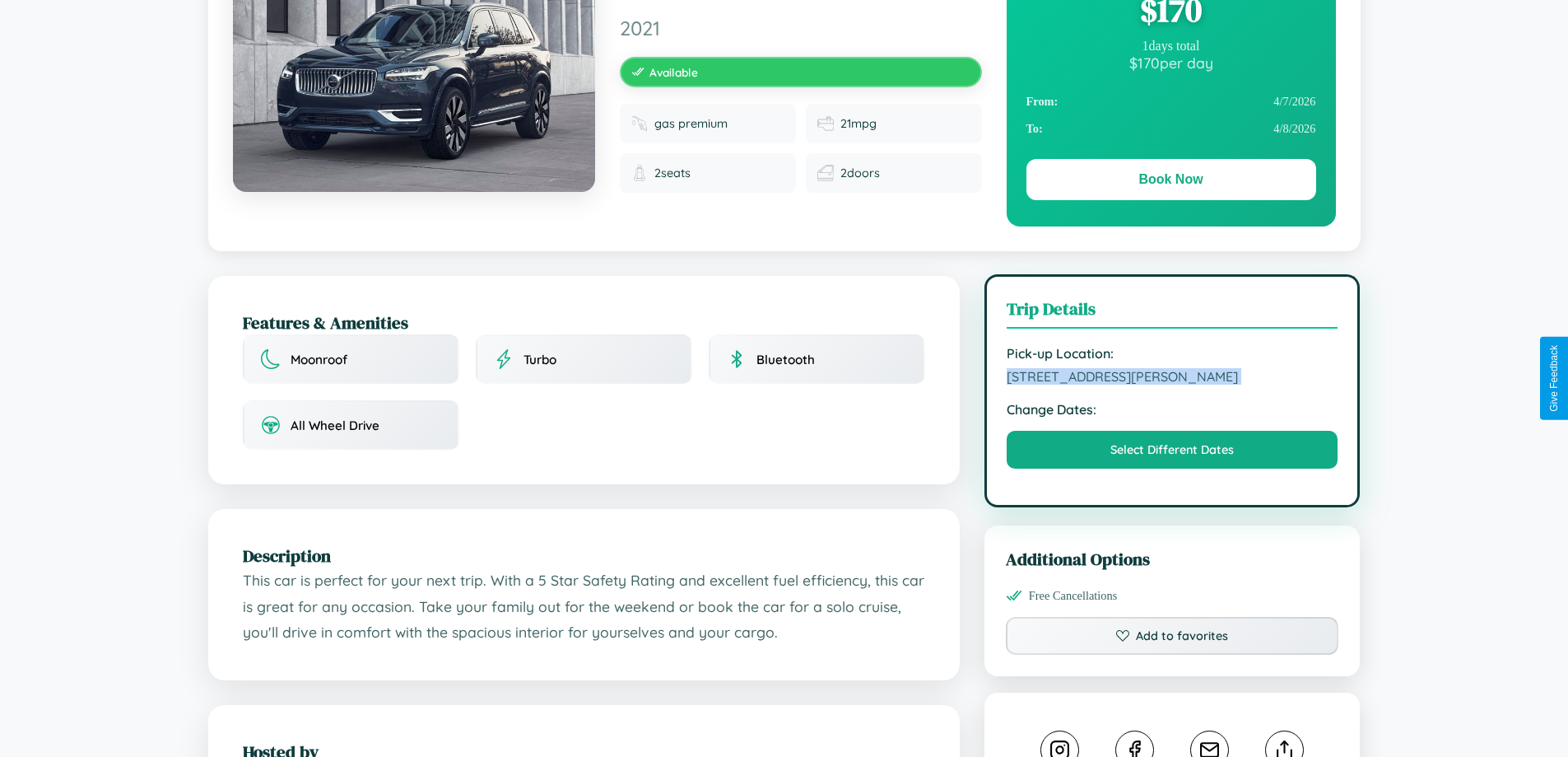
click at [1173, 376] on span "[STREET_ADDRESS][PERSON_NAME]" at bounding box center [1173, 376] width 332 height 17
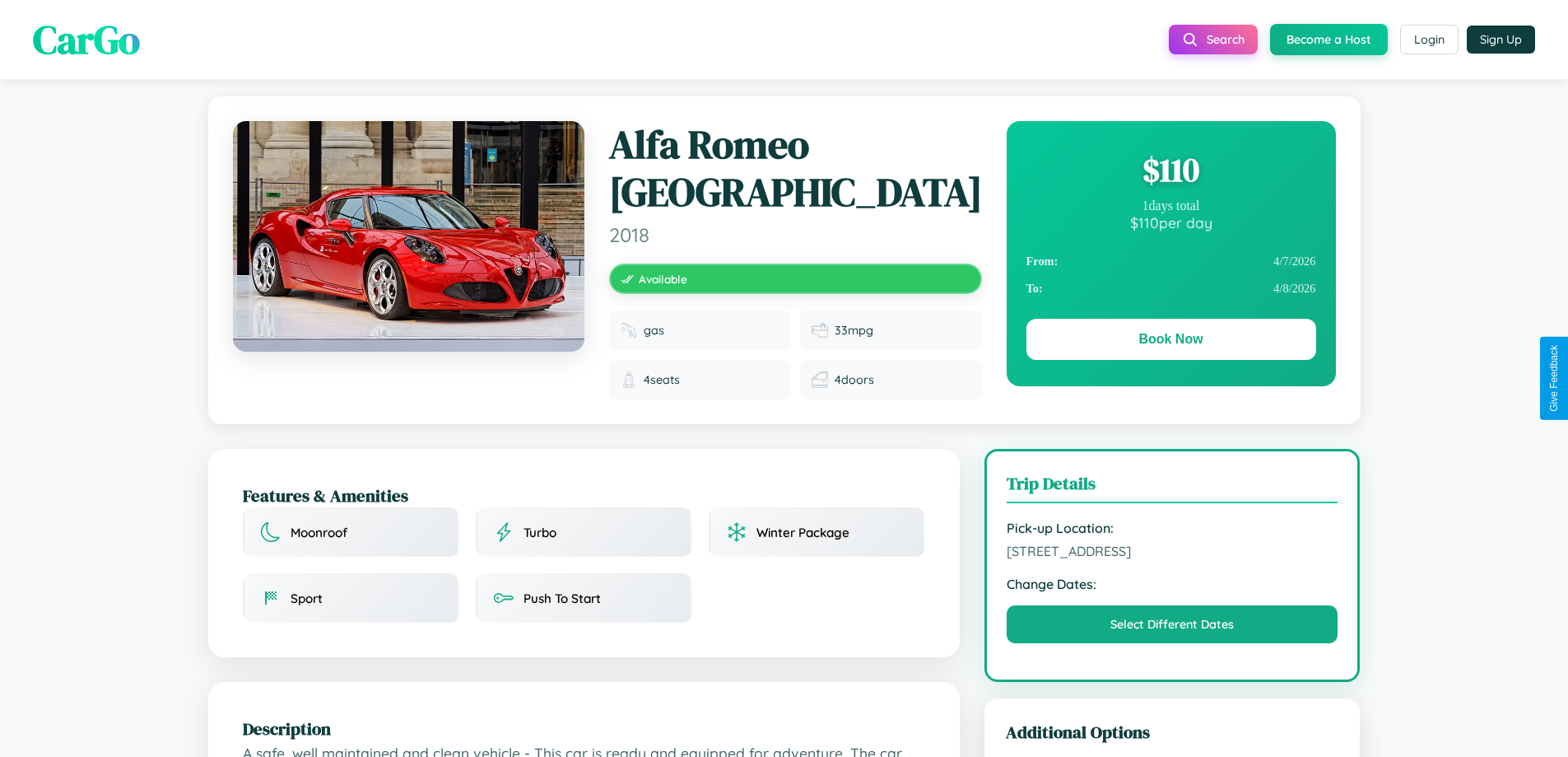
scroll to position [160, 0]
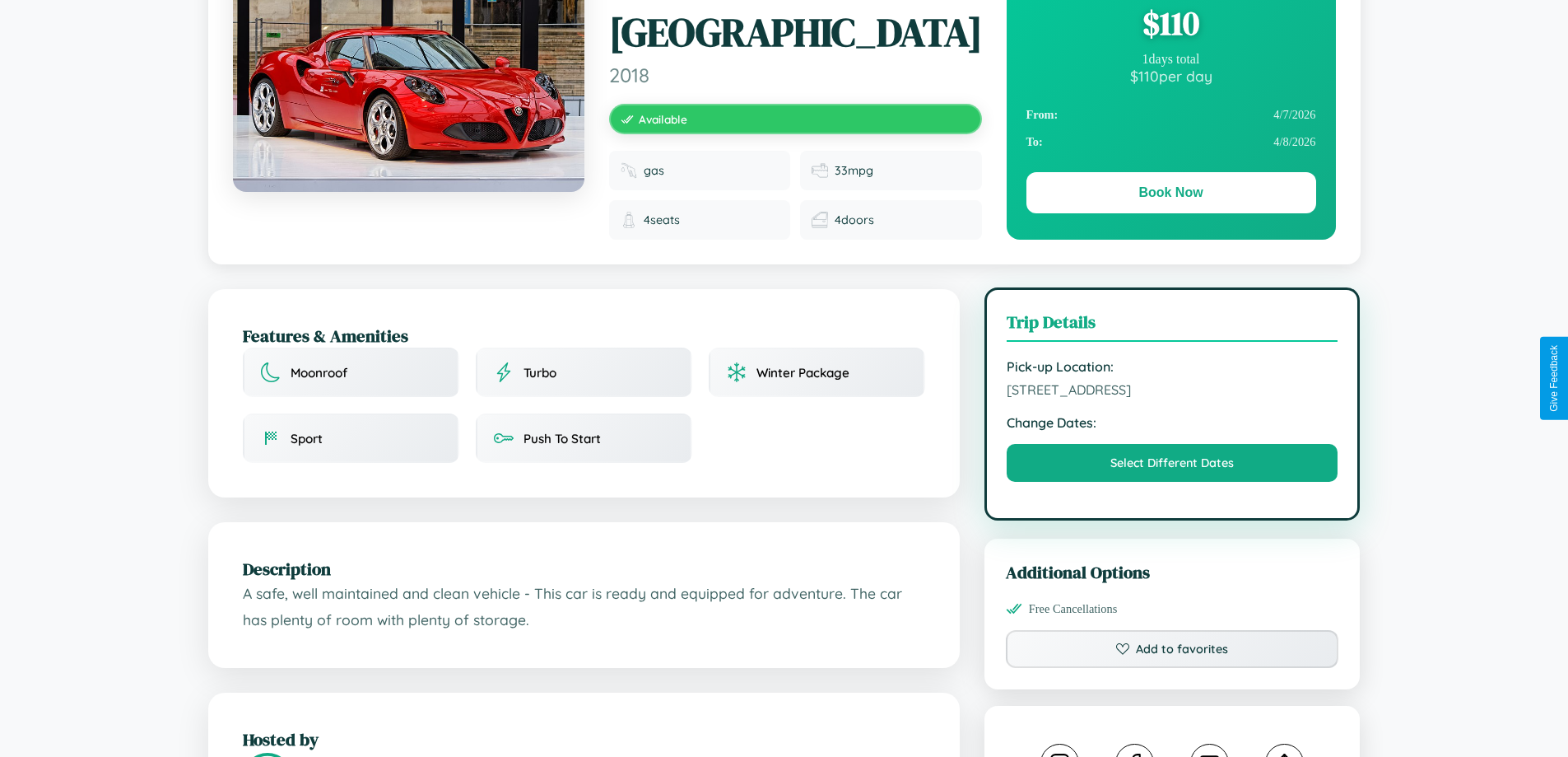
click at [1173, 381] on span "9347 Third Street Athens 82876 Greece" at bounding box center [1173, 389] width 332 height 17
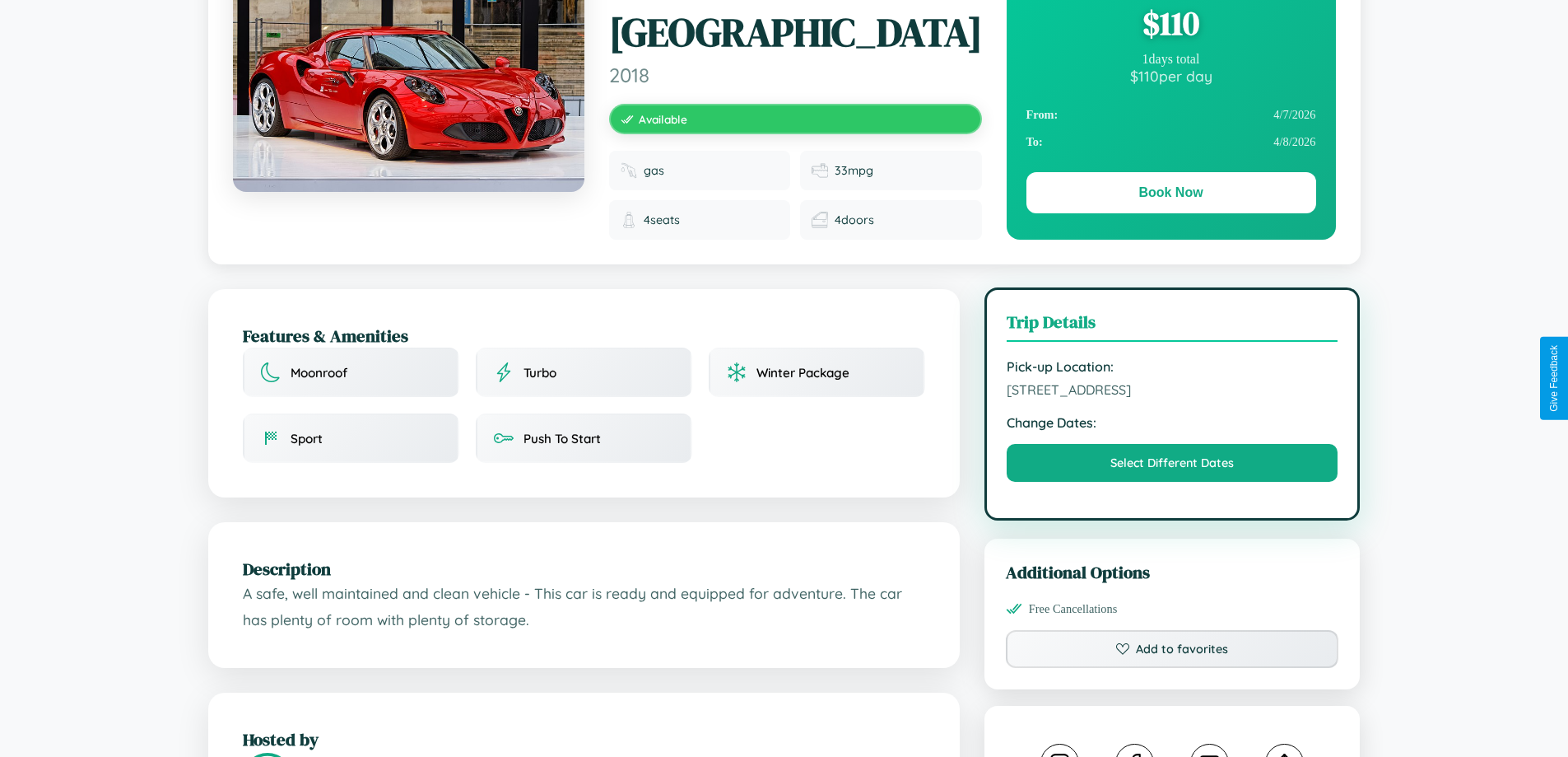
click at [1173, 381] on span "9347 Third Street Athens 82876 Greece" at bounding box center [1173, 389] width 332 height 17
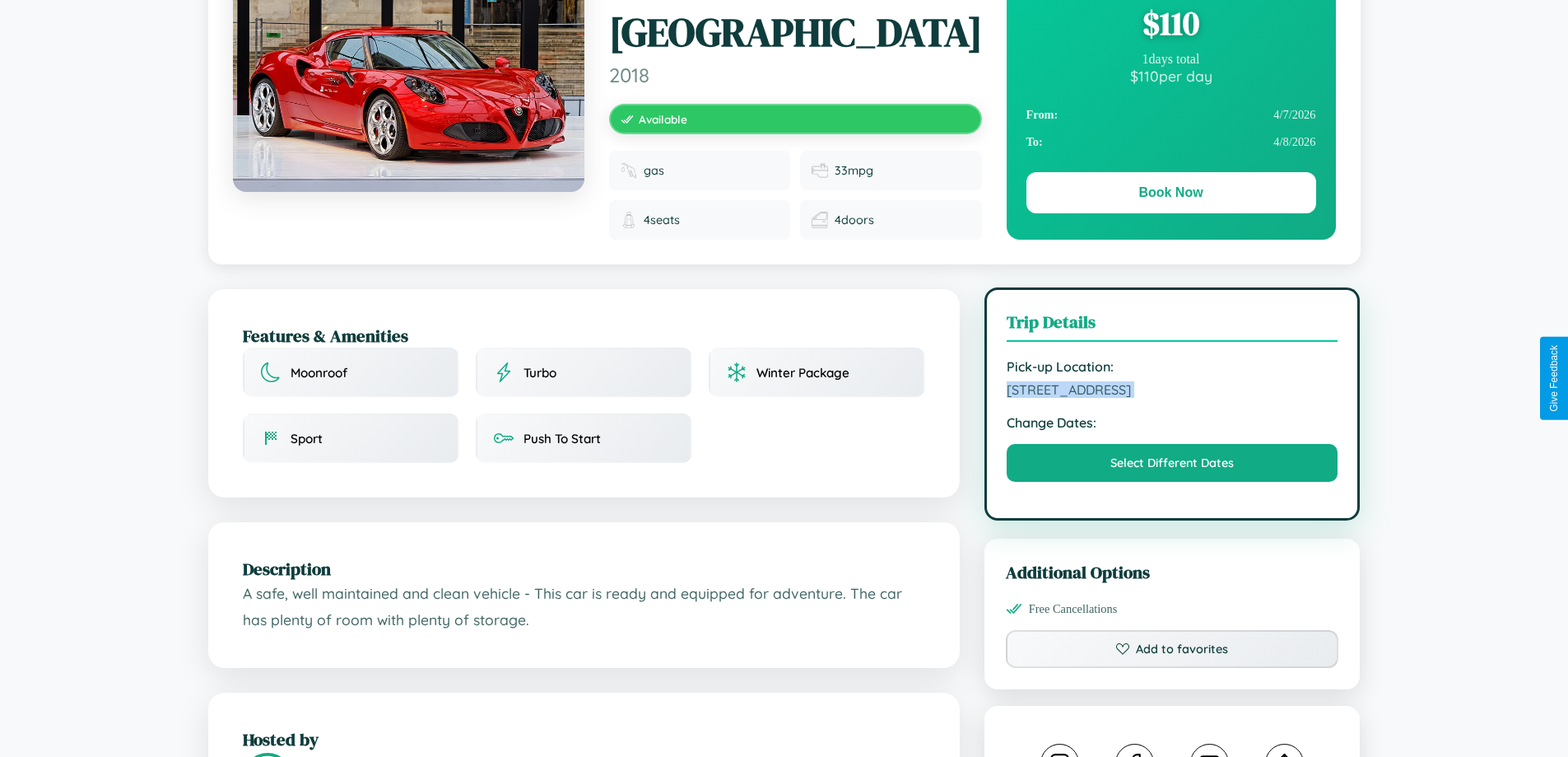
click at [1173, 381] on span "9347 Third Street Athens 82876 Greece" at bounding box center [1173, 389] width 332 height 17
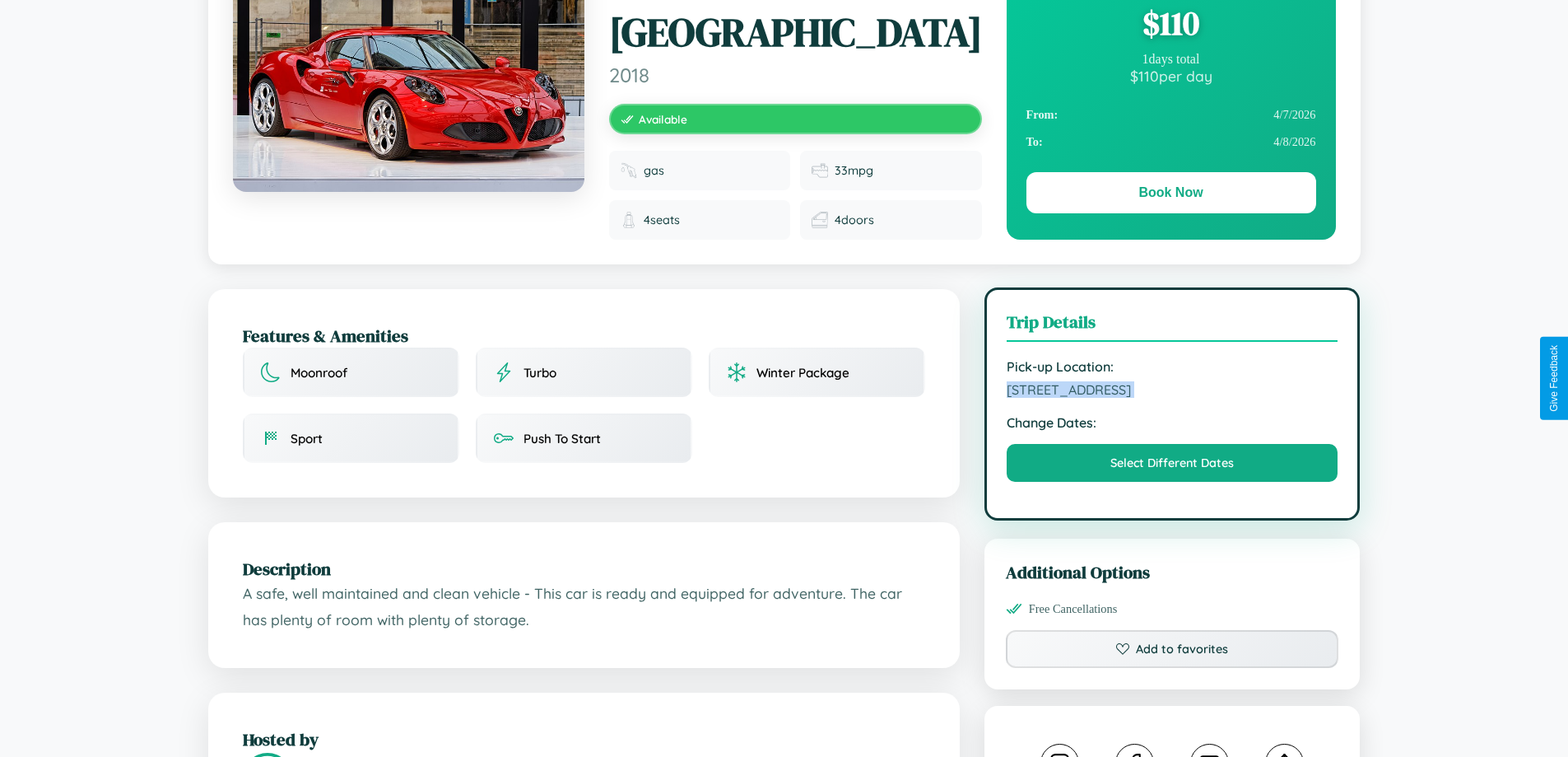
click at [1173, 381] on span "9347 Third Street Athens 82876 Greece" at bounding box center [1173, 389] width 332 height 17
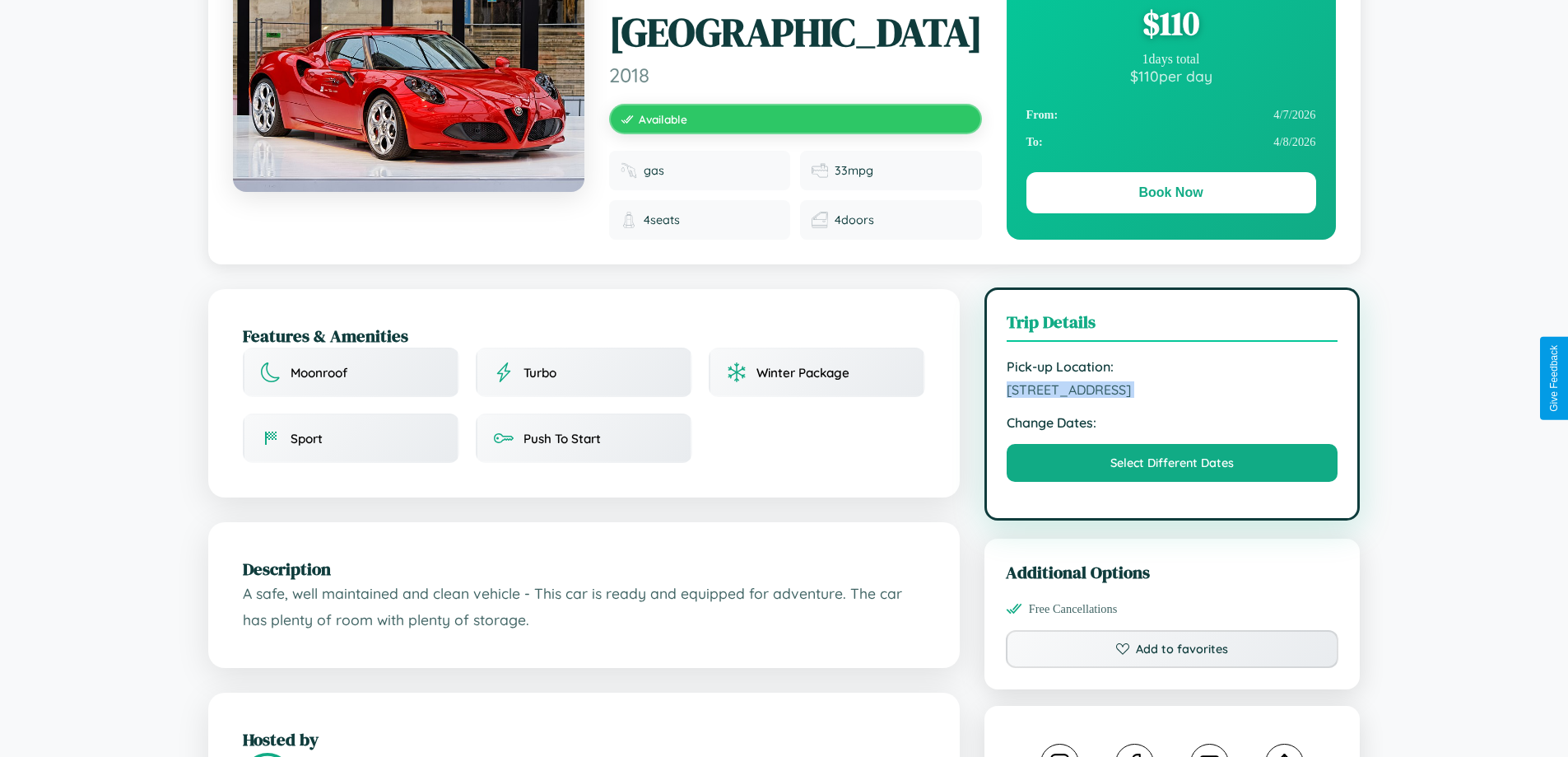
click at [1173, 381] on span "9347 Third Street Athens 82876 Greece" at bounding box center [1173, 389] width 332 height 17
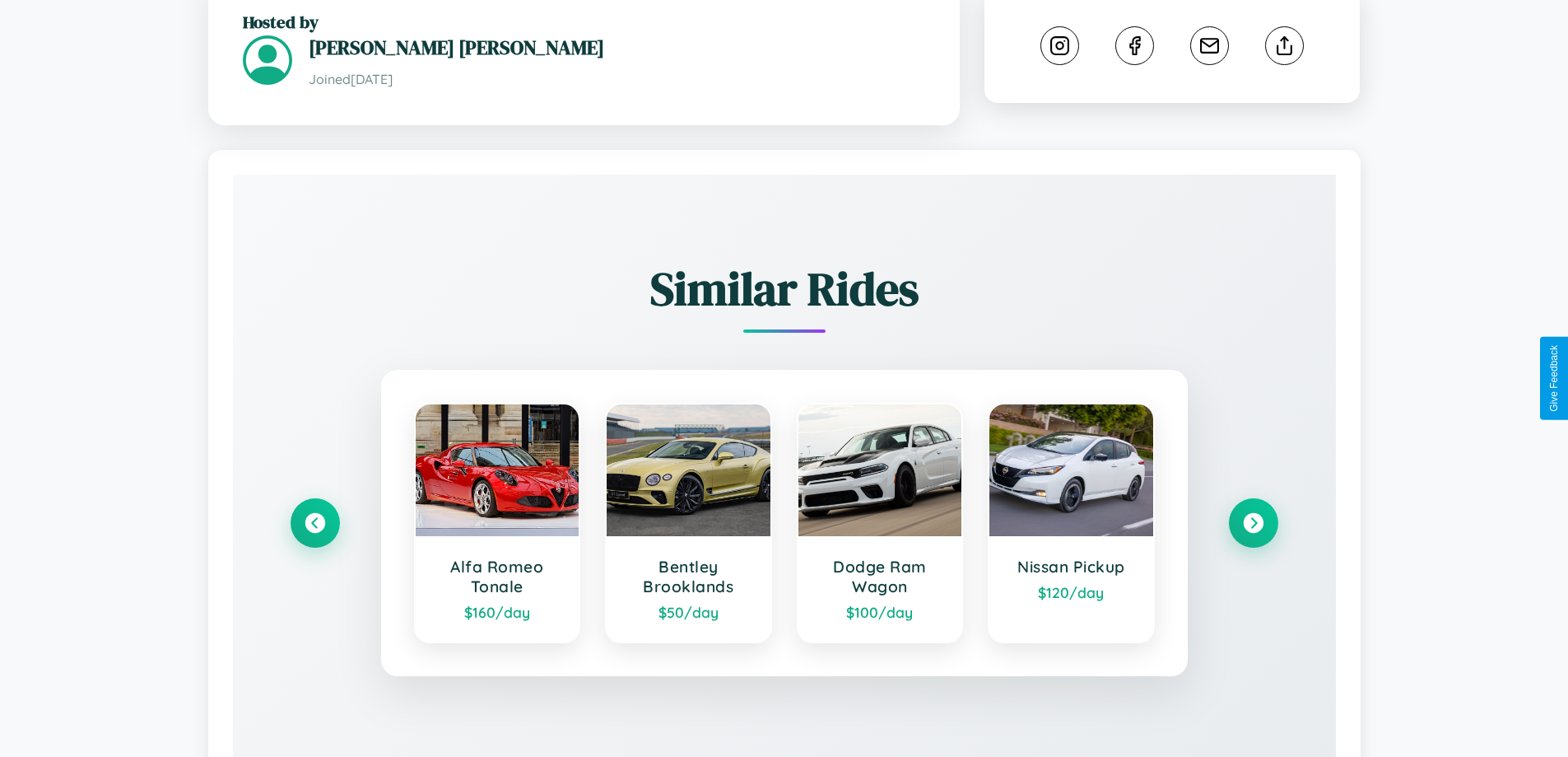
scroll to position [928, 0]
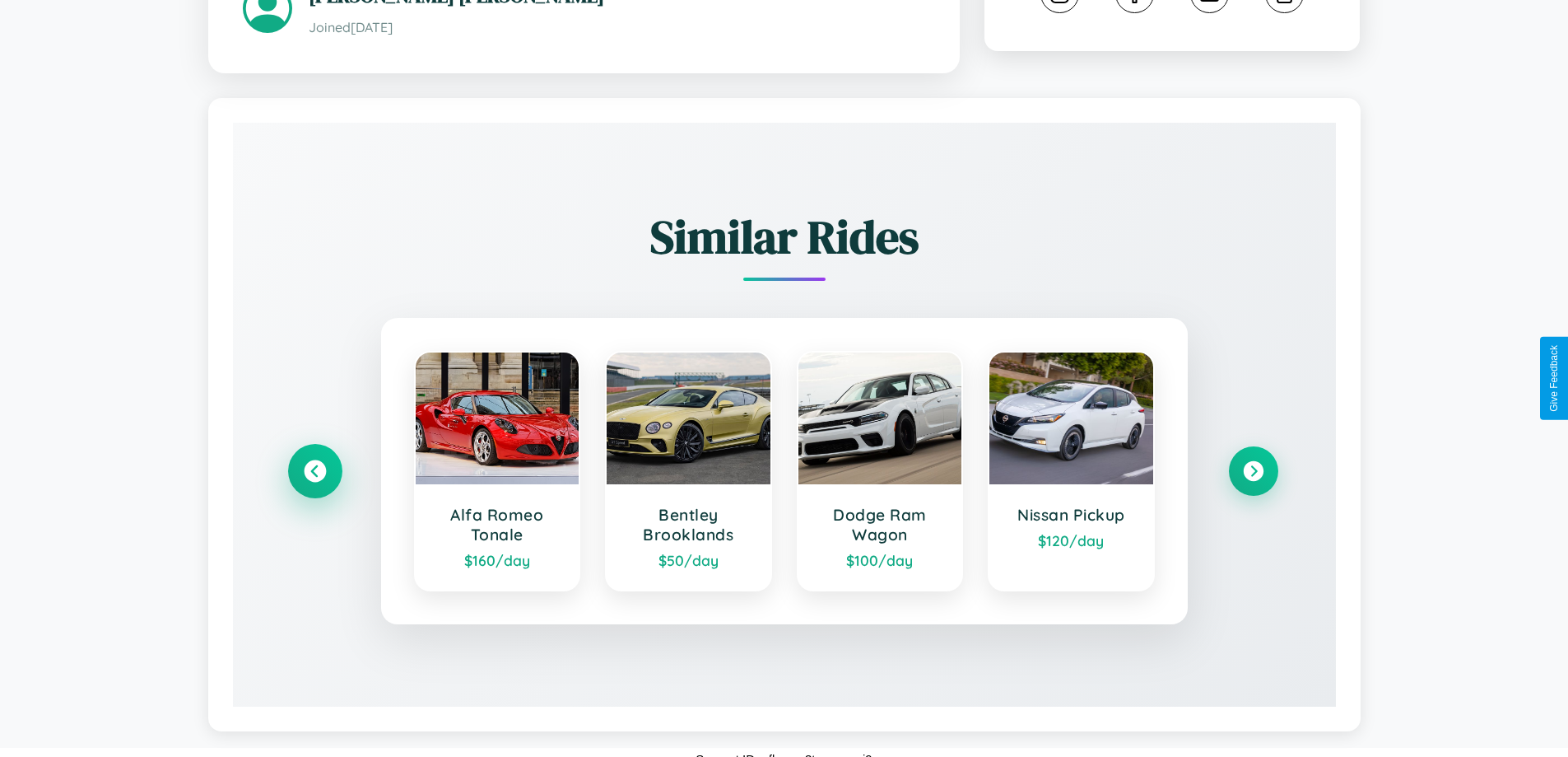
click at [315, 460] on icon at bounding box center [315, 471] width 22 height 22
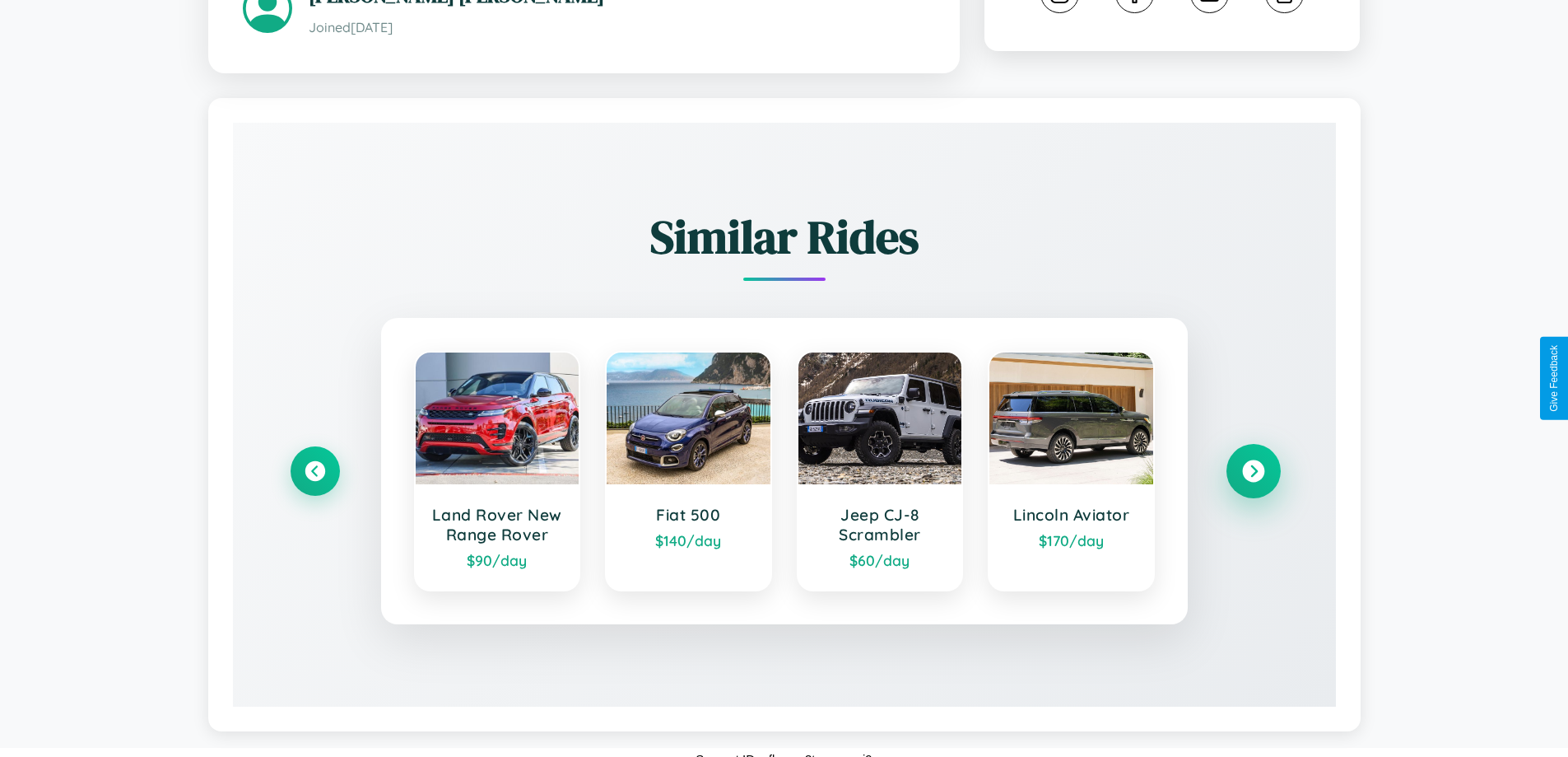
click at [1252, 460] on icon at bounding box center [1252, 471] width 22 height 22
